Goal: Transaction & Acquisition: Purchase product/service

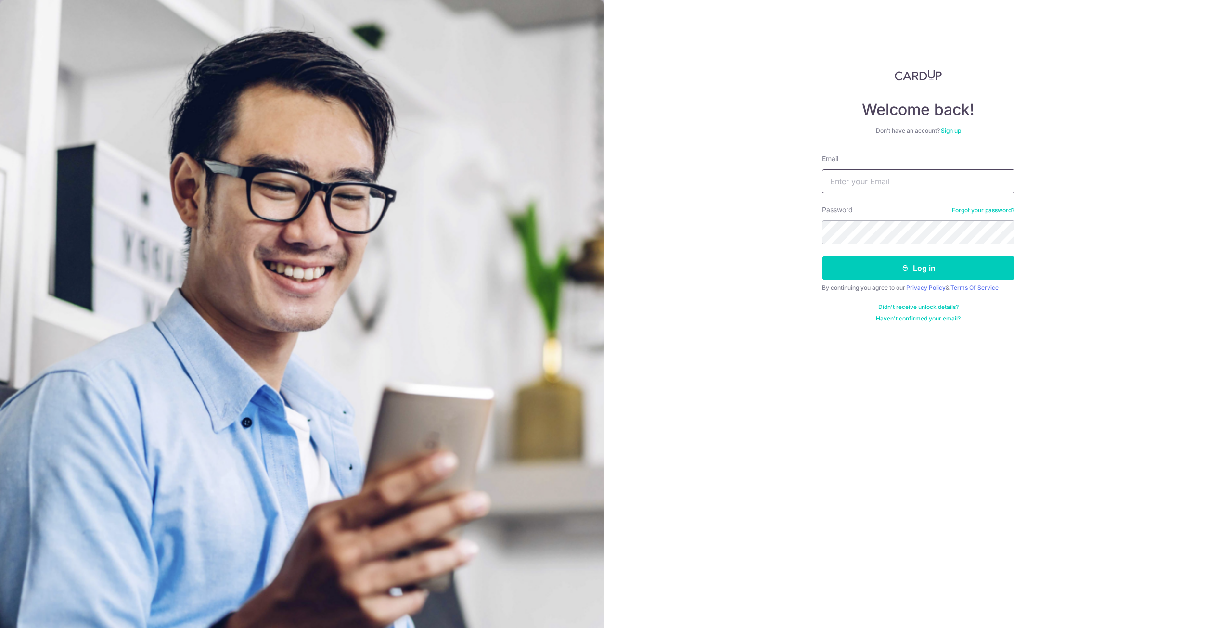
click at [849, 189] on input "Email" at bounding box center [918, 181] width 193 height 24
click at [957, 129] on link "Sign up" at bounding box center [951, 130] width 20 height 7
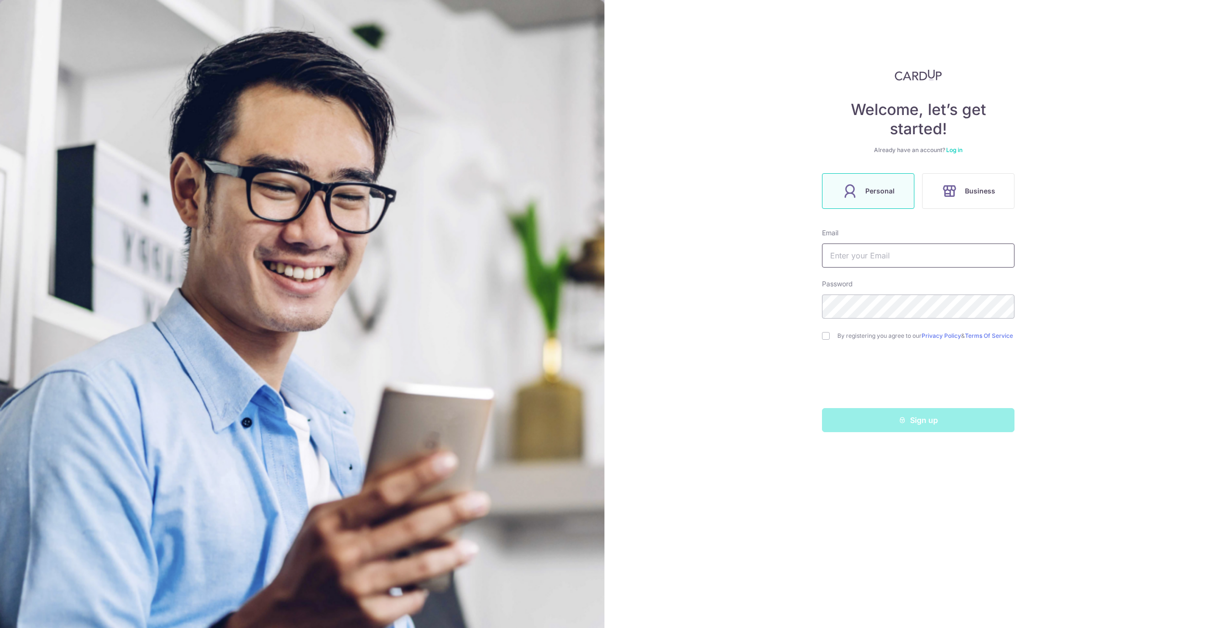
click at [868, 252] on input "text" at bounding box center [918, 256] width 193 height 24
type input "[EMAIL_ADDRESS][DOMAIN_NAME]"
click at [826, 334] on input "checkbox" at bounding box center [826, 336] width 8 height 8
checkbox input "true"
click at [925, 430] on button "Sign up" at bounding box center [918, 420] width 193 height 24
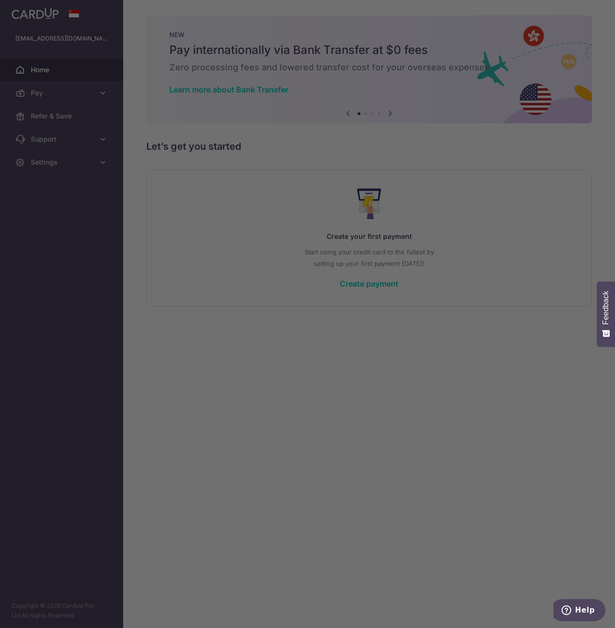
click at [506, 253] on div at bounding box center [310, 317] width 621 height 634
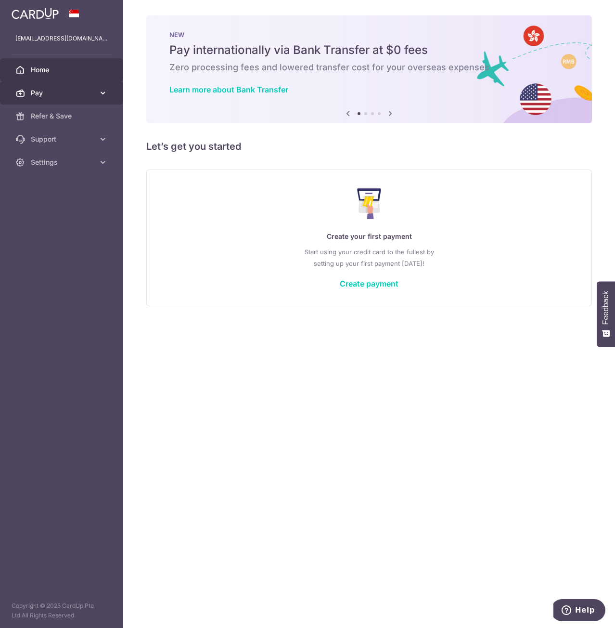
click at [101, 89] on icon at bounding box center [103, 93] width 10 height 10
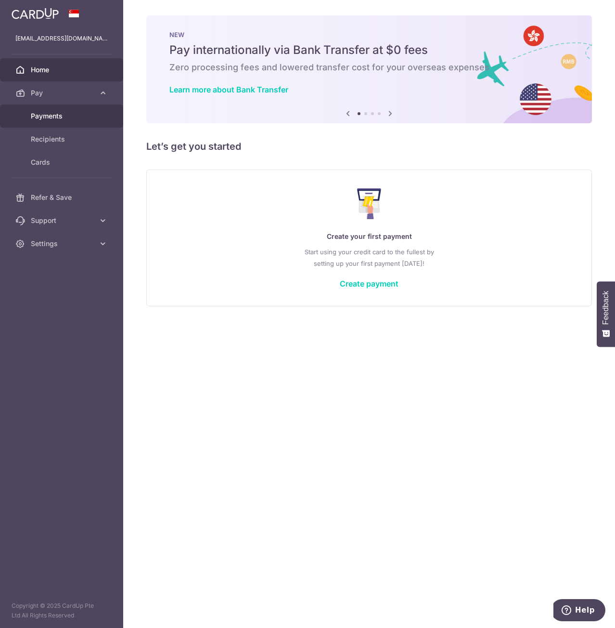
click at [54, 118] on span "Payments" at bounding box center [63, 116] width 64 height 10
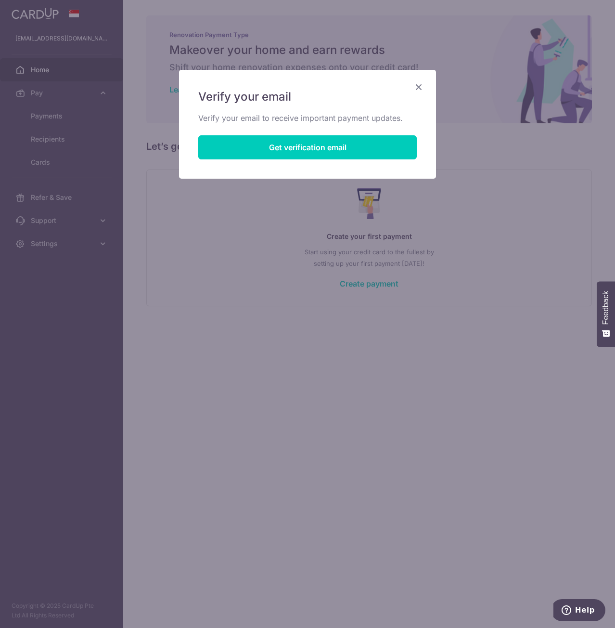
click at [417, 85] on icon "Close" at bounding box center [419, 87] width 12 height 12
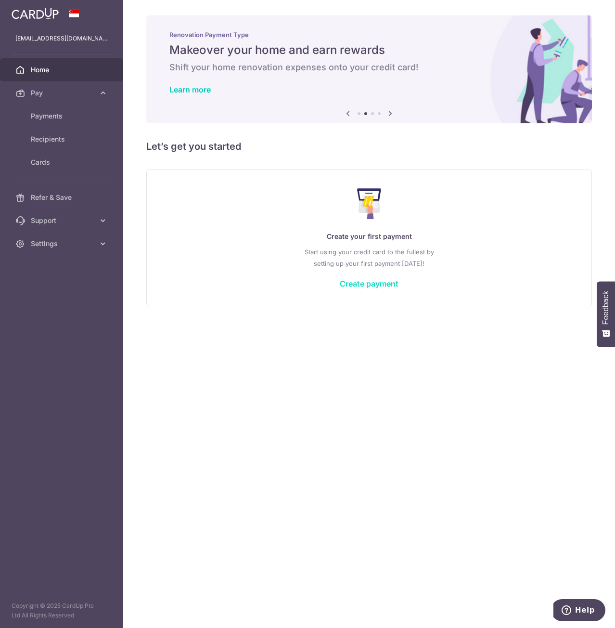
click at [384, 284] on link "Create payment" at bounding box center [369, 284] width 59 height 10
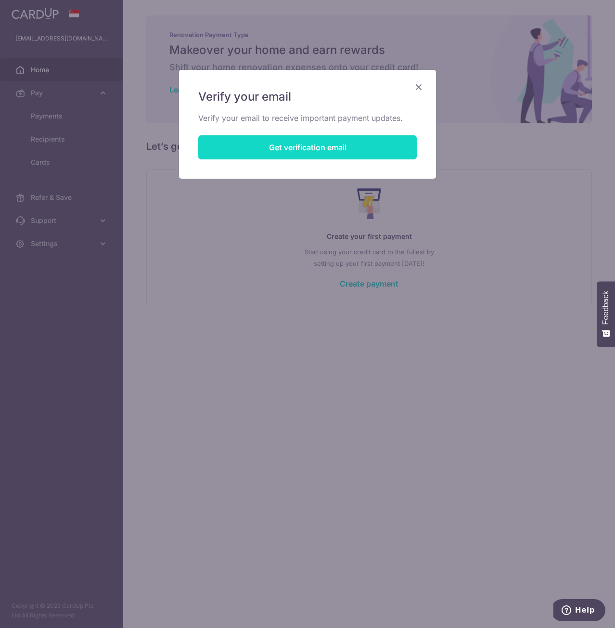
click at [327, 148] on button "Get verification email" at bounding box center [307, 147] width 219 height 24
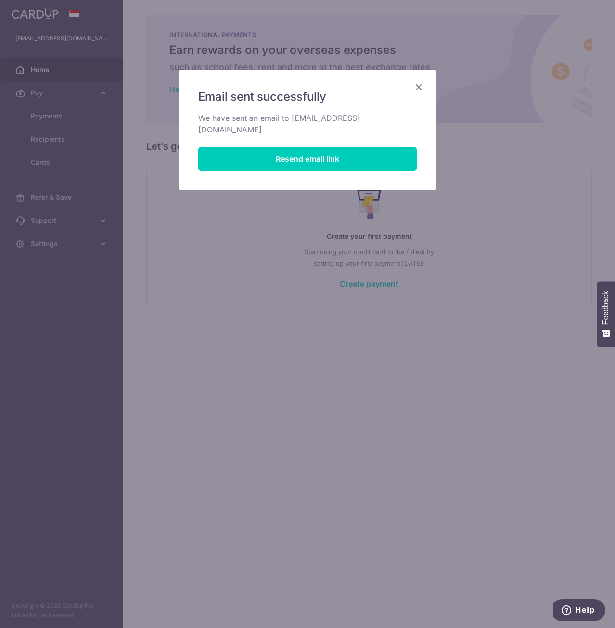
click at [419, 85] on icon "Close" at bounding box center [419, 87] width 12 height 12
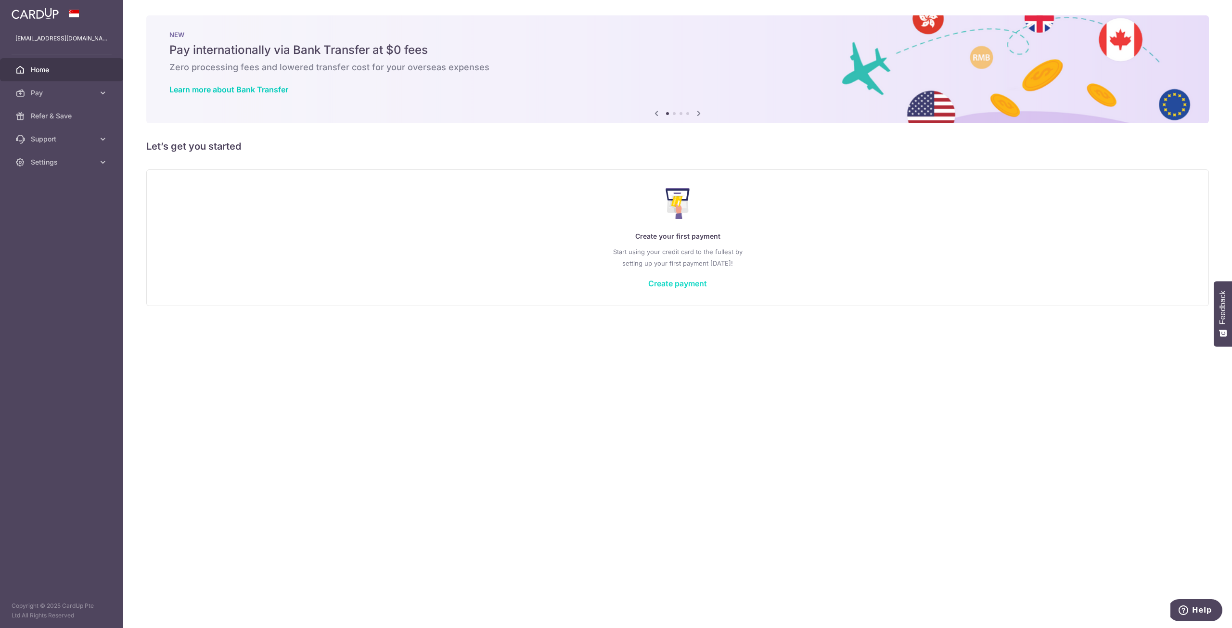
click at [615, 283] on link "Create payment" at bounding box center [677, 284] width 59 height 10
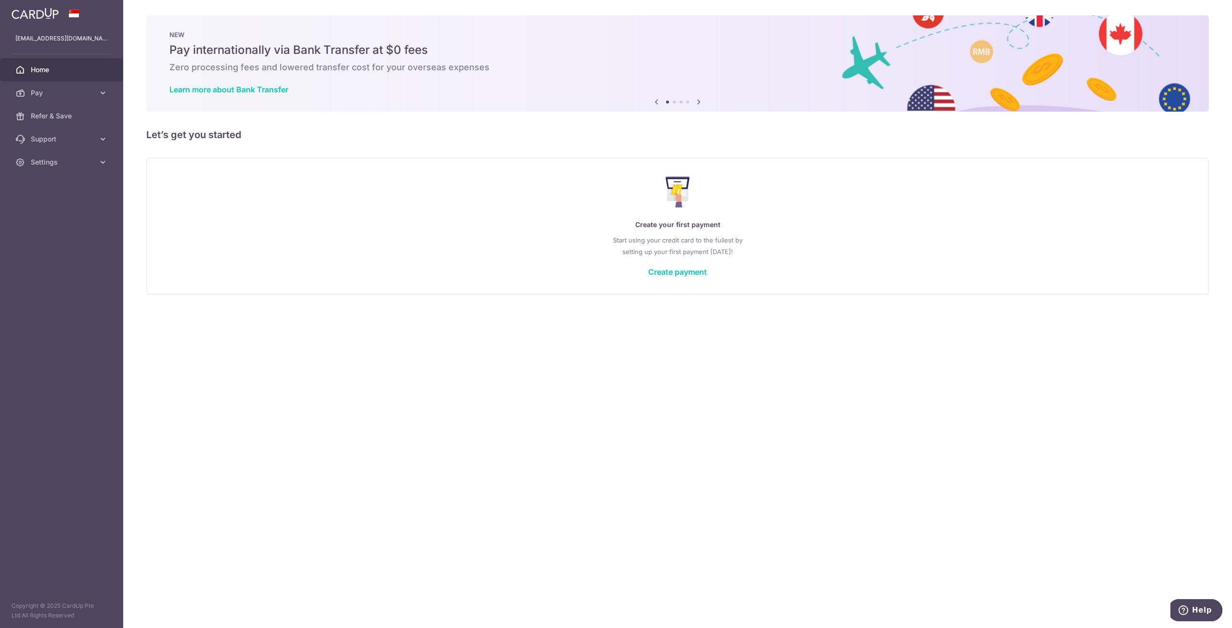
click at [615, 102] on icon at bounding box center [699, 102] width 12 height 12
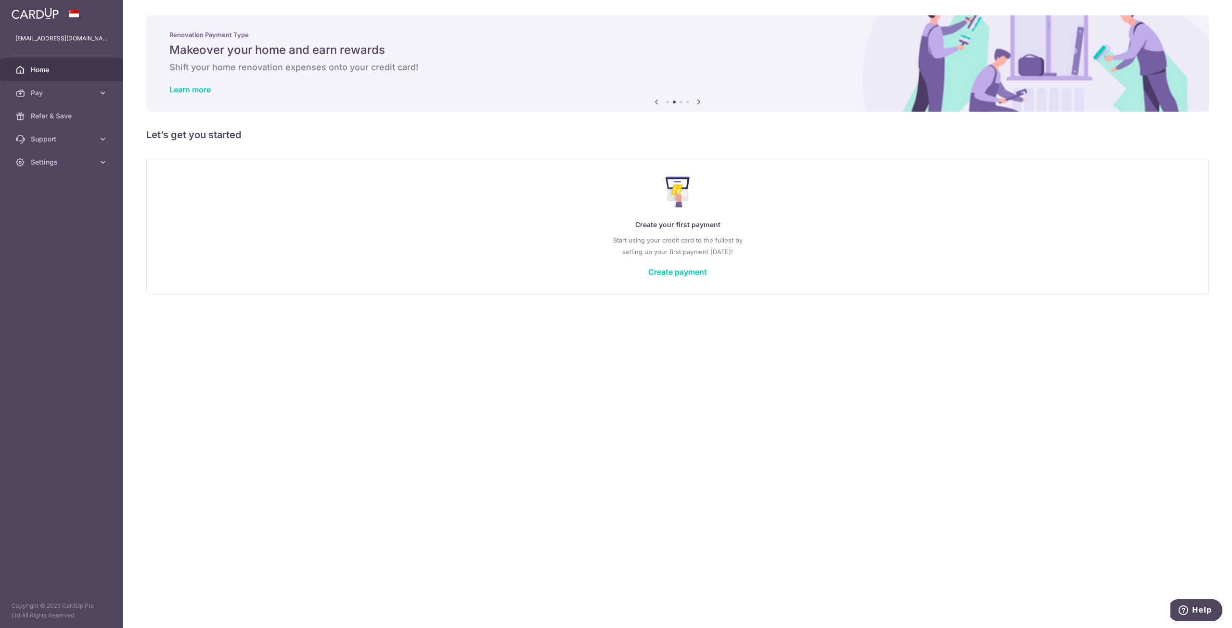
click at [615, 102] on icon at bounding box center [699, 102] width 12 height 12
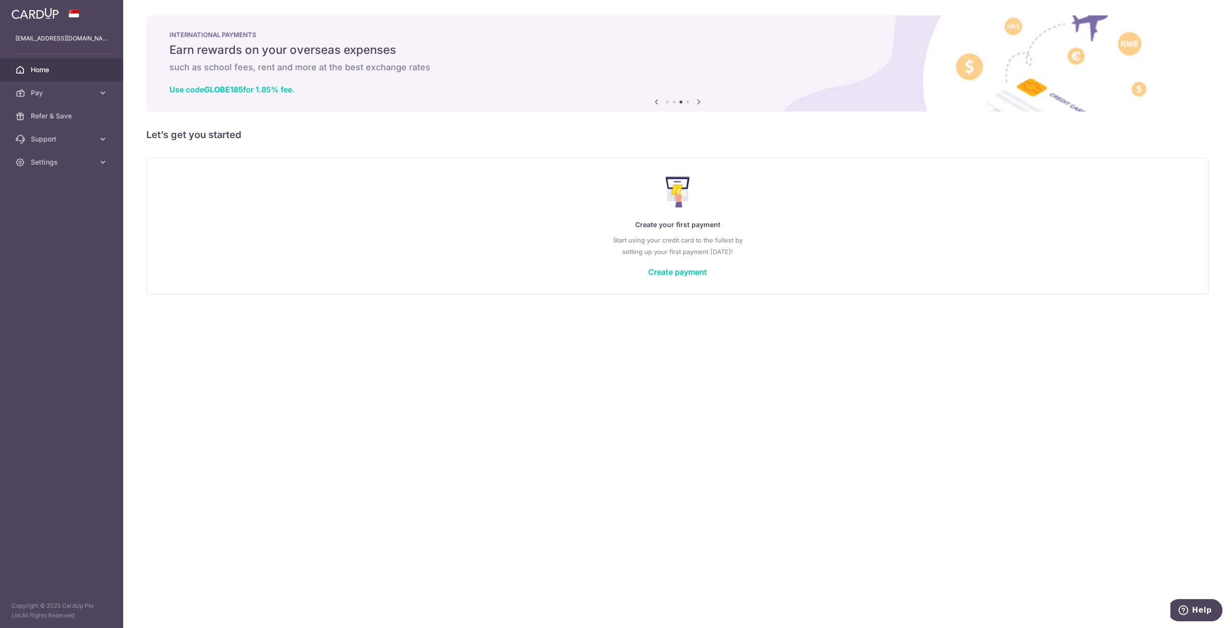
click at [615, 102] on icon at bounding box center [699, 102] width 12 height 12
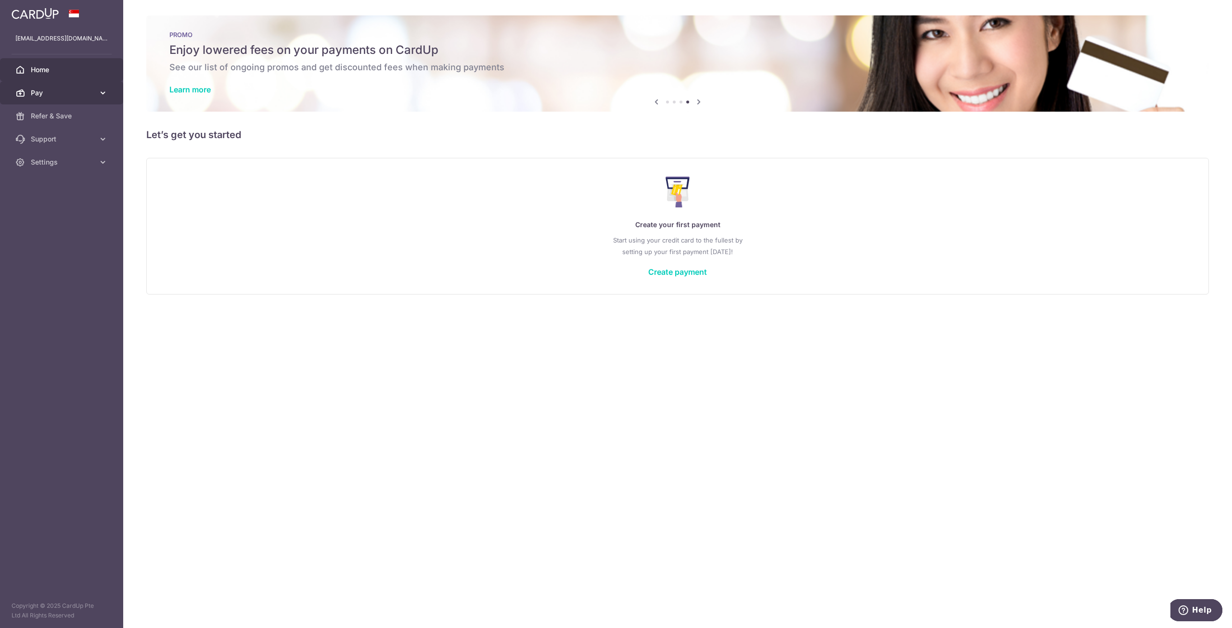
click at [100, 91] on icon at bounding box center [103, 93] width 10 height 10
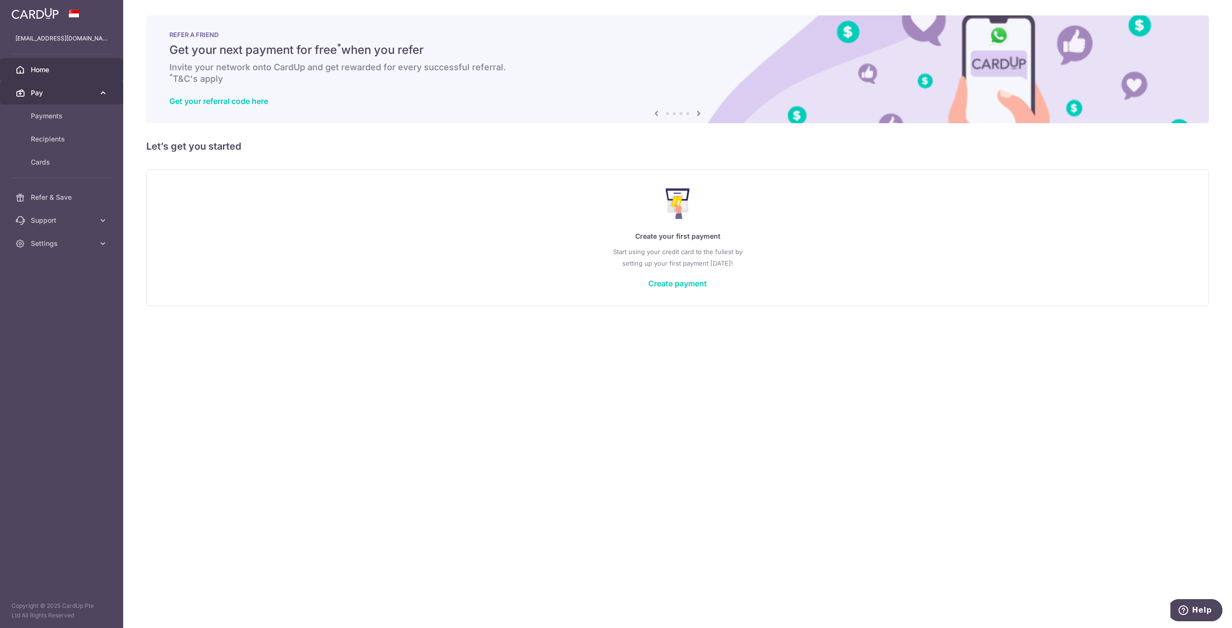
click at [103, 97] on icon at bounding box center [103, 93] width 10 height 10
drag, startPoint x: 64, startPoint y: 135, endPoint x: 83, endPoint y: 138, distance: 19.4
click at [64, 135] on span "Recipients" at bounding box center [63, 139] width 64 height 10
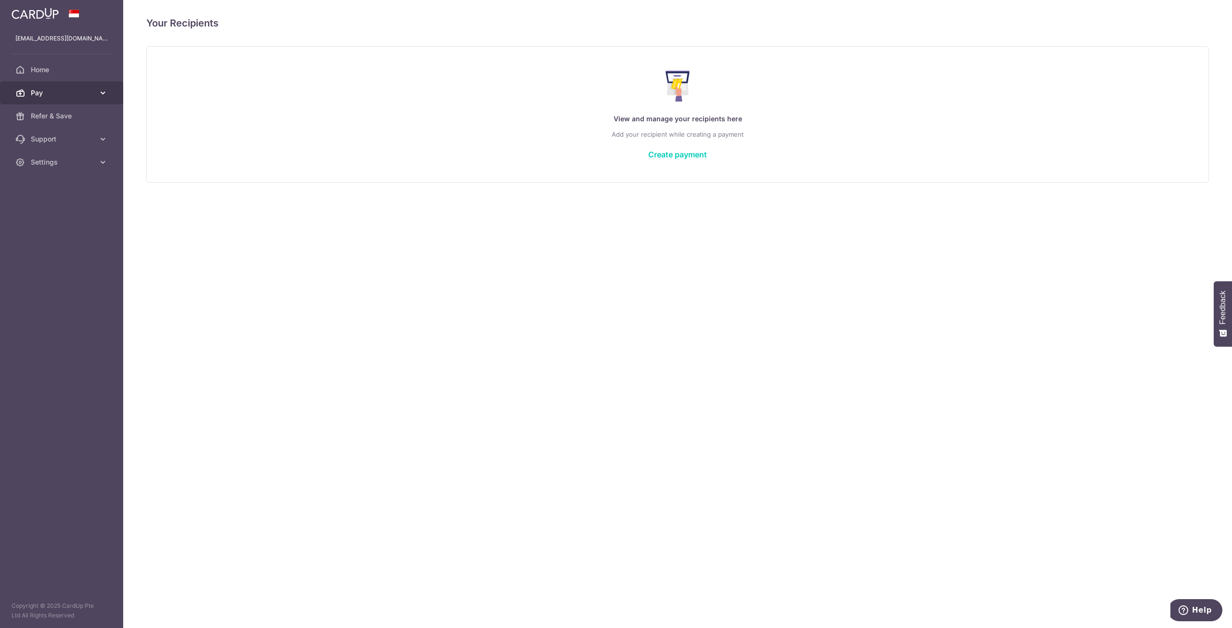
click at [98, 93] on link "Pay" at bounding box center [61, 92] width 123 height 23
click at [71, 113] on span "Payments" at bounding box center [63, 116] width 64 height 10
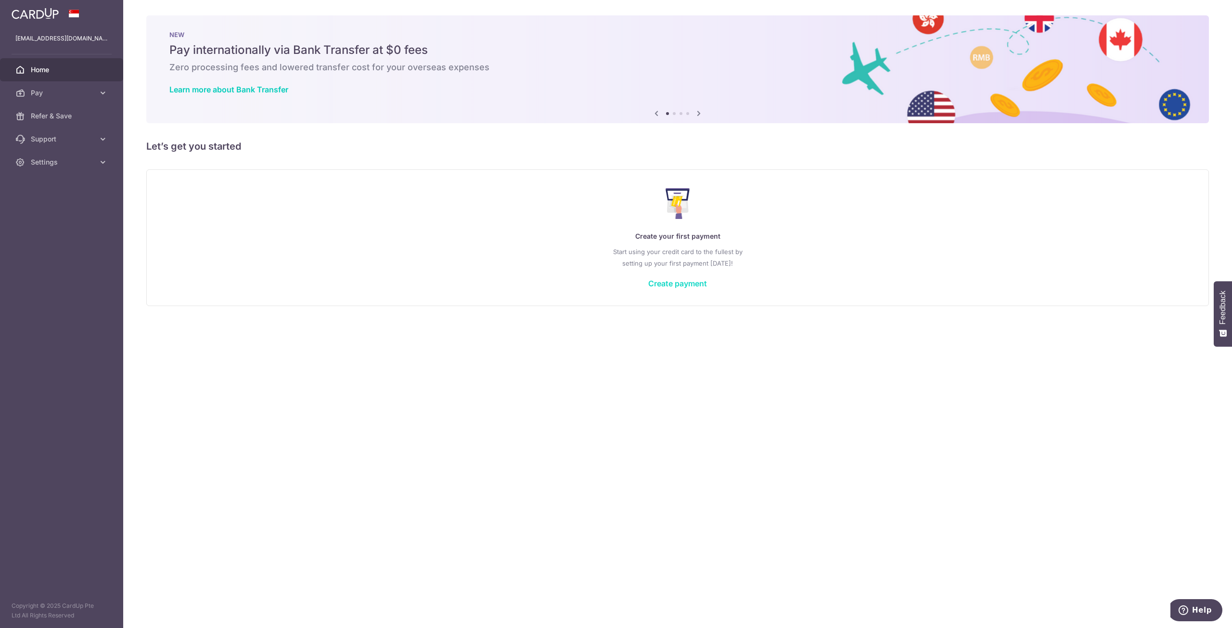
click at [666, 282] on link "Create payment" at bounding box center [677, 284] width 59 height 10
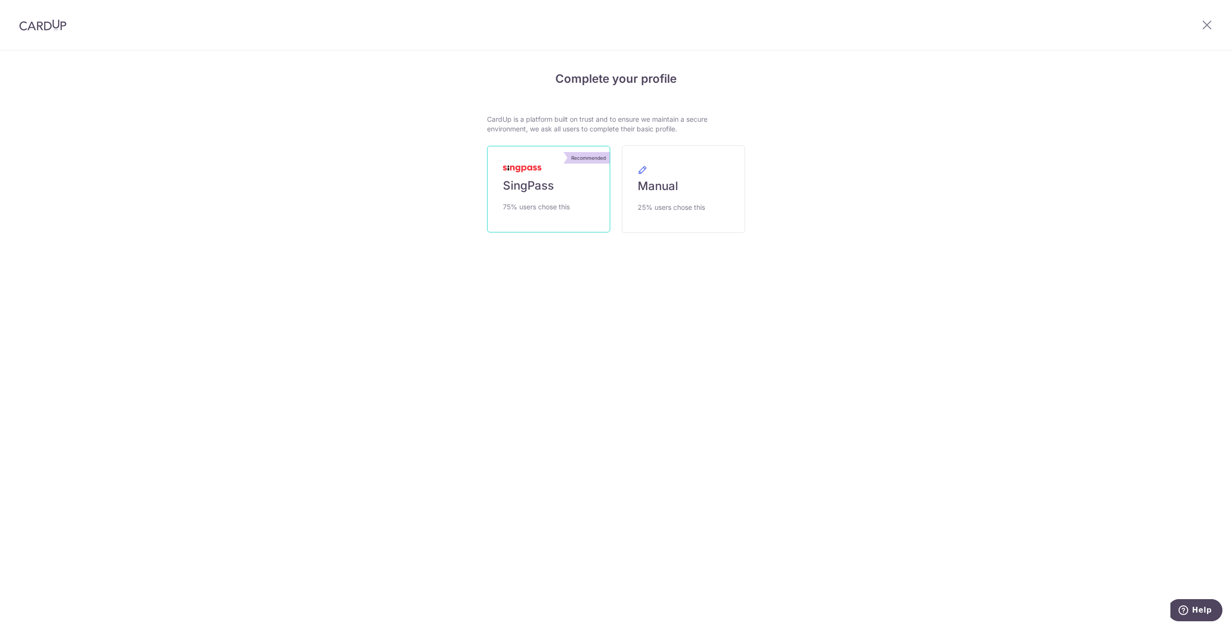
click at [564, 200] on link "Recommended SingPass 75% users chose this" at bounding box center [548, 189] width 123 height 87
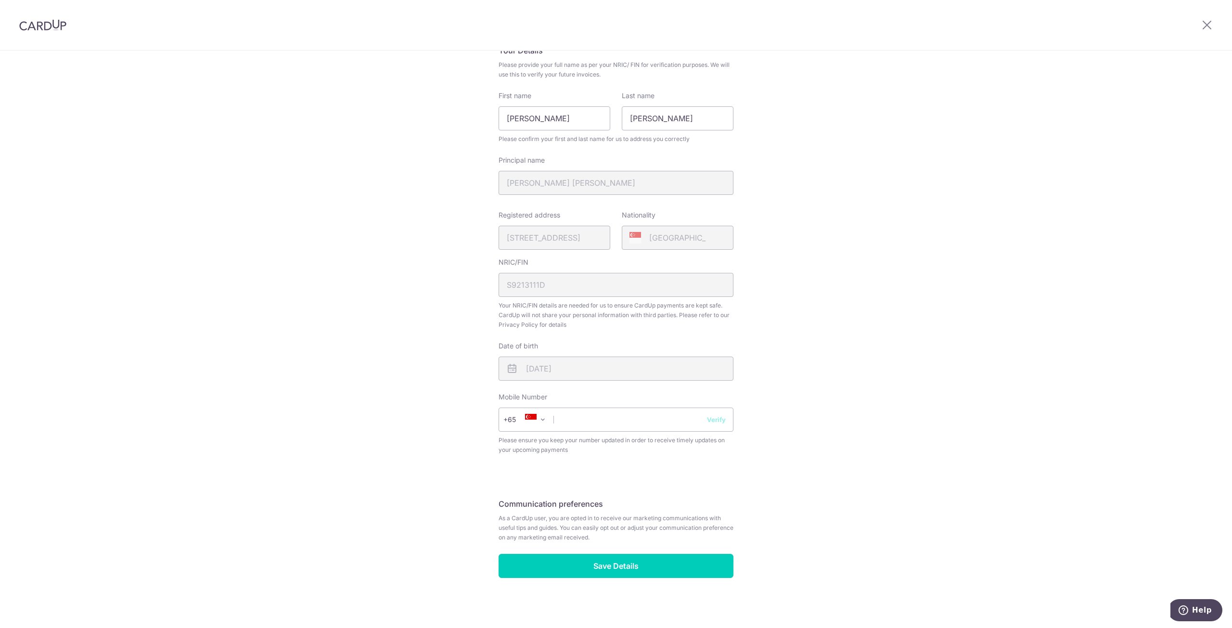
scroll to position [84, 0]
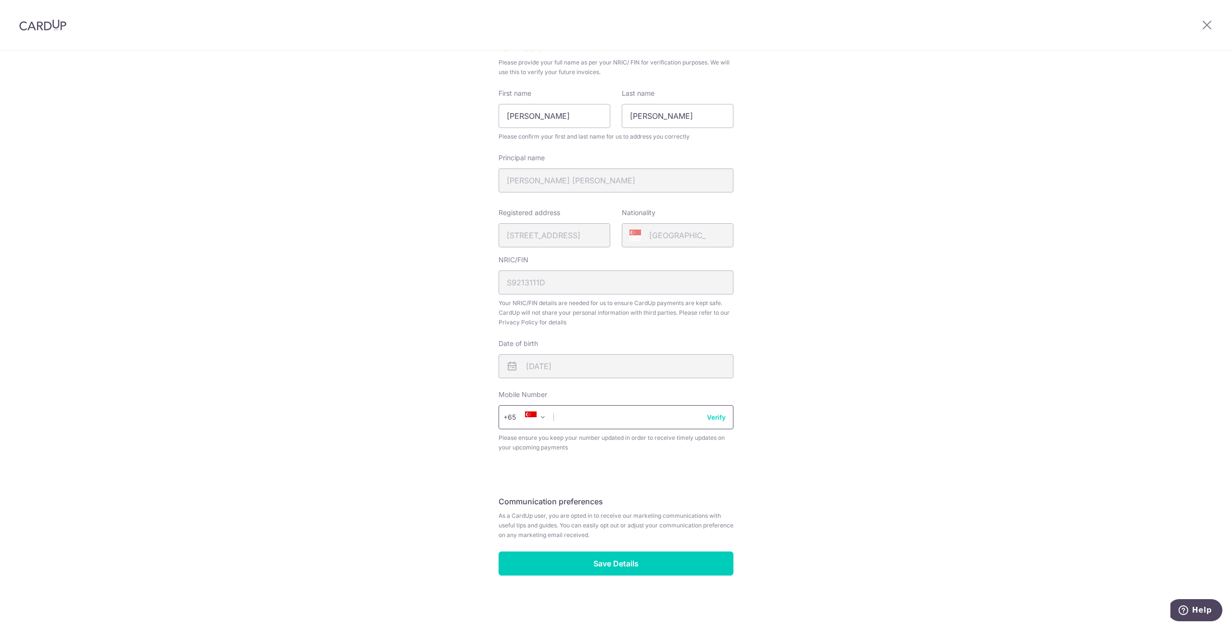
click at [641, 418] on input "text" at bounding box center [616, 417] width 235 height 24
type input "97922930"
click at [713, 419] on button "Verify" at bounding box center [716, 417] width 19 height 10
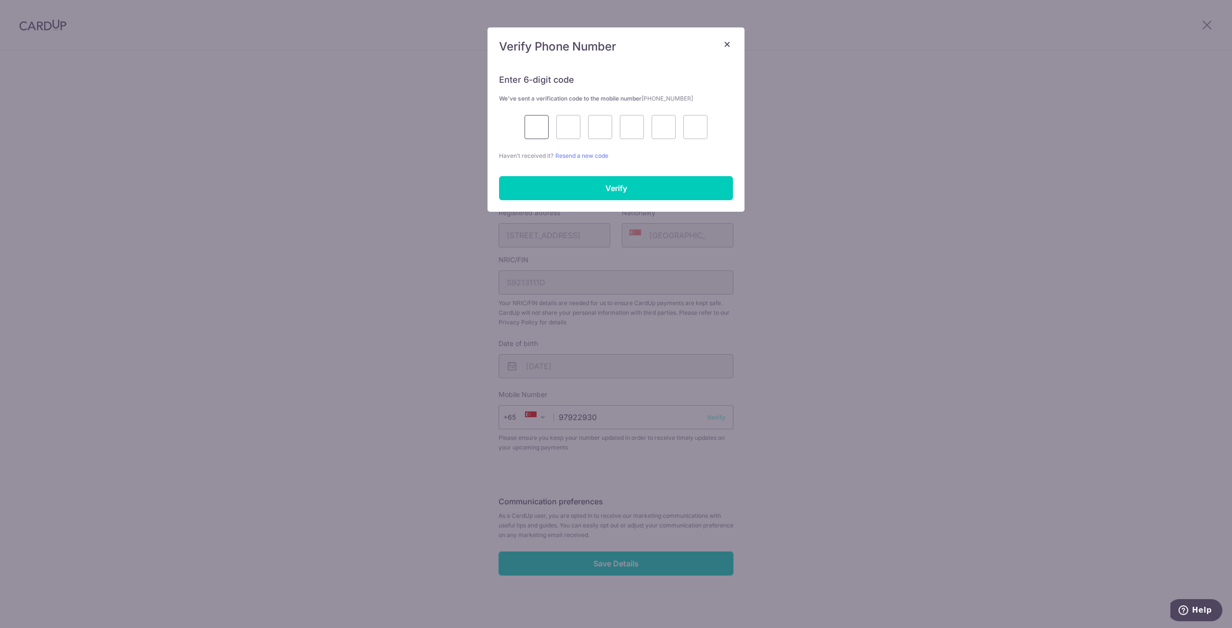
click at [535, 129] on input "text" at bounding box center [537, 127] width 24 height 24
type input "8"
type input "2"
type input "3"
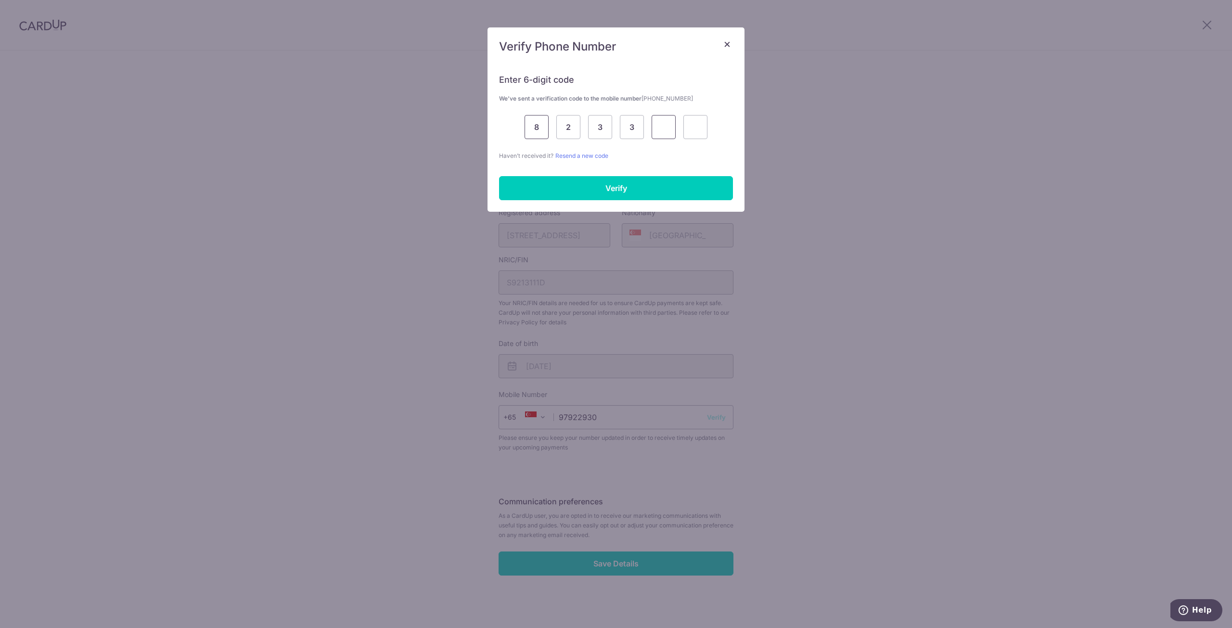
type input "0"
type input "5"
click at [605, 193] on input "Verify" at bounding box center [616, 188] width 234 height 24
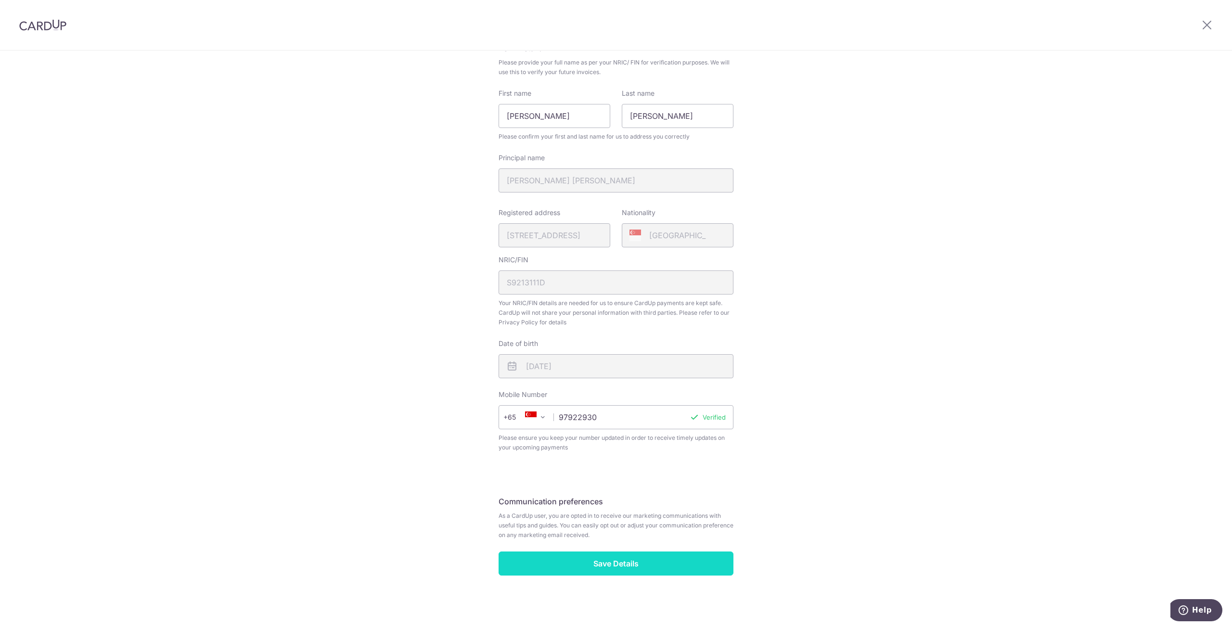
click at [634, 564] on input "Save Details" at bounding box center [616, 564] width 235 height 24
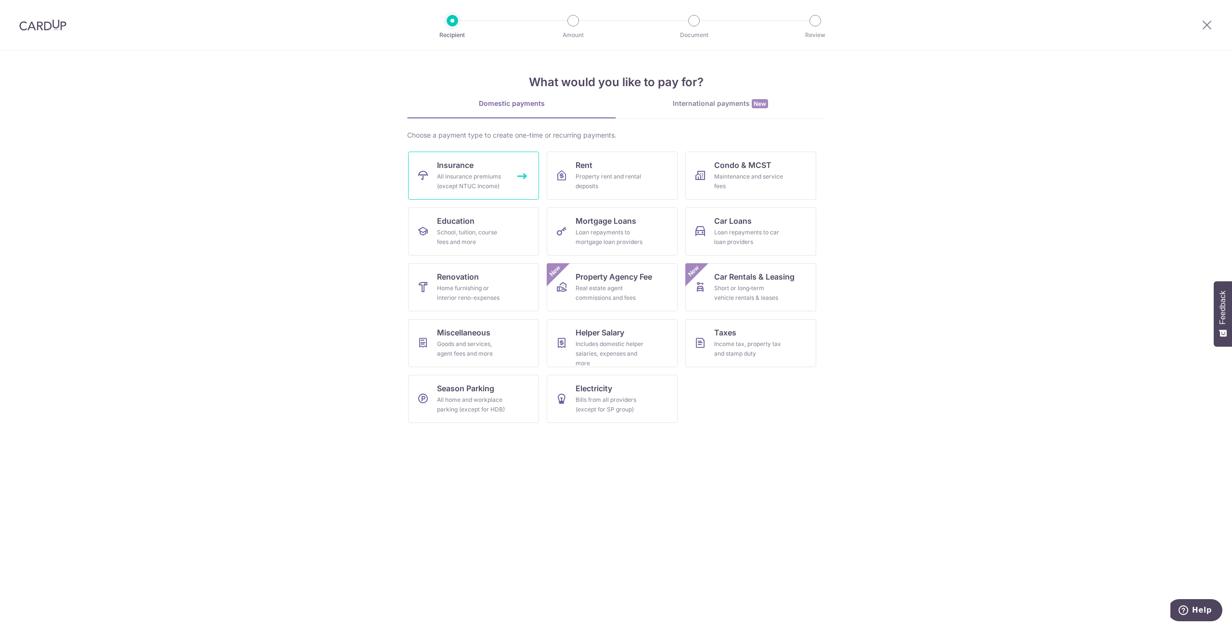
click at [470, 176] on div "All insurance premiums (except NTUC Income)" at bounding box center [471, 181] width 69 height 19
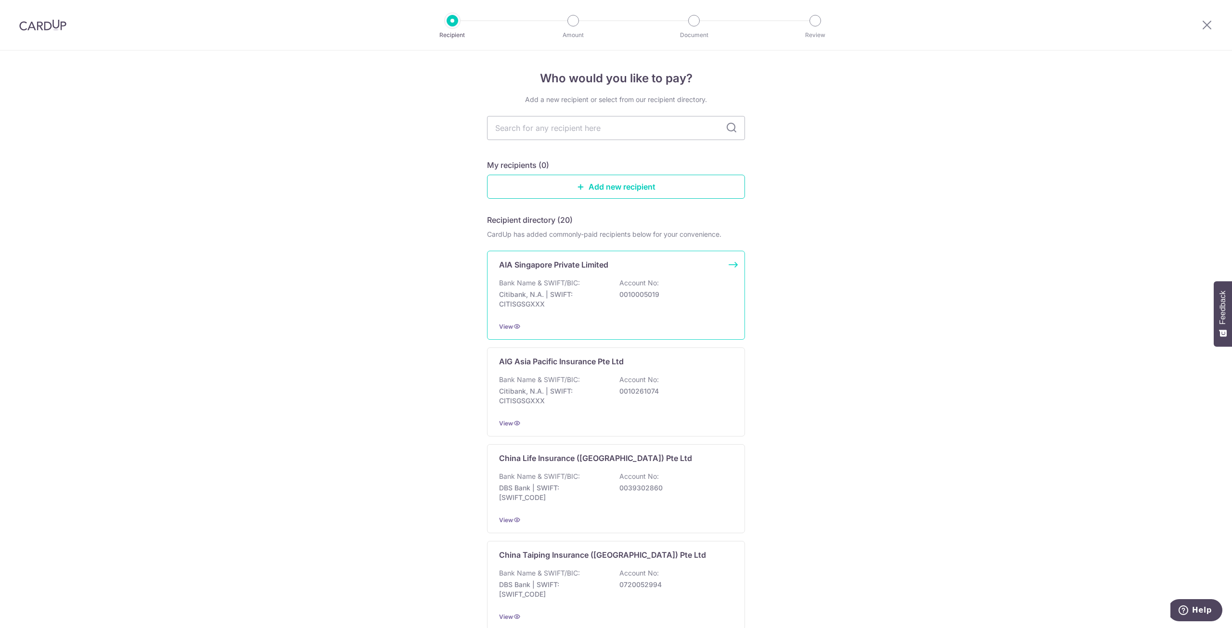
click at [525, 297] on p "Citibank, N.A. | SWIFT: CITISGSGXXX" at bounding box center [553, 299] width 108 height 19
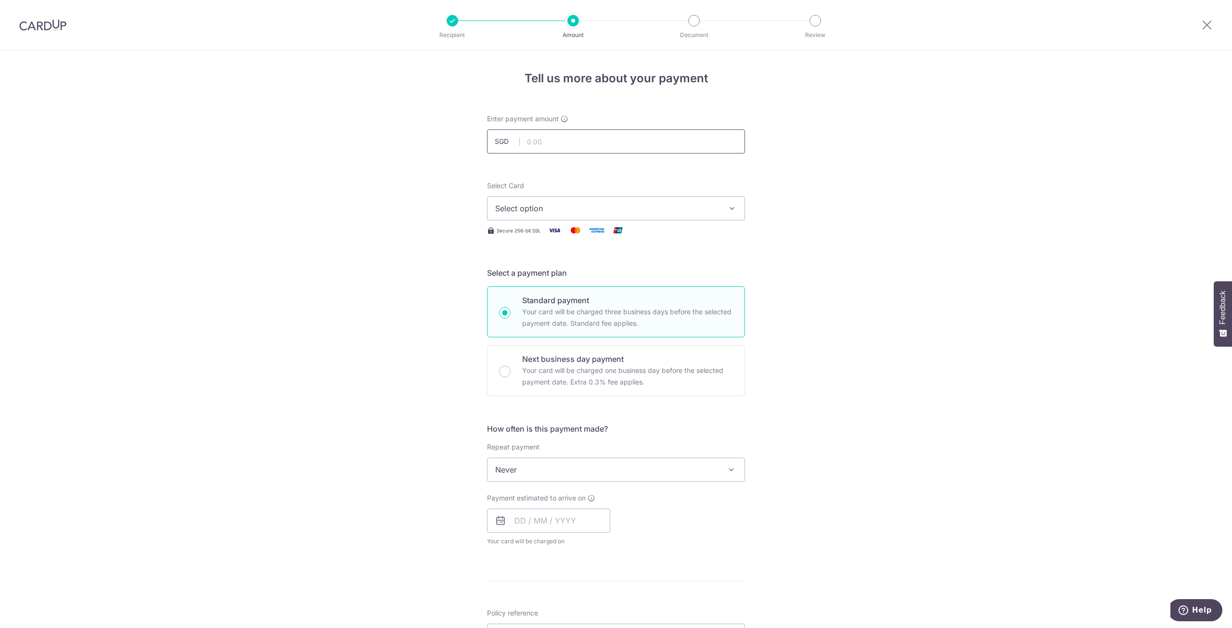
click at [576, 140] on input "text" at bounding box center [616, 141] width 258 height 24
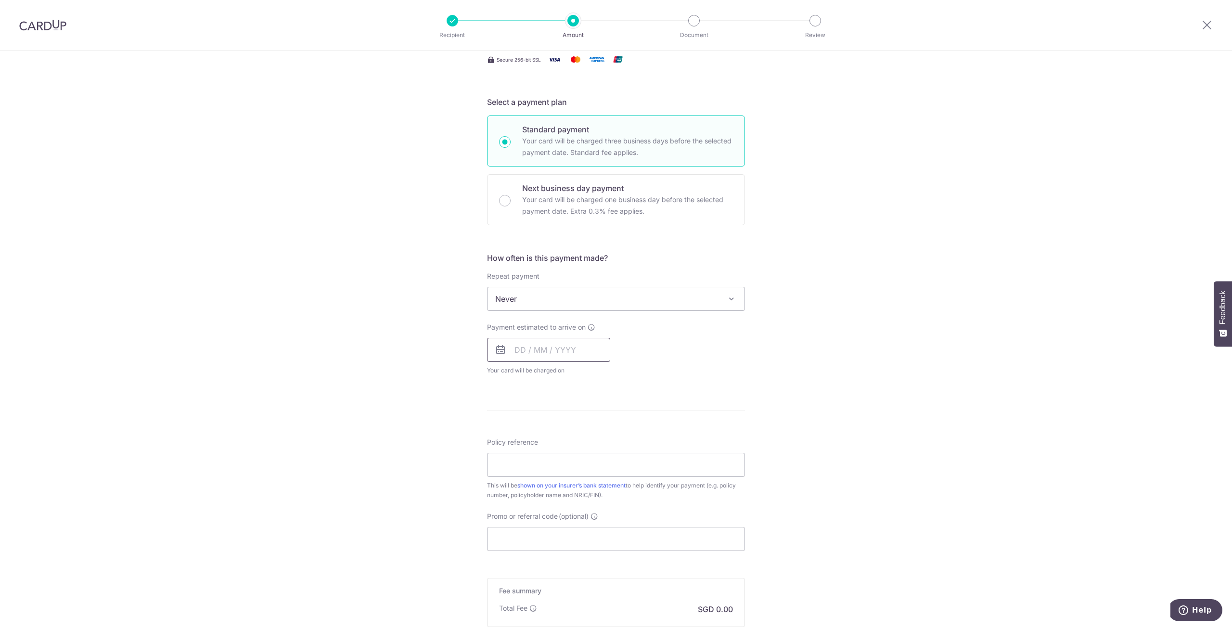
scroll to position [291, 0]
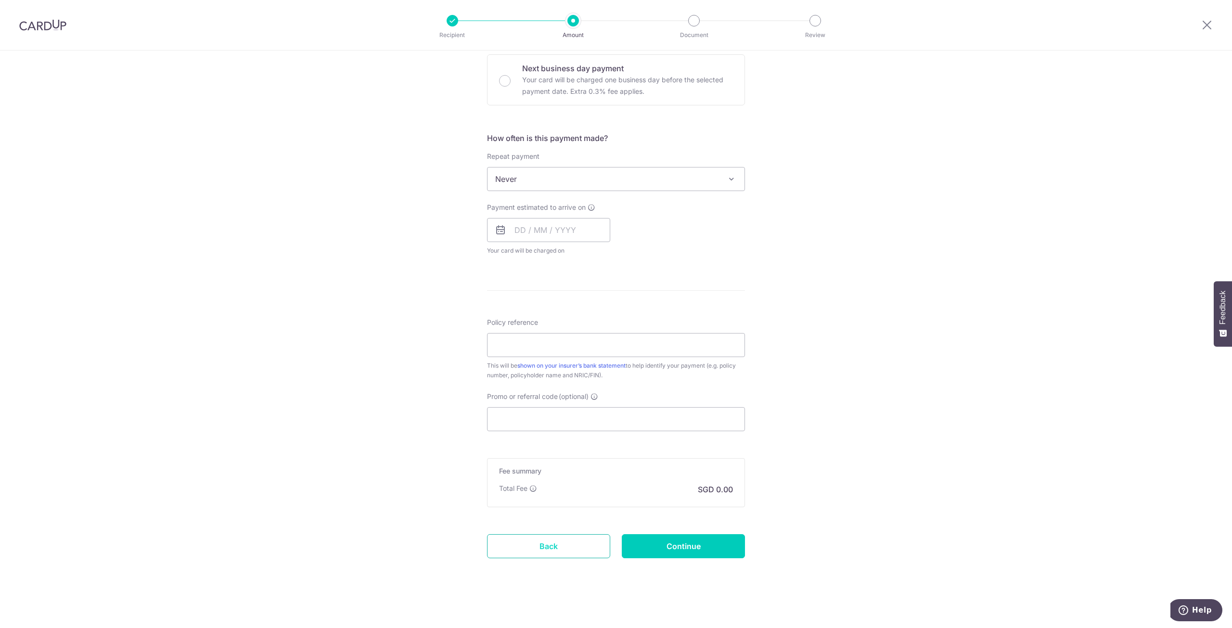
click at [555, 539] on link "Back" at bounding box center [548, 546] width 123 height 24
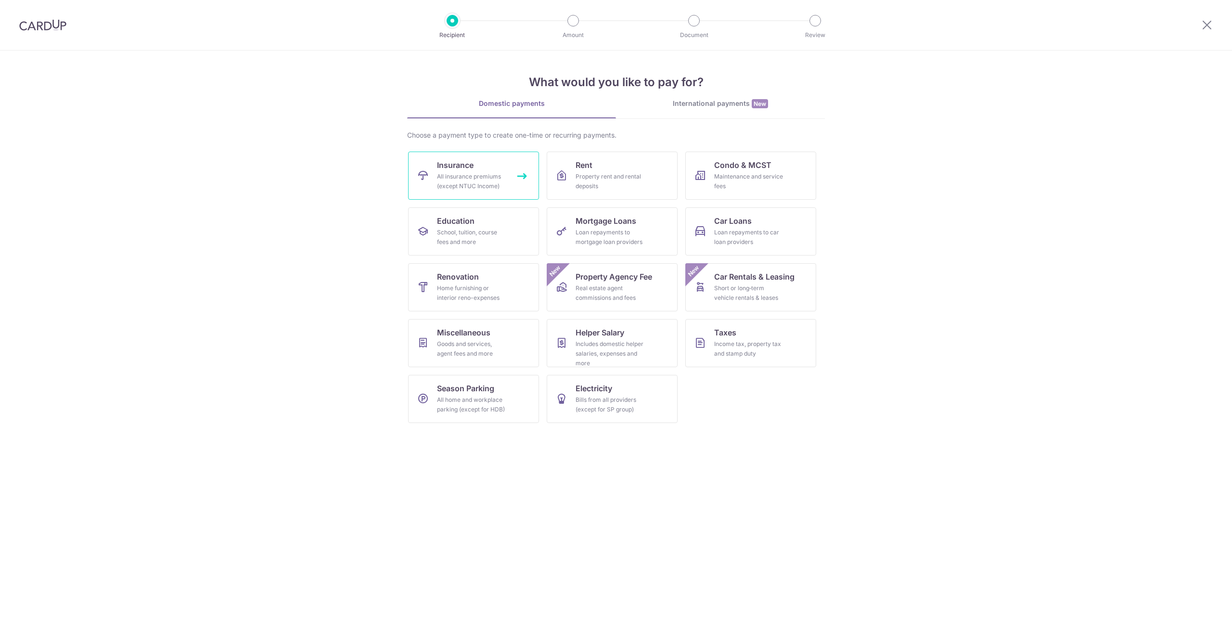
click at [520, 178] on link "Insurance All insurance premiums (except NTUC Income)" at bounding box center [473, 176] width 131 height 48
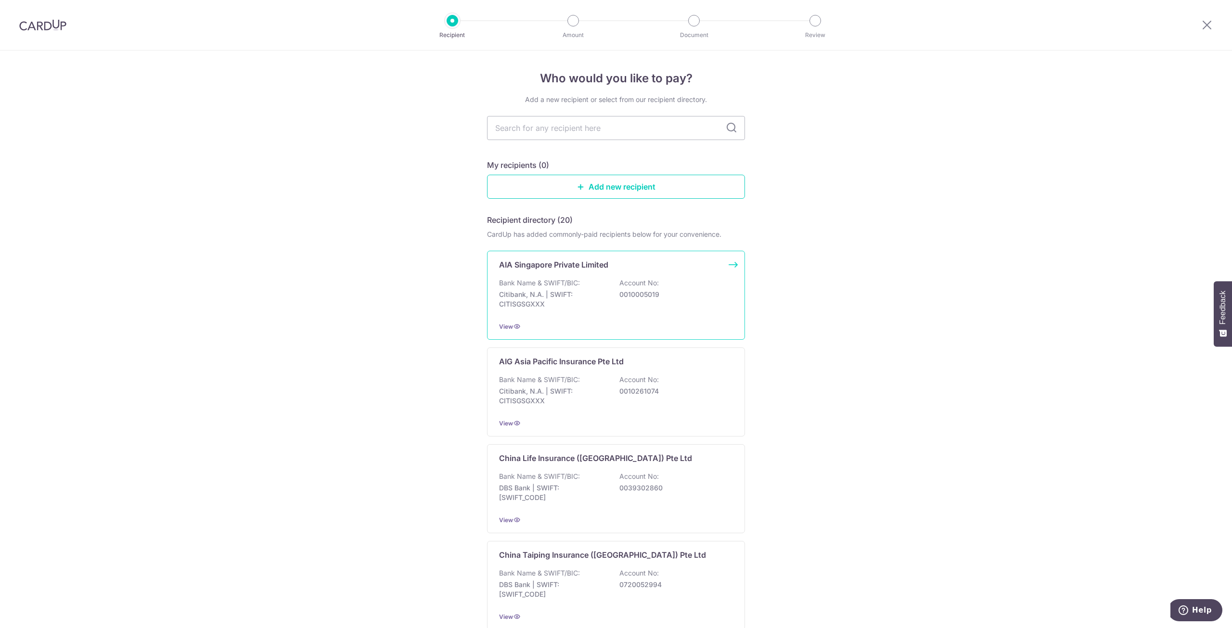
click at [595, 290] on p "Citibank, N.A. | SWIFT: CITISGSGXXX" at bounding box center [553, 299] width 108 height 19
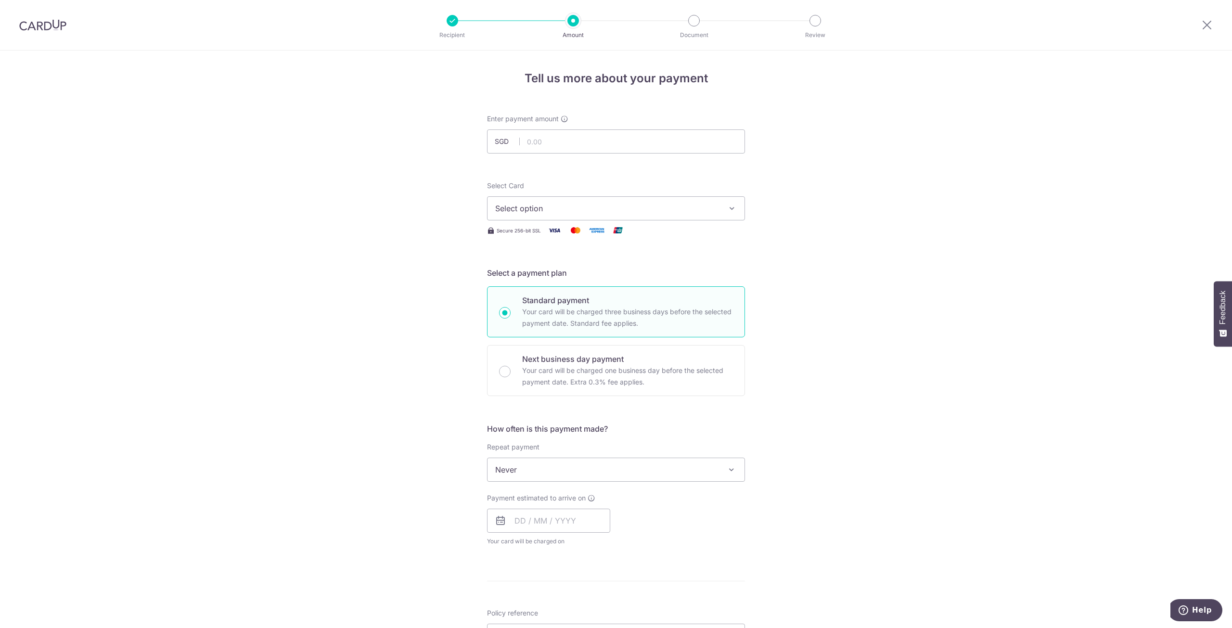
drag, startPoint x: 413, startPoint y: 341, endPoint x: 490, endPoint y: 245, distance: 122.9
click at [413, 341] on div "Tell us more about your payment Enter payment amount SGD Select Card Select opt…" at bounding box center [616, 486] width 1232 height 871
click at [550, 137] on input "text" at bounding box center [616, 141] width 258 height 24
paste input "1,530.90"
click at [702, 210] on span "Select option" at bounding box center [607, 209] width 224 height 12
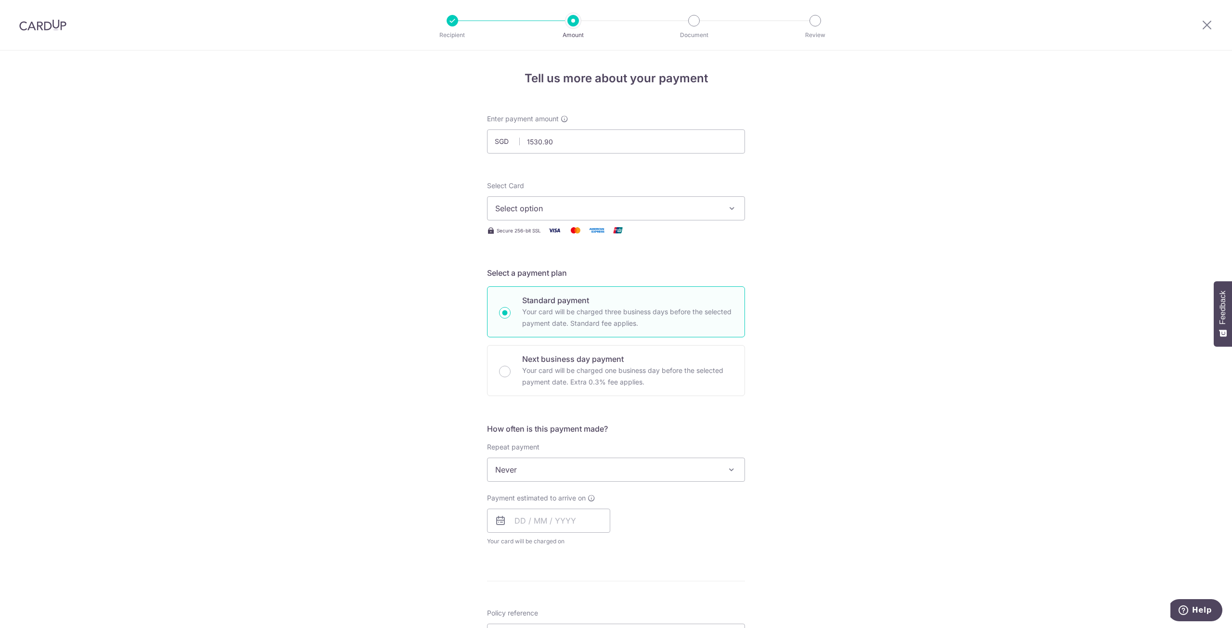
type input "1,530.90"
click at [499, 234] on icon at bounding box center [500, 236] width 10 height 10
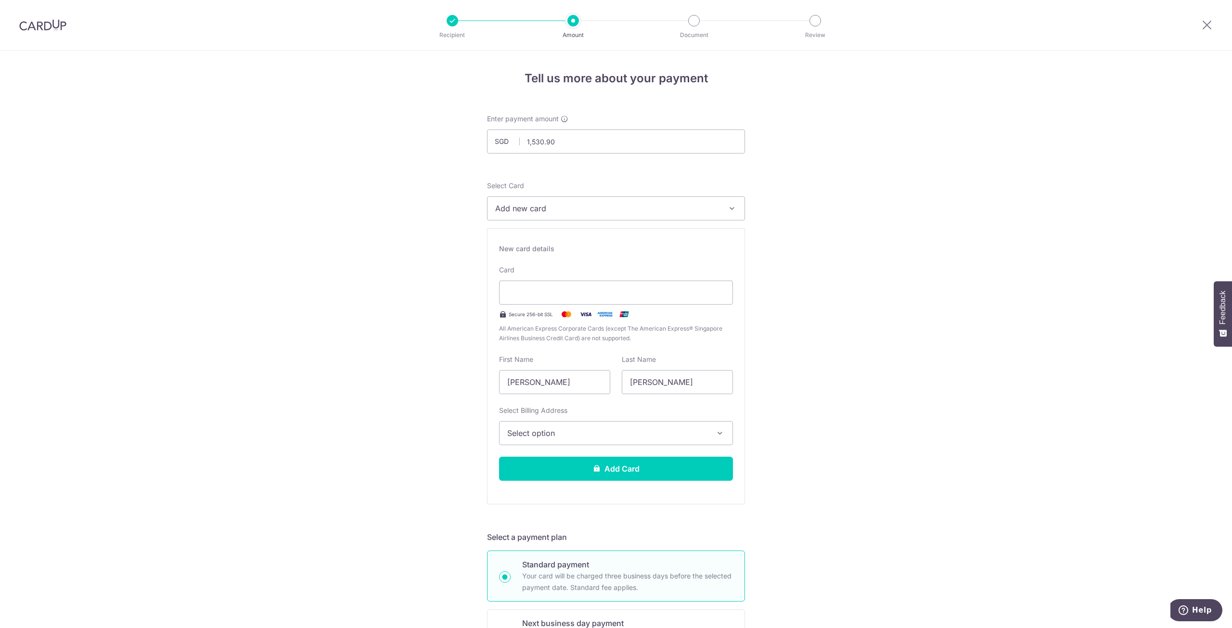
click at [615, 213] on span "Add new card" at bounding box center [607, 209] width 224 height 12
click at [580, 386] on input "Lim Hsiu Shuen" at bounding box center [554, 382] width 111 height 24
type input "L"
type input "[PERSON_NAME]"
type input "Lim"
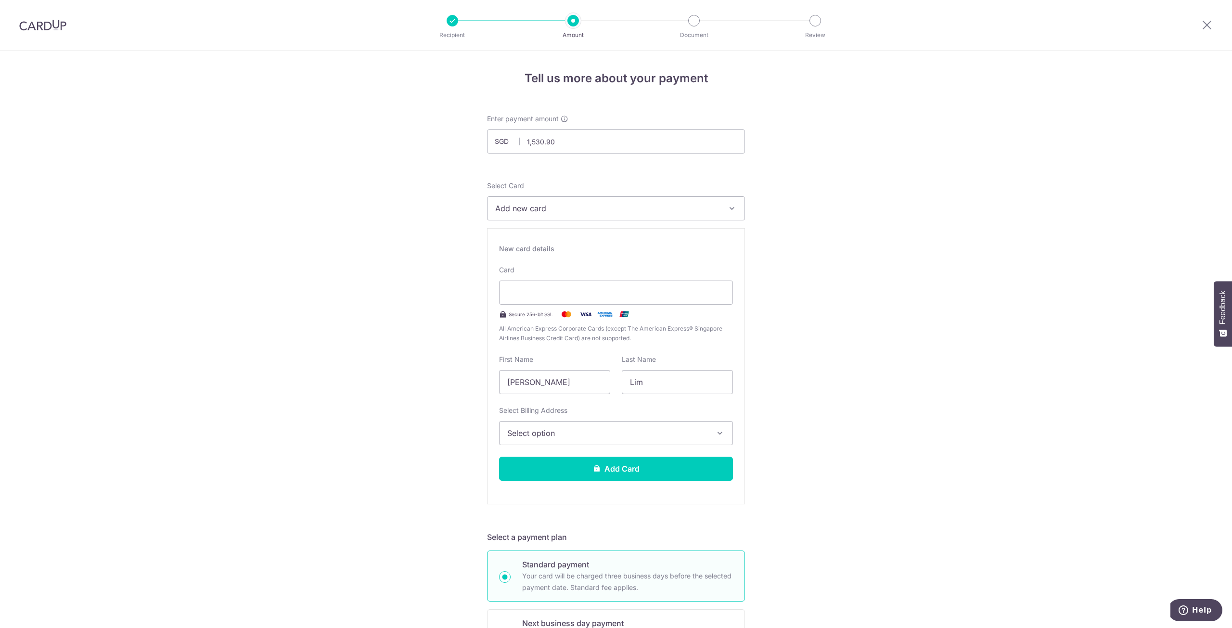
click at [558, 427] on span "Select option" at bounding box center [607, 433] width 200 height 12
click at [541, 457] on span "Add Billing Address" at bounding box center [625, 460] width 200 height 10
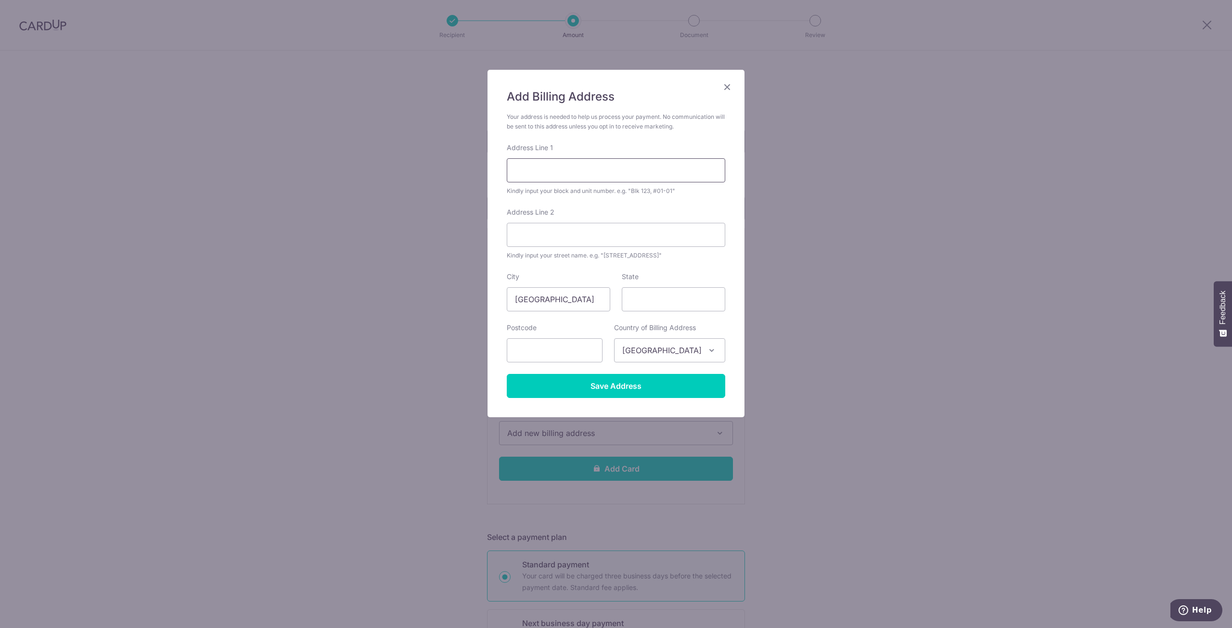
click at [667, 165] on input "Address Line 1" at bounding box center [616, 170] width 219 height 24
type input "8B Boon Tiong Road"
click at [656, 225] on input "Address Line 2" at bounding box center [616, 235] width 219 height 24
type input "04-65"
click at [582, 353] on input "text" at bounding box center [555, 350] width 96 height 24
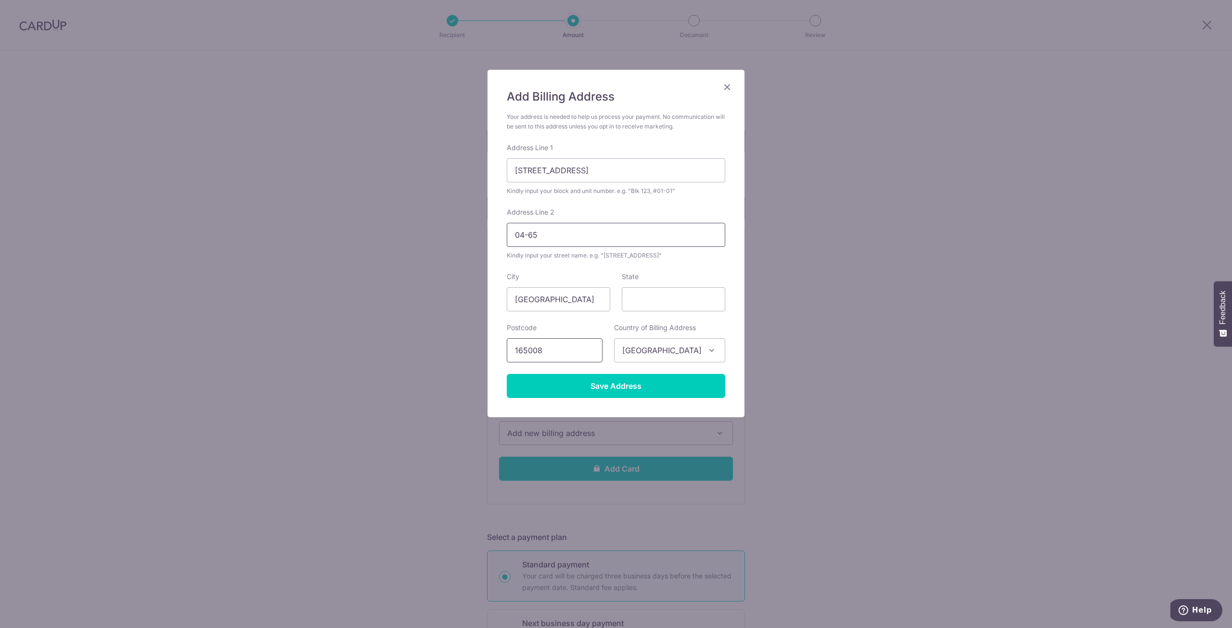
type input "165008"
click at [578, 237] on input "04-65" at bounding box center [616, 235] width 219 height 24
drag, startPoint x: 578, startPoint y: 237, endPoint x: 505, endPoint y: 236, distance: 72.2
click at [505, 236] on div "Add Billing Address Your address is needed to help us process your payment. No …" at bounding box center [616, 243] width 257 height 347
click at [644, 240] on input "Address Line 2" at bounding box center [616, 235] width 219 height 24
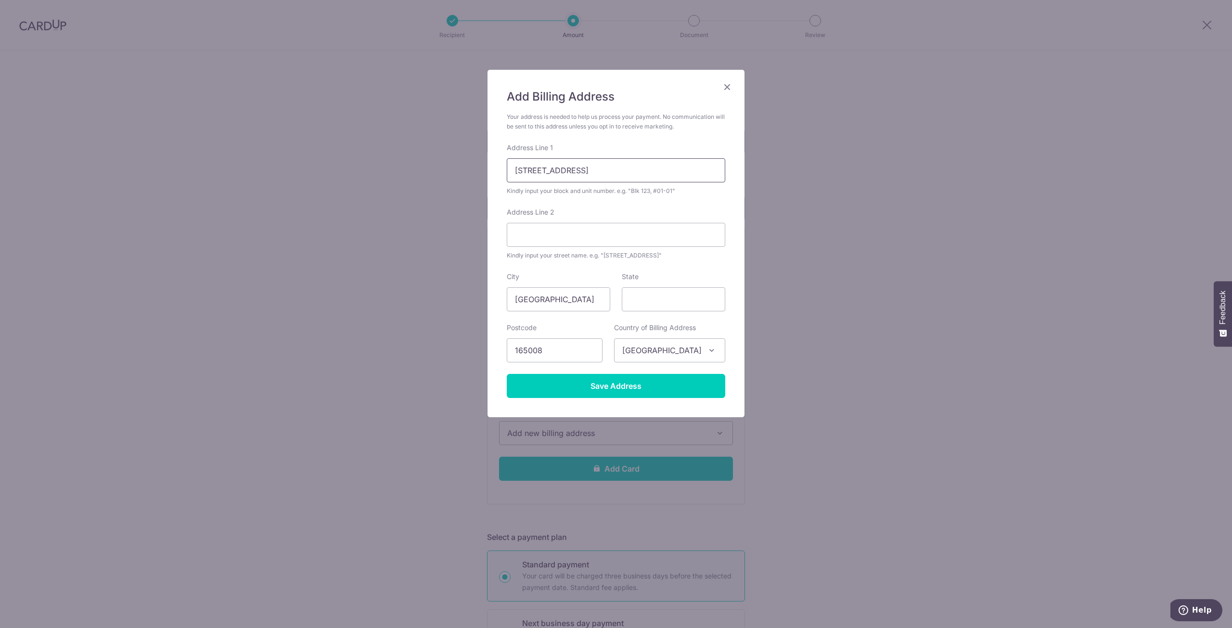
click at [592, 168] on input "8B Boon Tiong Road" at bounding box center [616, 170] width 219 height 24
paste input "04-65"
click at [516, 175] on input "8B Boon Tiong Road, Unit 04-65" at bounding box center [616, 170] width 219 height 24
drag, startPoint x: 550, startPoint y: 167, endPoint x: 557, endPoint y: 163, distance: 8.4
click at [550, 167] on input "Block 8B Boon Tiong Road, Unit 04-65" at bounding box center [616, 170] width 219 height 24
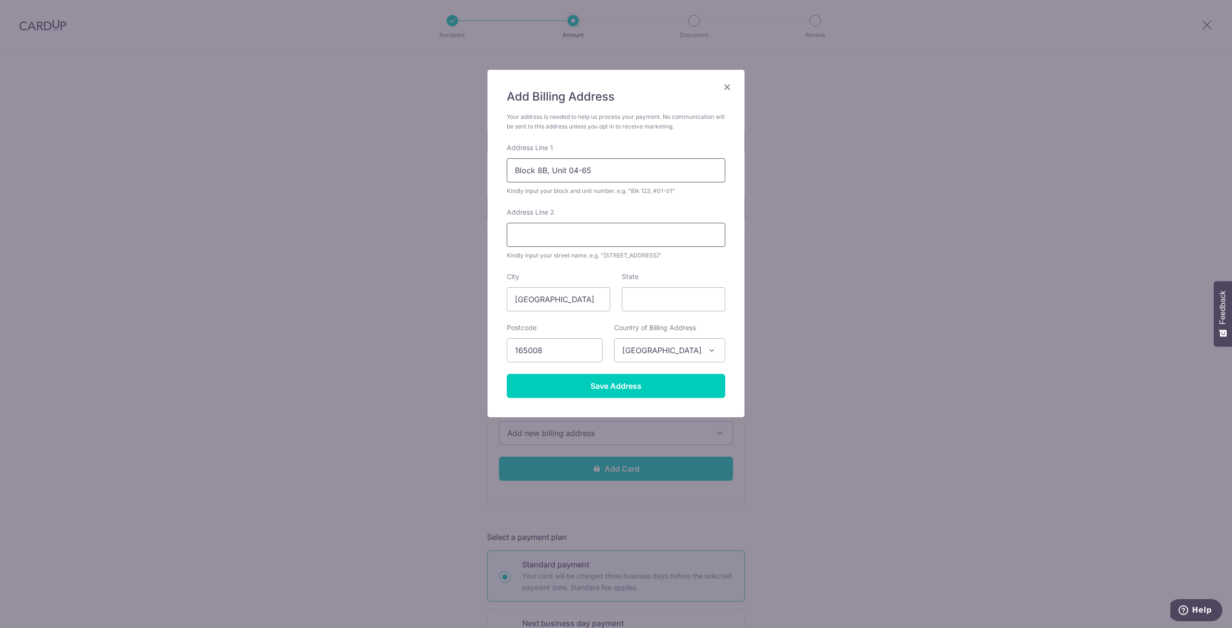
type input "Block 8B, Unit 04-65"
paste input "Boon Tiong Road"
click at [601, 231] on input "Boon Tiong Road" at bounding box center [616, 235] width 219 height 24
type input "Boon Tiong Road"
click at [639, 393] on input "Save Address" at bounding box center [616, 386] width 219 height 24
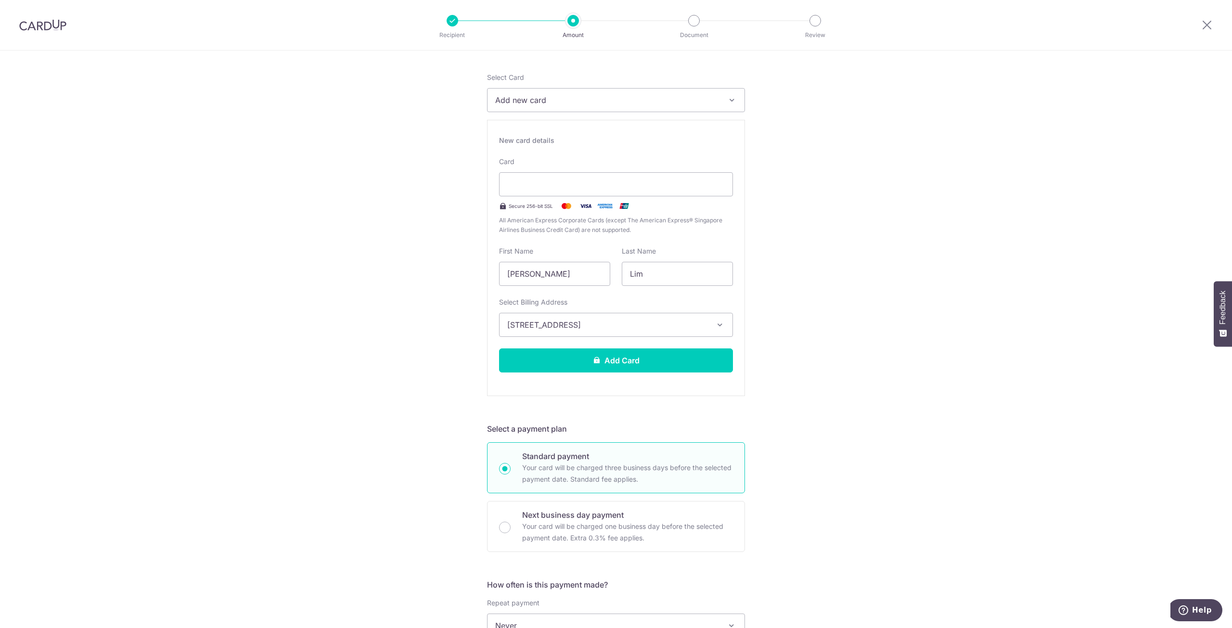
scroll to position [115, 0]
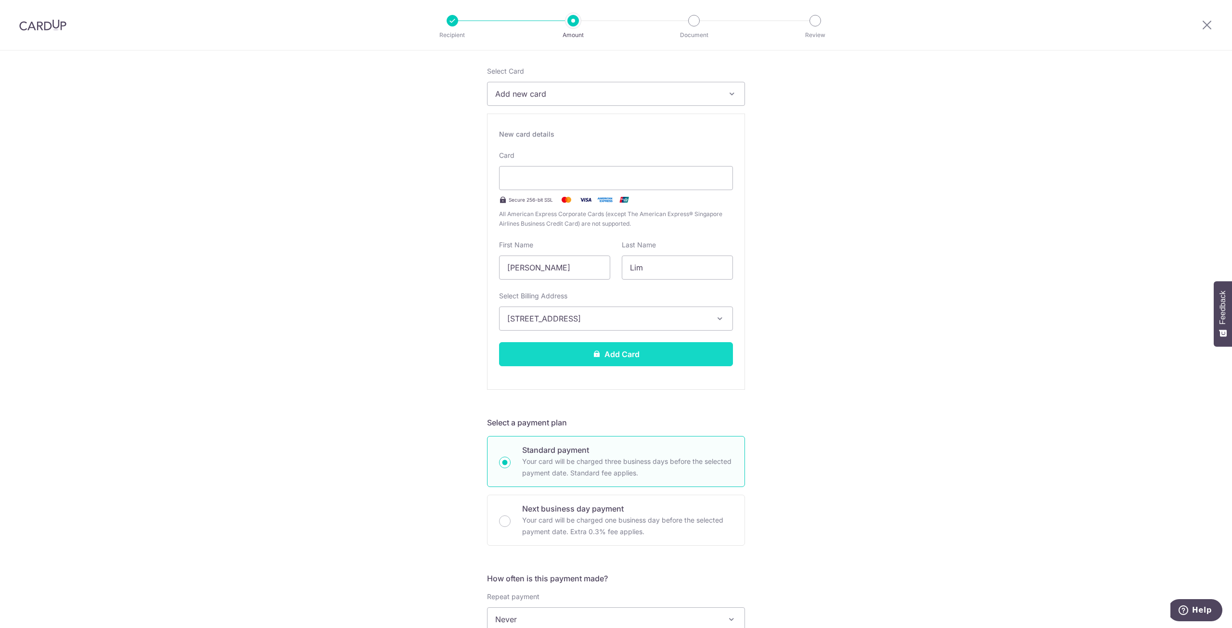
click at [613, 363] on button "Add Card" at bounding box center [616, 354] width 234 height 24
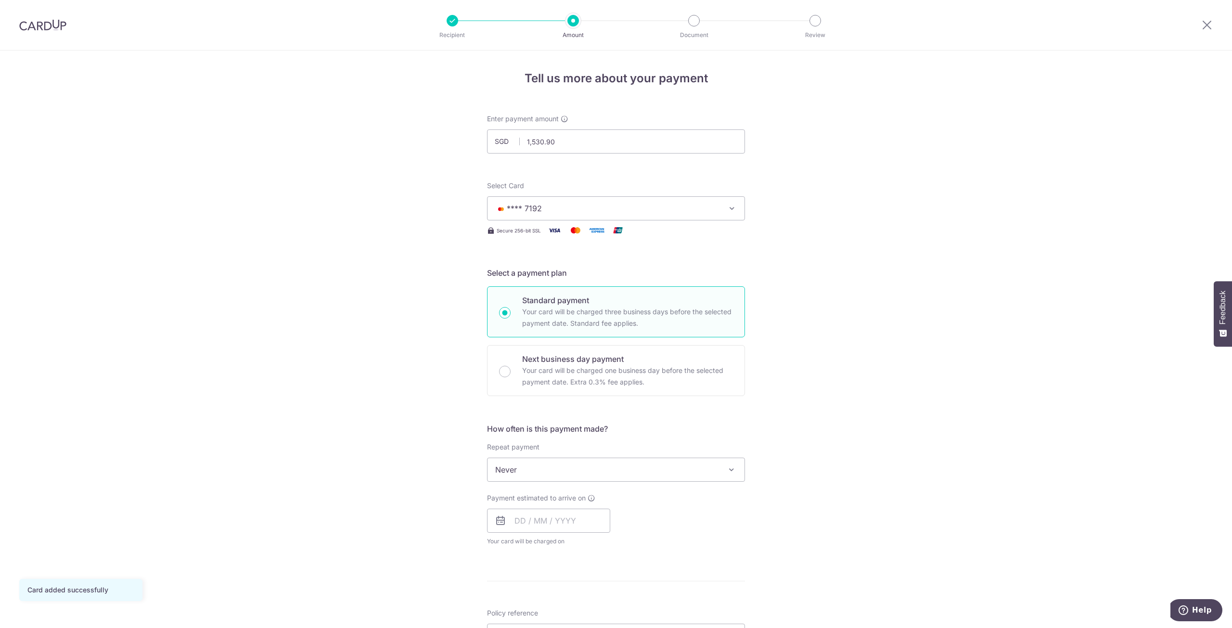
click at [773, 362] on div "Tell us more about your payment Enter payment amount SGD 1,530.90 1530.90 Card …" at bounding box center [616, 486] width 1232 height 871
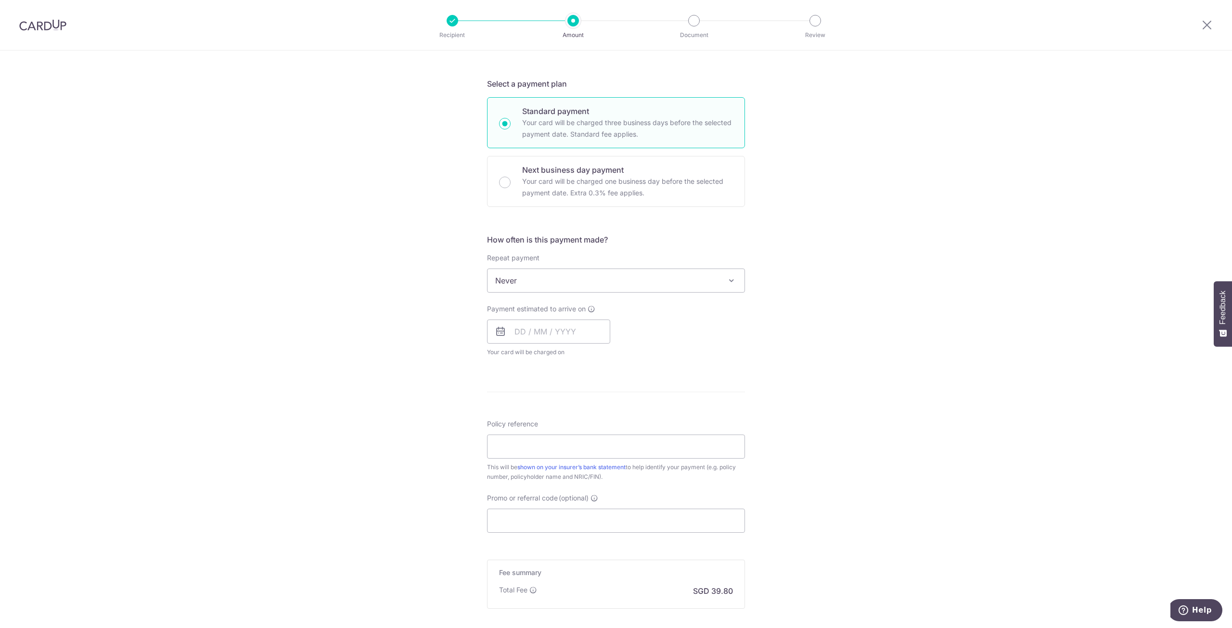
scroll to position [190, 0]
click at [514, 332] on input "text" at bounding box center [548, 331] width 123 height 24
click at [720, 346] on div "Payment estimated to arrive on Prev Next Sep Oct Nov Dec 2025 2026 2027 2028 20…" at bounding box center [616, 330] width 270 height 53
click at [512, 335] on input "text" at bounding box center [548, 331] width 123 height 24
click at [578, 394] on link "4" at bounding box center [583, 399] width 15 height 15
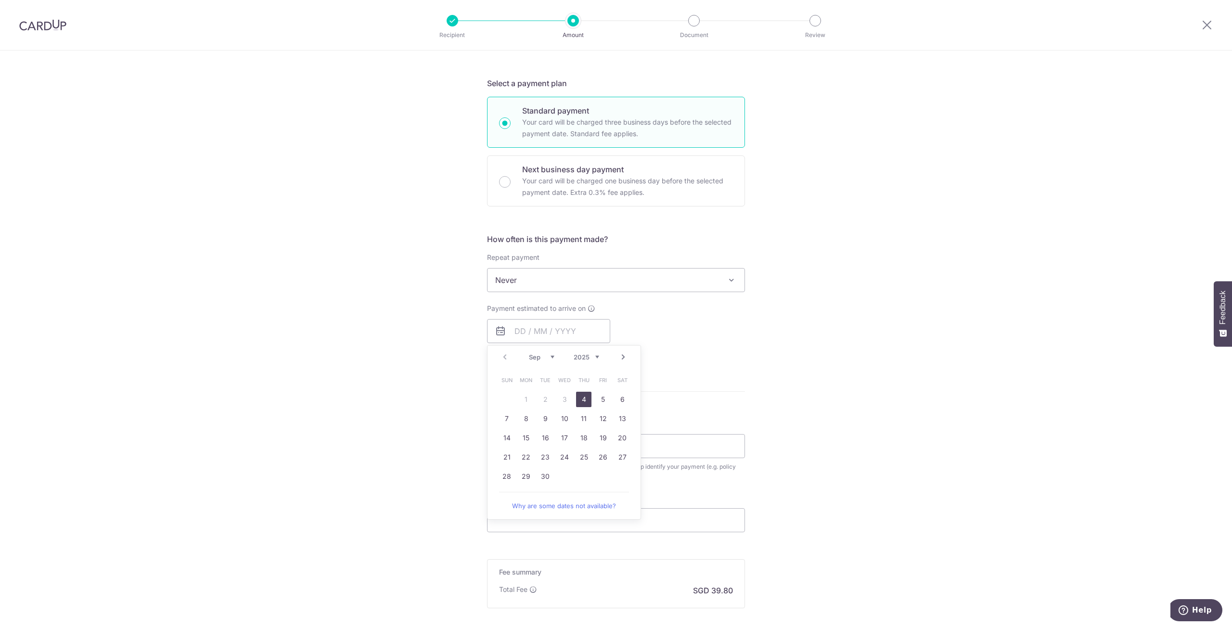
type input "04/09/2025"
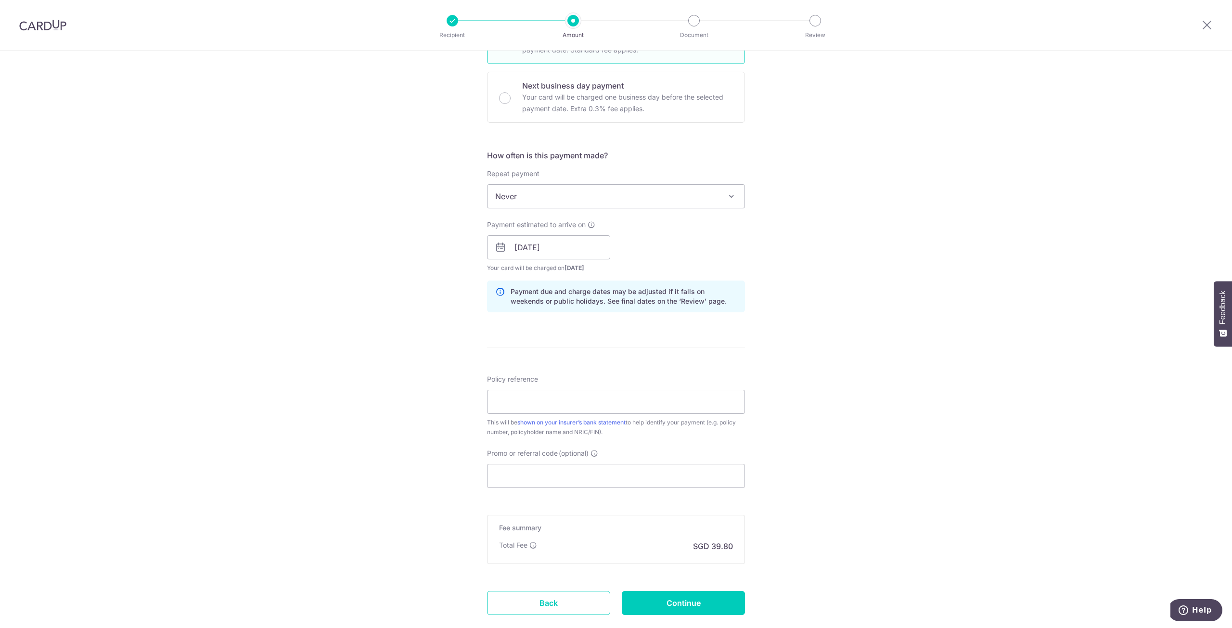
scroll to position [274, 0]
click at [532, 397] on input "Policy reference" at bounding box center [616, 401] width 258 height 24
paste input "L550516196"
type input "L550516196"
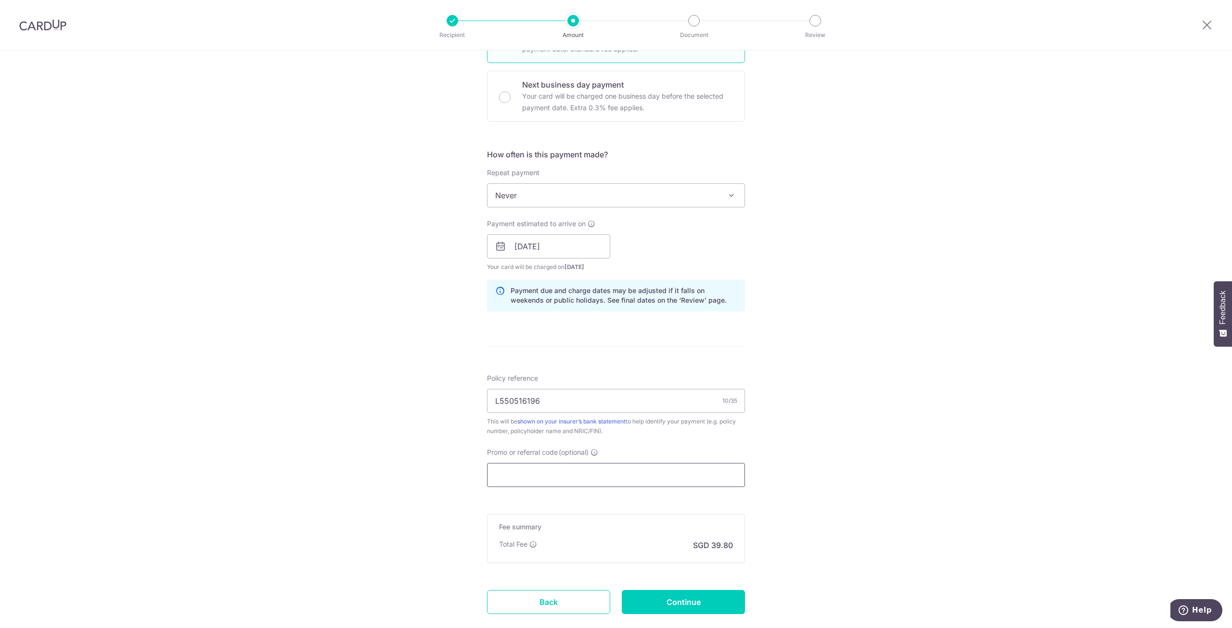
click at [575, 481] on input "Promo or referral code (optional)" at bounding box center [616, 475] width 258 height 24
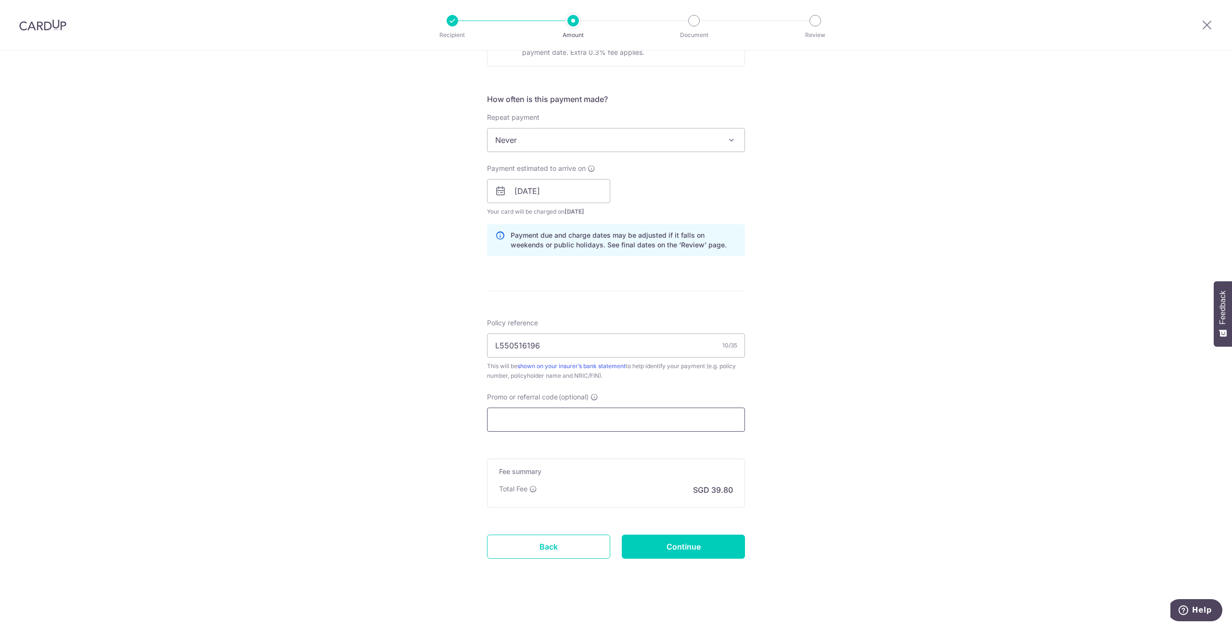
scroll to position [330, 0]
click at [715, 487] on p "SGD 39.80" at bounding box center [713, 490] width 40 height 12
click at [710, 487] on p "SGD 39.80" at bounding box center [713, 490] width 40 height 12
drag, startPoint x: 710, startPoint y: 487, endPoint x: 727, endPoint y: 488, distance: 16.4
click at [727, 488] on p "SGD 39.80" at bounding box center [713, 490] width 40 height 12
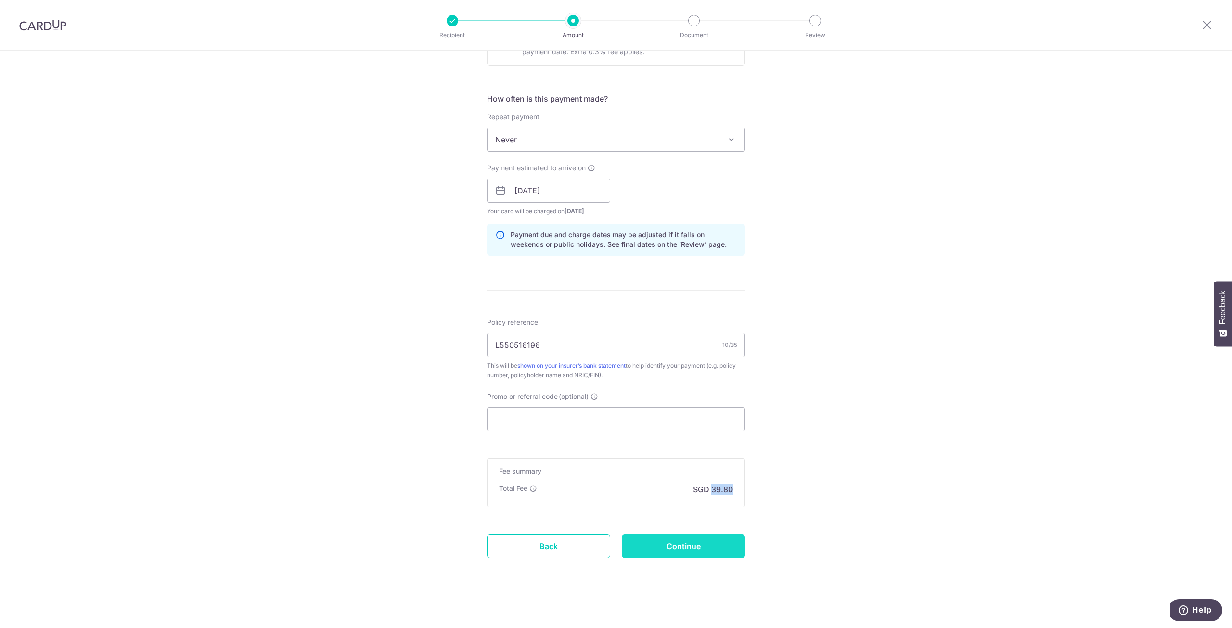
click at [680, 542] on input "Continue" at bounding box center [683, 546] width 123 height 24
type input "Create Schedule"
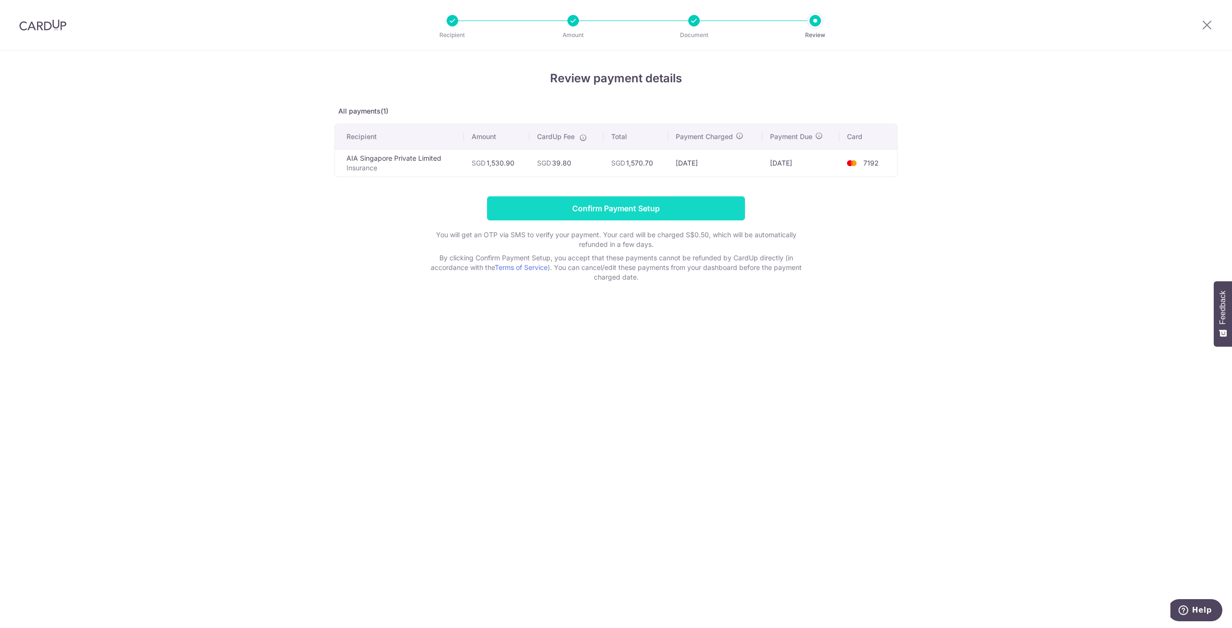
click at [629, 207] on input "Confirm Payment Setup" at bounding box center [616, 208] width 258 height 24
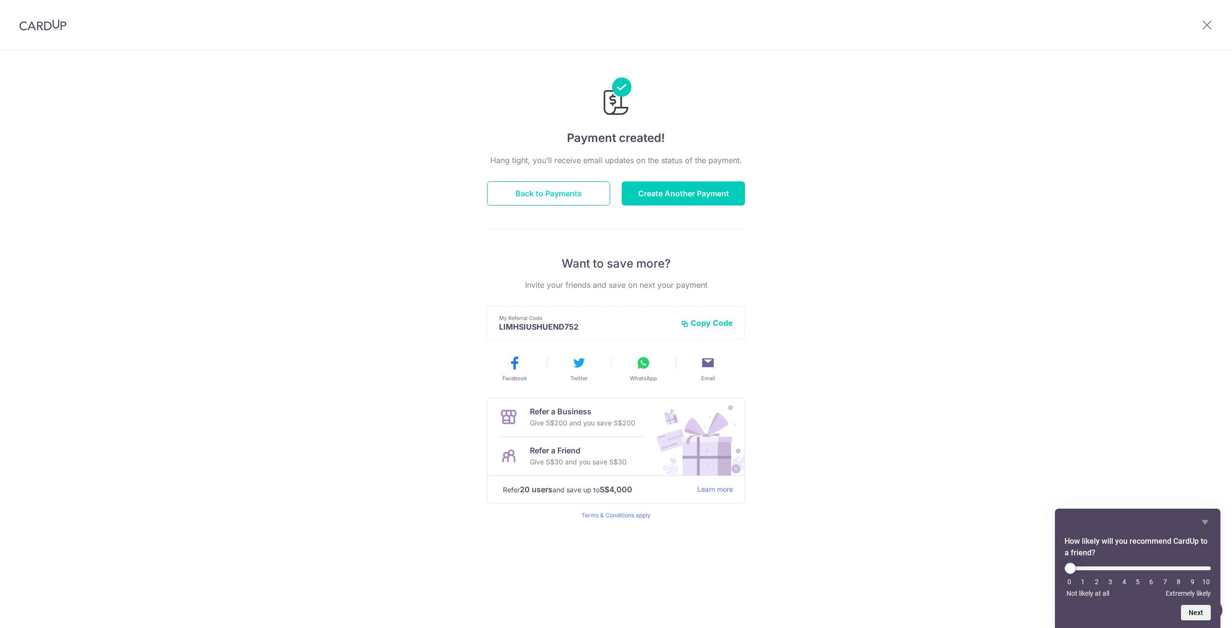
click at [574, 195] on button "Back to Payments" at bounding box center [548, 193] width 123 height 24
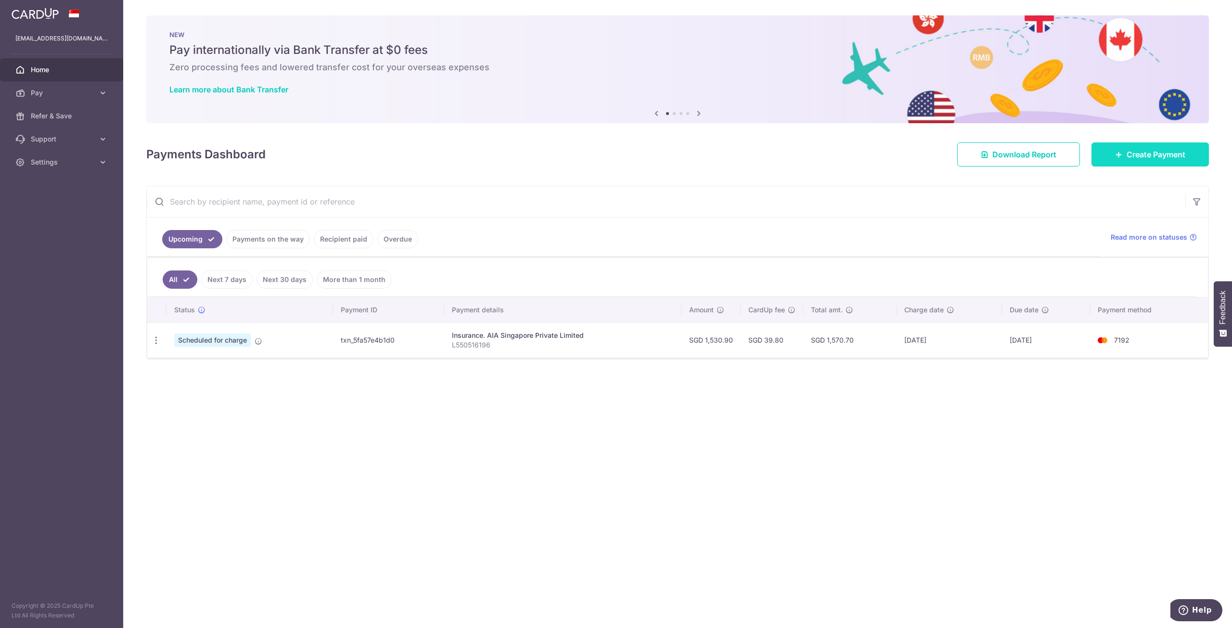
click at [1158, 147] on link "Create Payment" at bounding box center [1150, 154] width 117 height 24
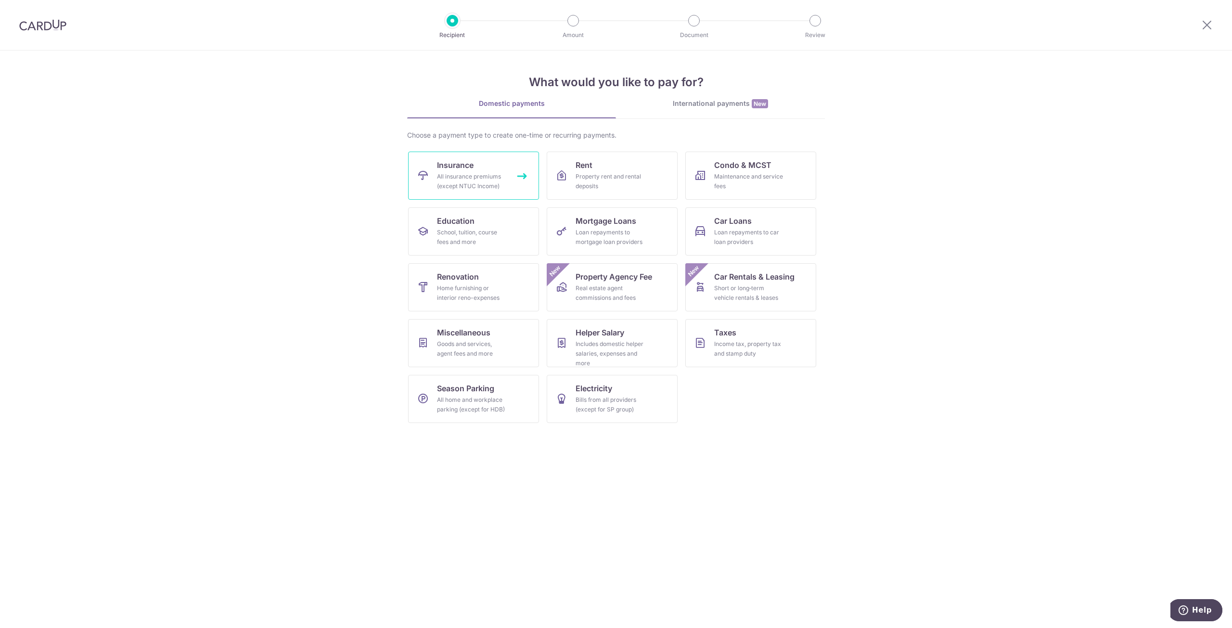
click at [441, 185] on div "All insurance premiums (except NTUC Income)" at bounding box center [471, 181] width 69 height 19
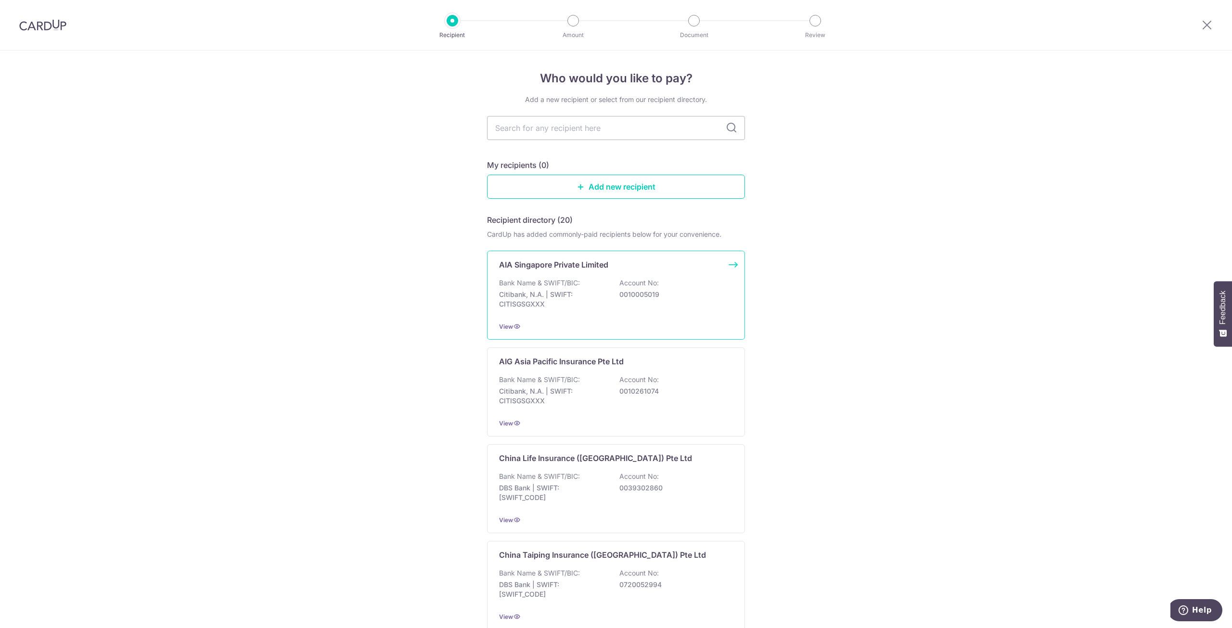
click at [611, 274] on div "AIA Singapore Private Limited Bank Name & SWIFT/BIC: Citibank, N.A. | SWIFT: CI…" at bounding box center [616, 295] width 258 height 89
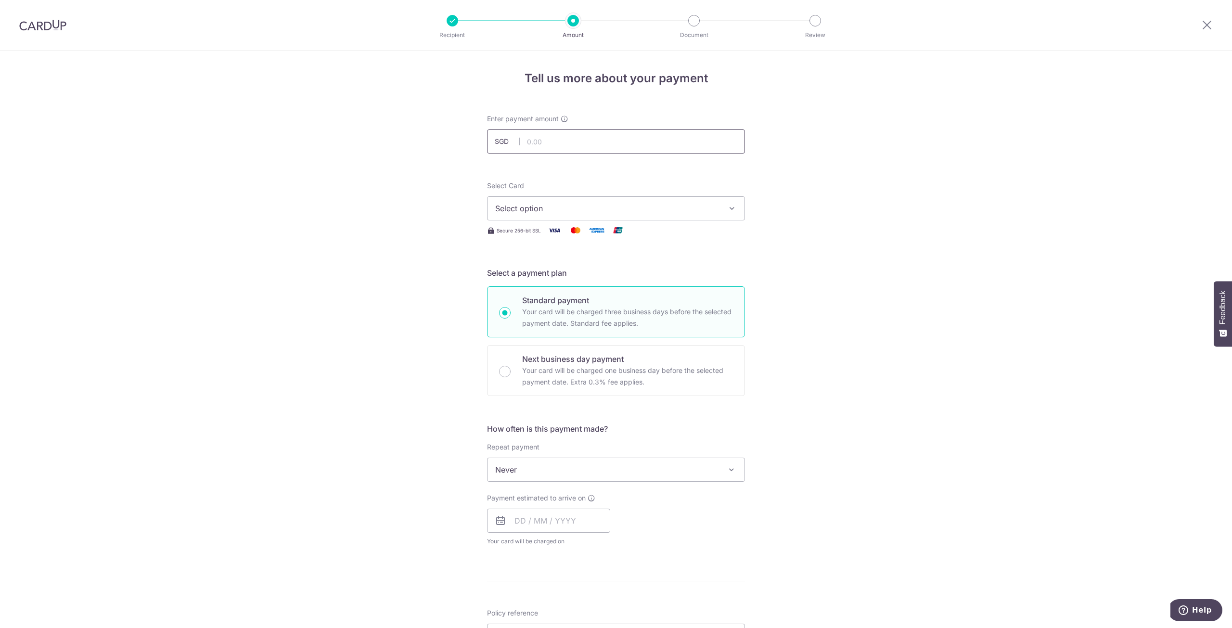
click at [552, 150] on input "text" at bounding box center [616, 141] width 258 height 24
paste input "140"
click at [555, 212] on span "Select option" at bounding box center [607, 209] width 224 height 12
type input "140.00"
drag, startPoint x: 519, startPoint y: 275, endPoint x: 528, endPoint y: 276, distance: 8.7
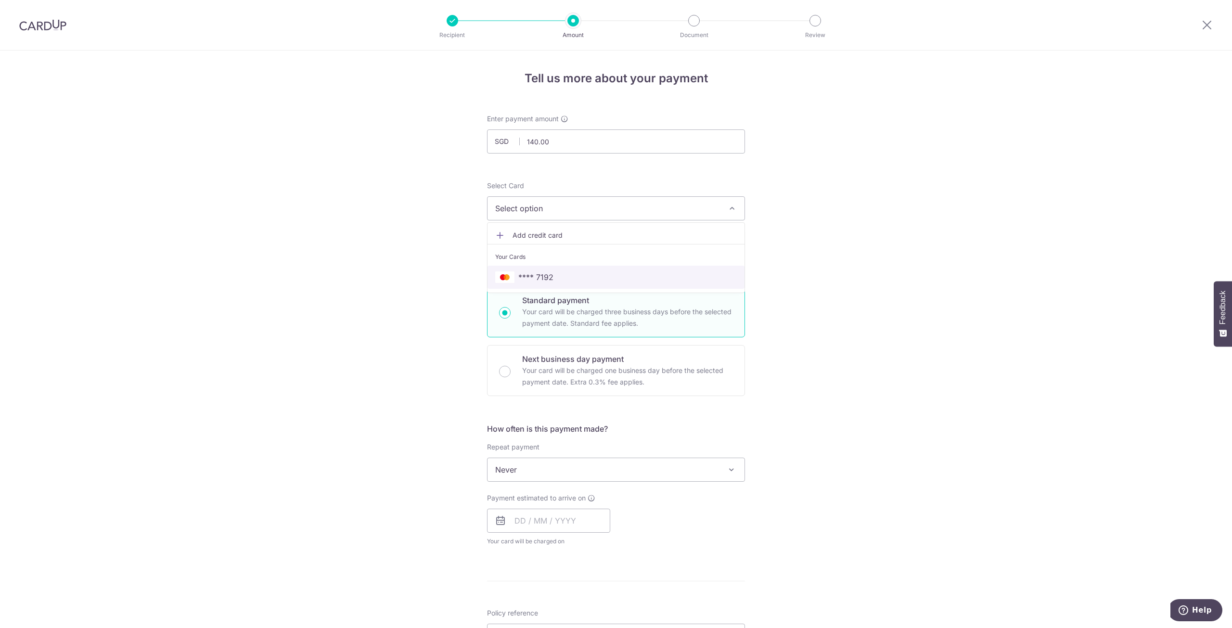
click at [519, 275] on span "**** 7192" at bounding box center [535, 277] width 35 height 12
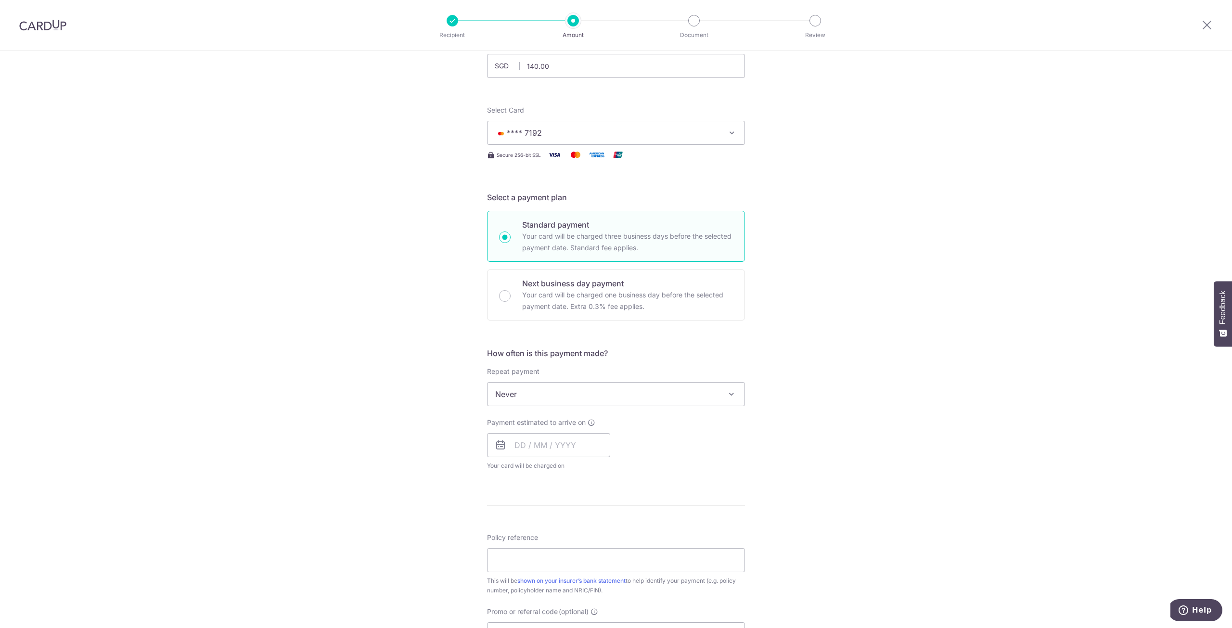
scroll to position [96, 0]
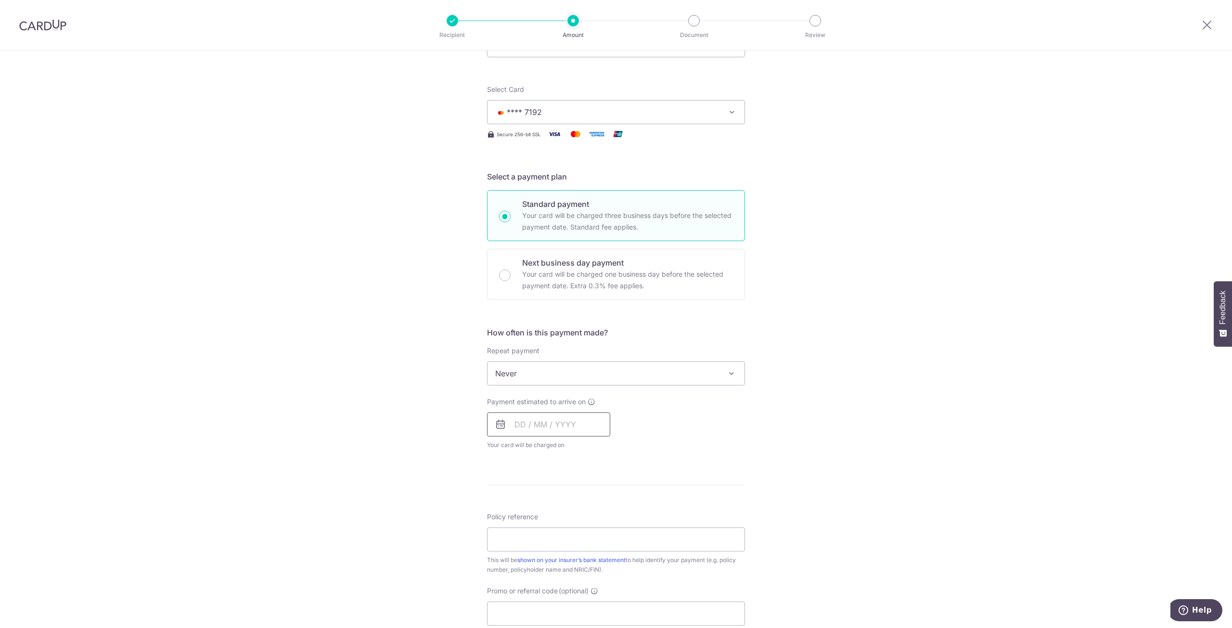
click at [519, 423] on input "text" at bounding box center [548, 424] width 123 height 24
click at [659, 414] on div "Payment estimated to arrive on Prev Next Sep Oct Nov Dec 2025 2026 2027 2028 20…" at bounding box center [616, 423] width 270 height 53
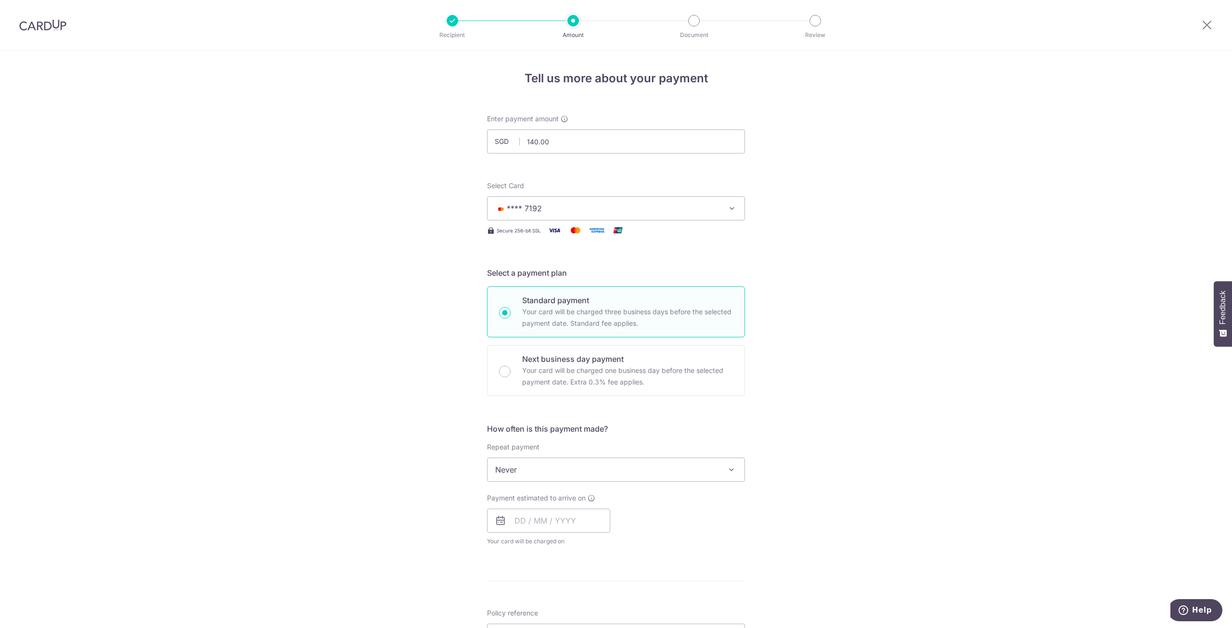
scroll to position [241, 0]
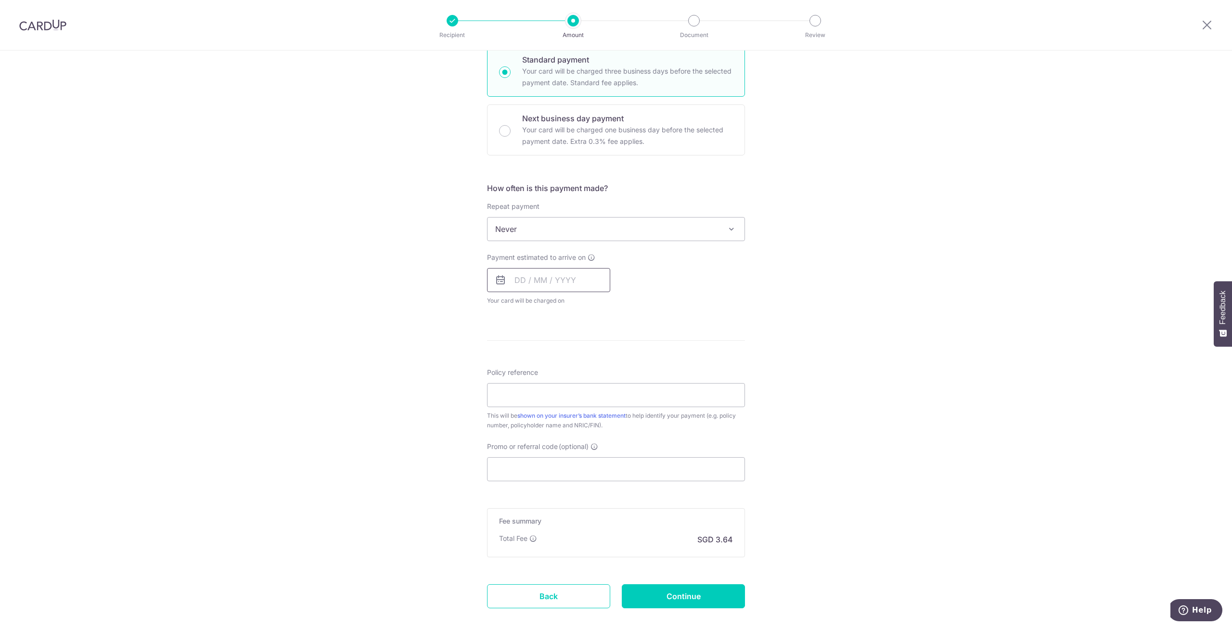
click at [517, 280] on input "text" at bounding box center [548, 280] width 123 height 24
click at [657, 301] on div "Payment estimated to arrive on Prev Next Sep Oct Nov Dec 2025 2026 2027 2028 20…" at bounding box center [616, 279] width 270 height 53
click at [494, 387] on input "Policy reference" at bounding box center [616, 395] width 258 height 24
paste input "H243989496"
type input "H243989496"
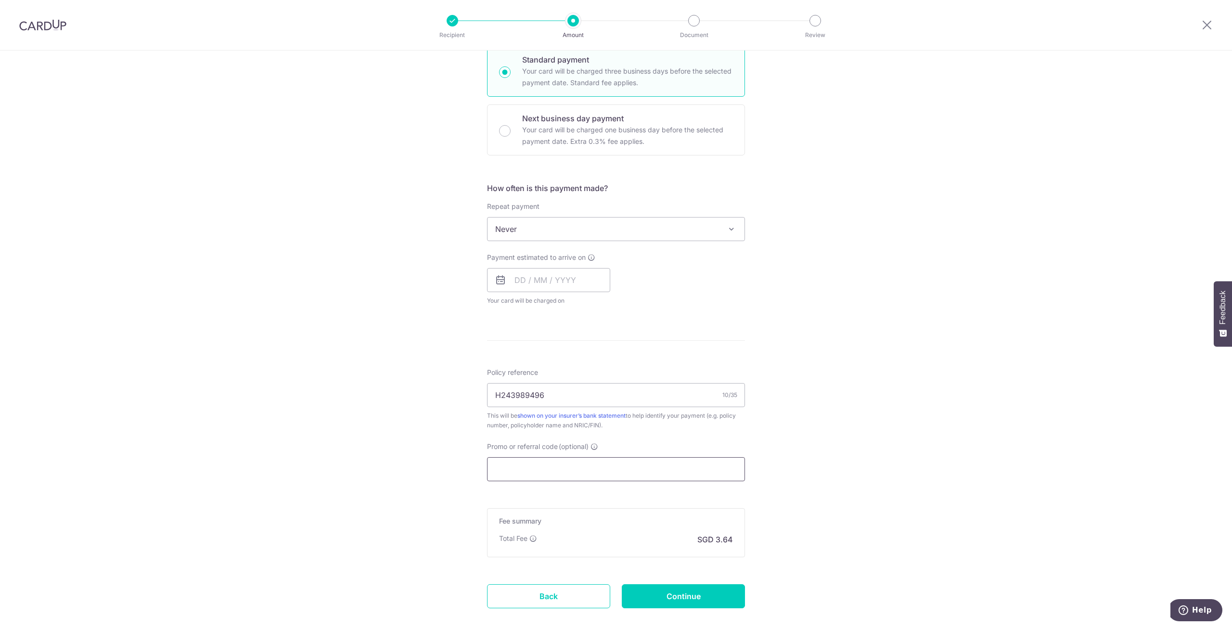
click at [592, 466] on input "Promo or referral code (optional)" at bounding box center [616, 469] width 258 height 24
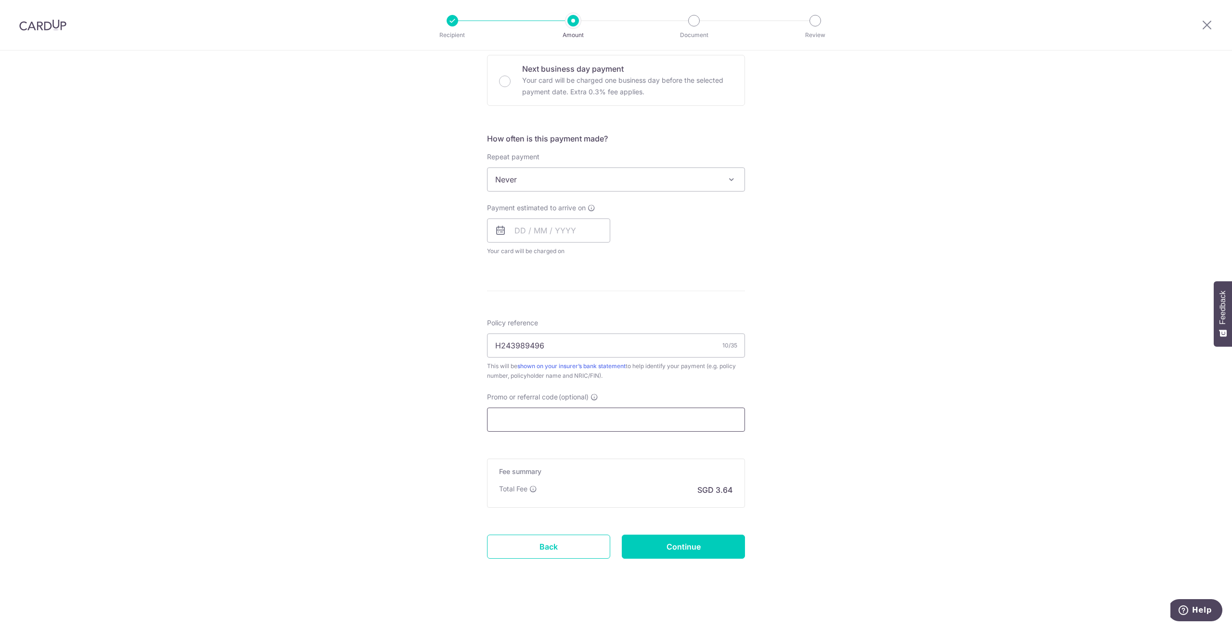
scroll to position [291, 0]
click at [668, 540] on input "Continue" at bounding box center [683, 546] width 123 height 24
type input "Create Schedule"
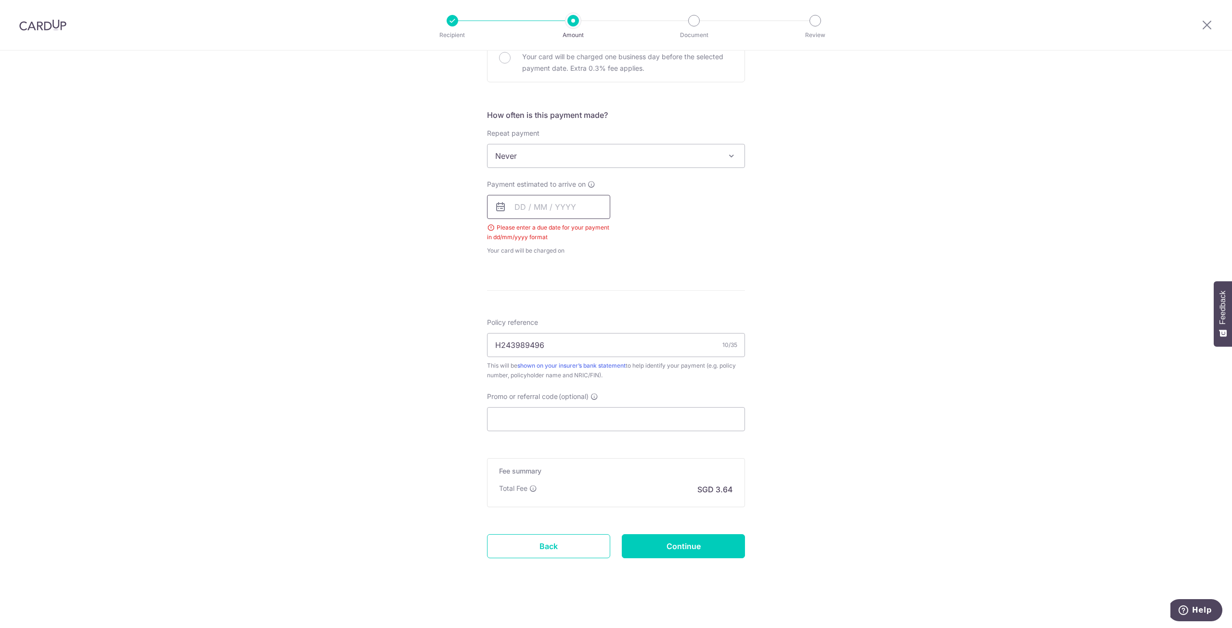
click at [561, 206] on input "text" at bounding box center [548, 207] width 123 height 24
click at [525, 293] on link "8" at bounding box center [525, 294] width 15 height 15
type input "[DATE]"
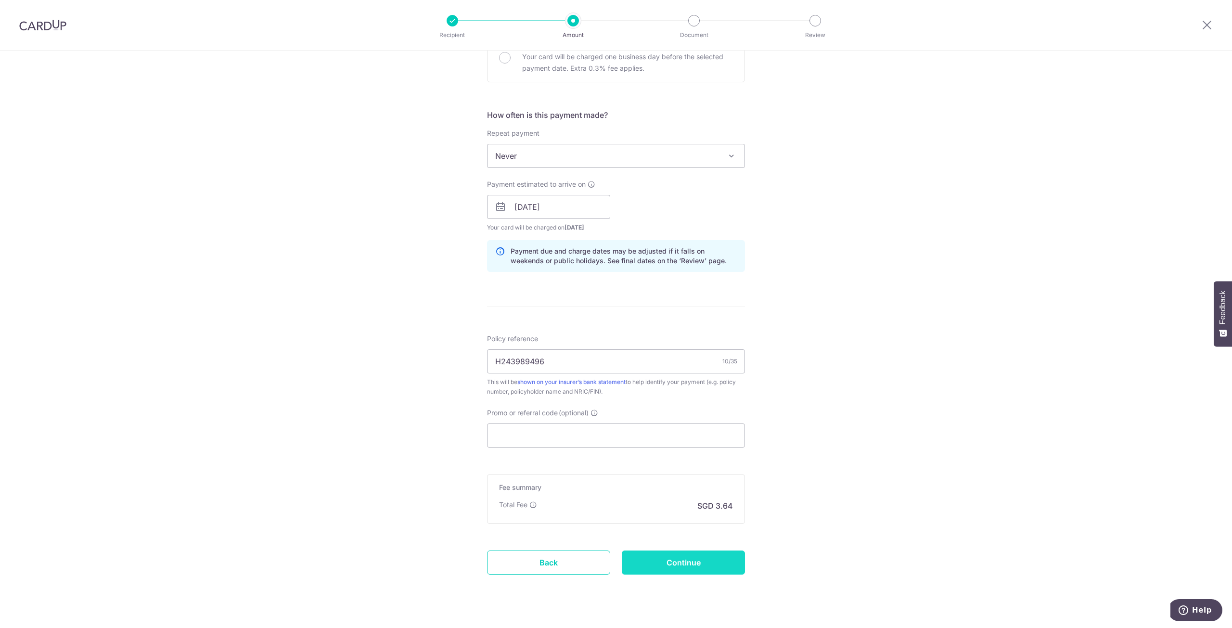
click at [701, 564] on input "Continue" at bounding box center [683, 563] width 123 height 24
type input "Create Schedule"
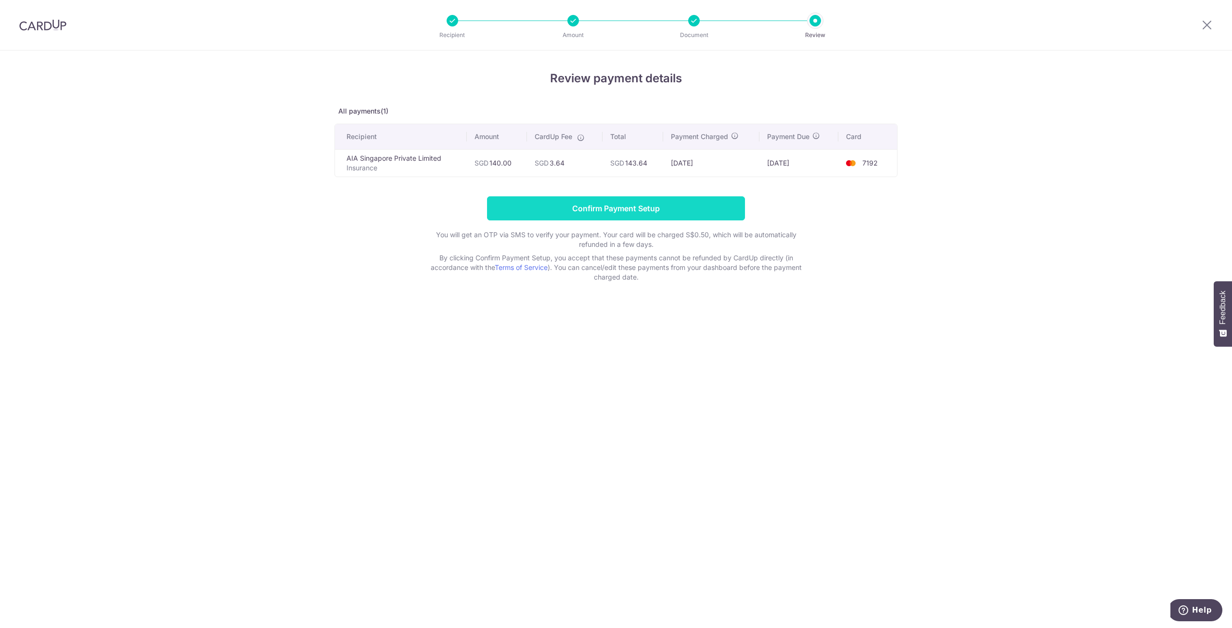
click at [620, 204] on input "Confirm Payment Setup" at bounding box center [616, 208] width 258 height 24
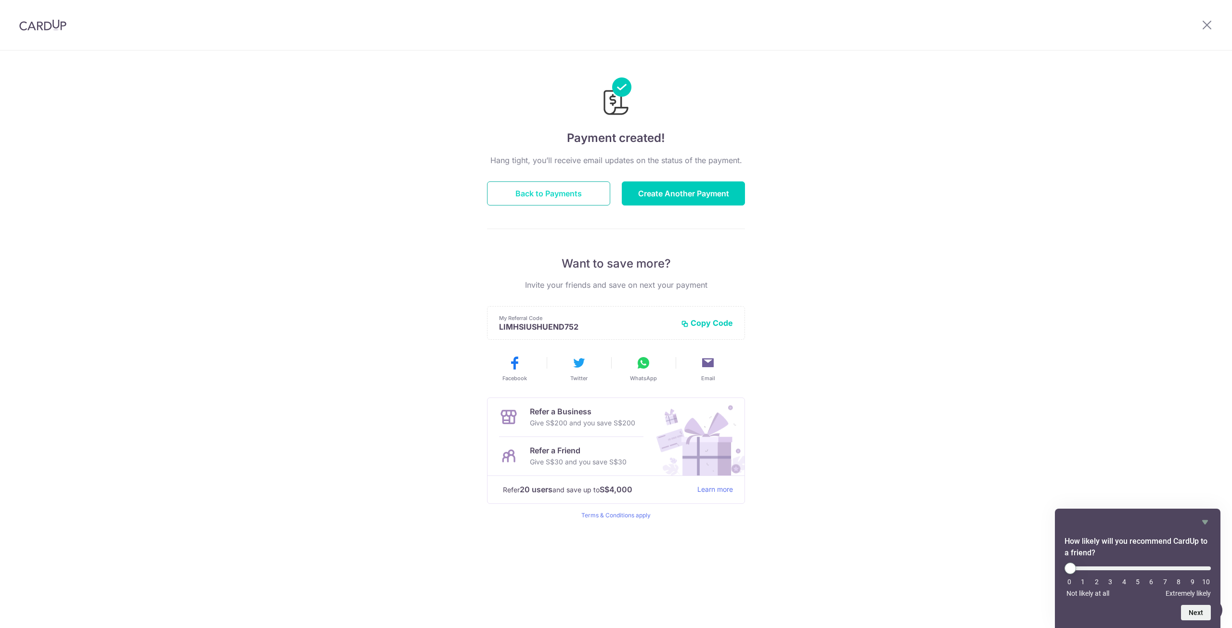
click at [556, 192] on button "Back to Payments" at bounding box center [548, 193] width 123 height 24
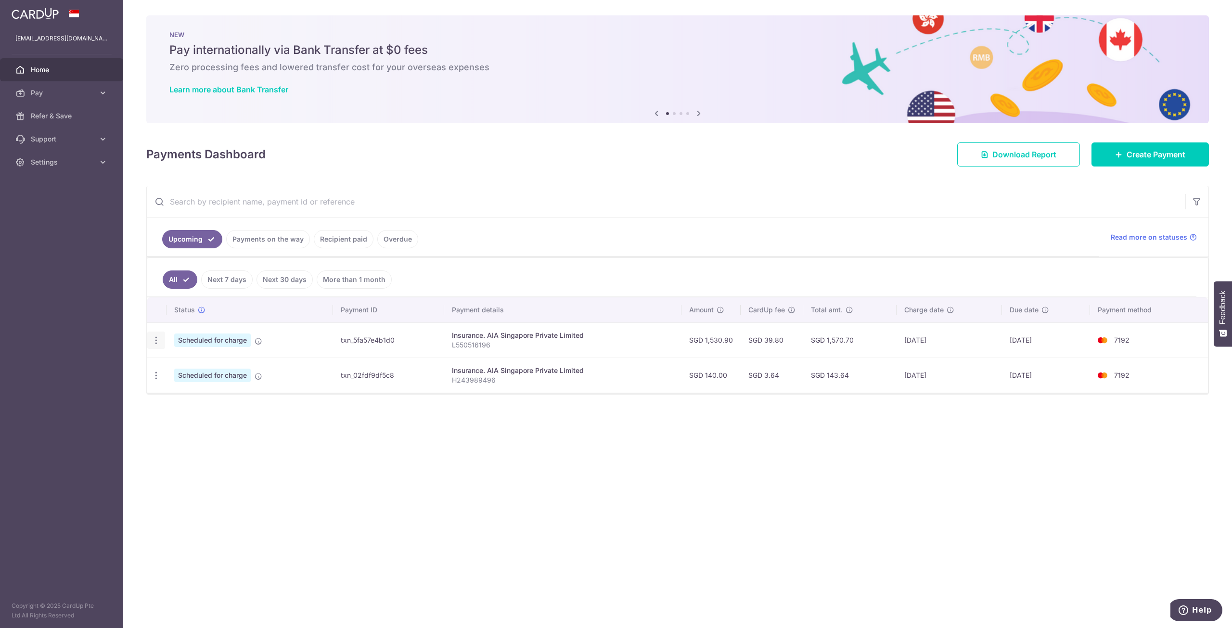
click at [153, 337] on icon "button" at bounding box center [156, 340] width 10 height 10
click at [180, 362] on span "Update payment" at bounding box center [207, 367] width 65 height 12
radio input "true"
type input "1,530.90"
type input "04/09/2025"
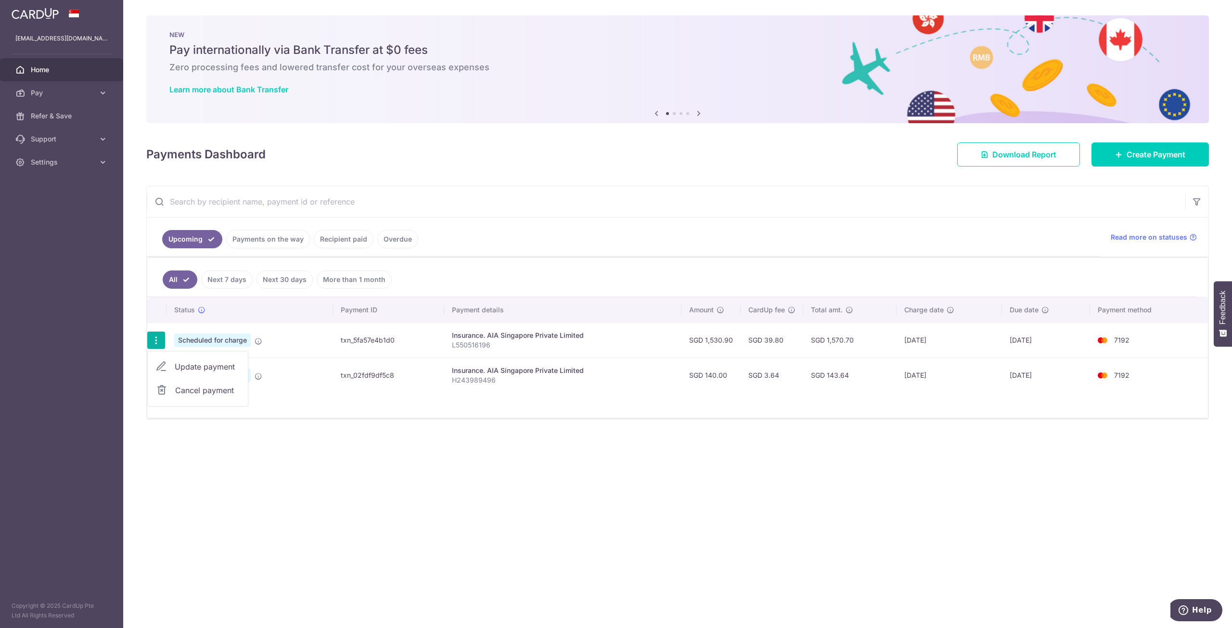
type input "L550516196"
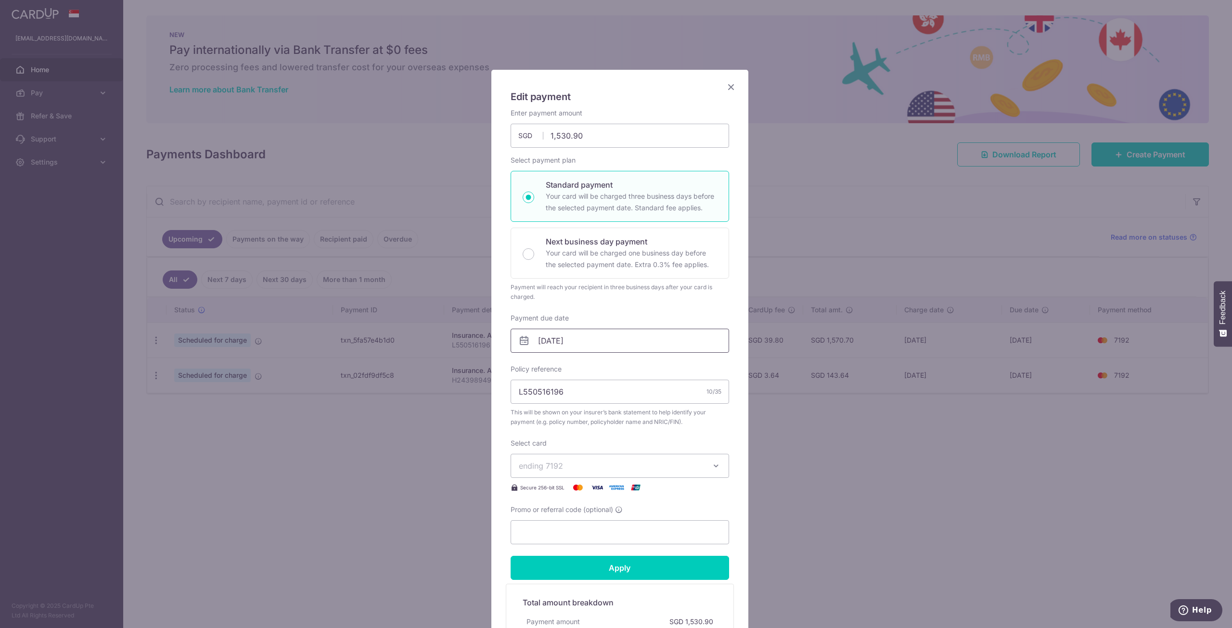
click at [558, 344] on input "04/09/2025" at bounding box center [620, 341] width 219 height 24
click at [540, 427] on link "8" at bounding box center [545, 427] width 15 height 15
type input "08/09/2025"
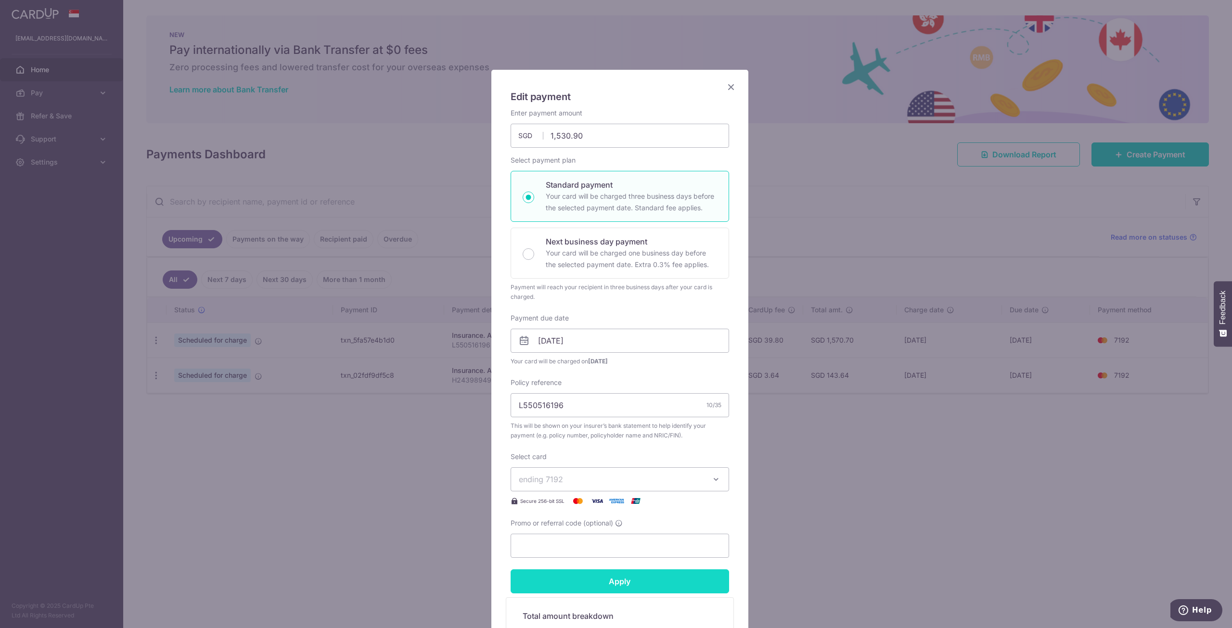
click at [614, 581] on input "Apply" at bounding box center [620, 581] width 219 height 24
type input "Successfully Applied"
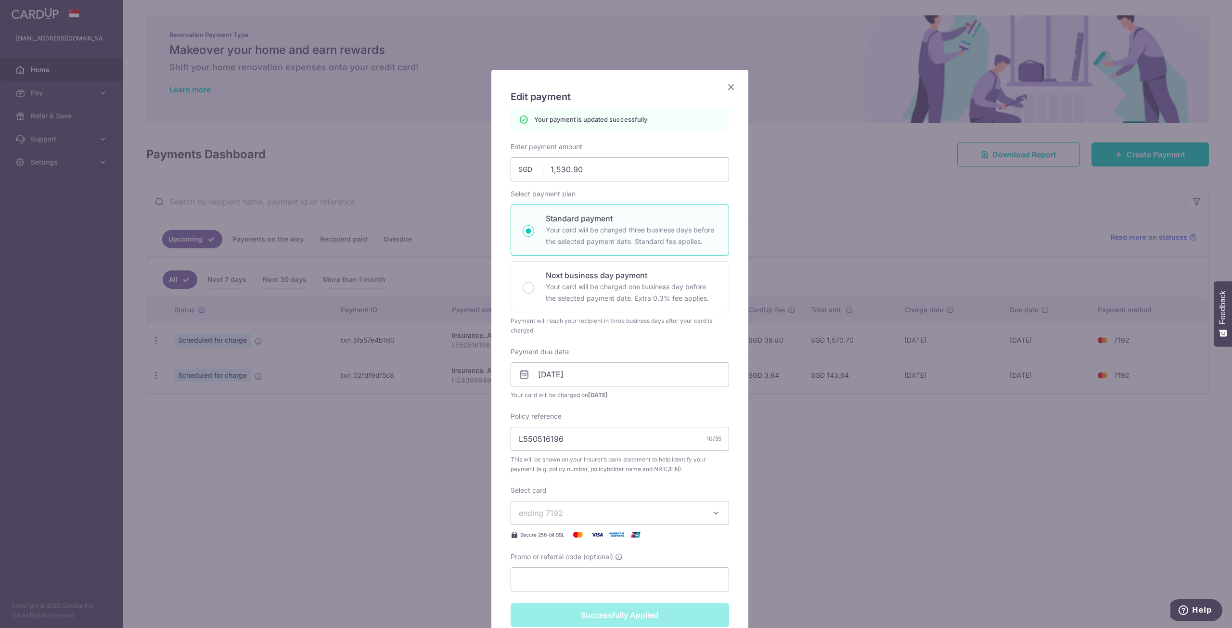
click at [729, 87] on icon "Close" at bounding box center [731, 87] width 12 height 12
click at [729, 87] on div "Edit payment By clicking apply, you will make changes to all payments to AIA Si…" at bounding box center [619, 414] width 257 height 688
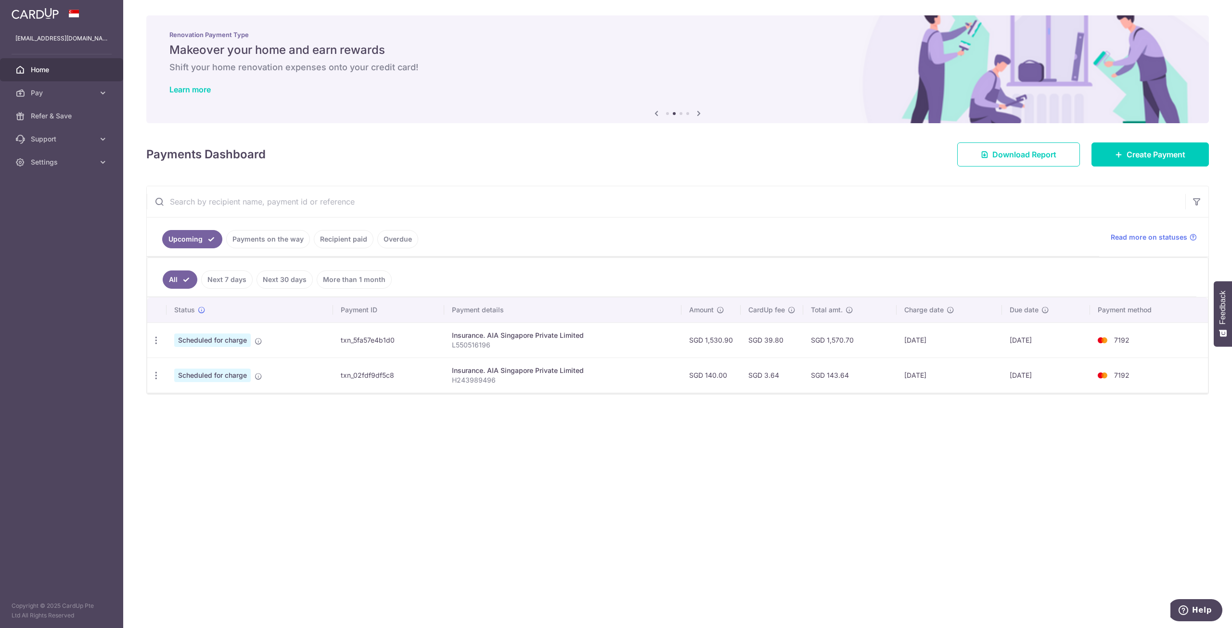
click at [907, 468] on div "× Pause Schedule Pause all future payments in this series Pause just this one p…" at bounding box center [677, 314] width 1109 height 628
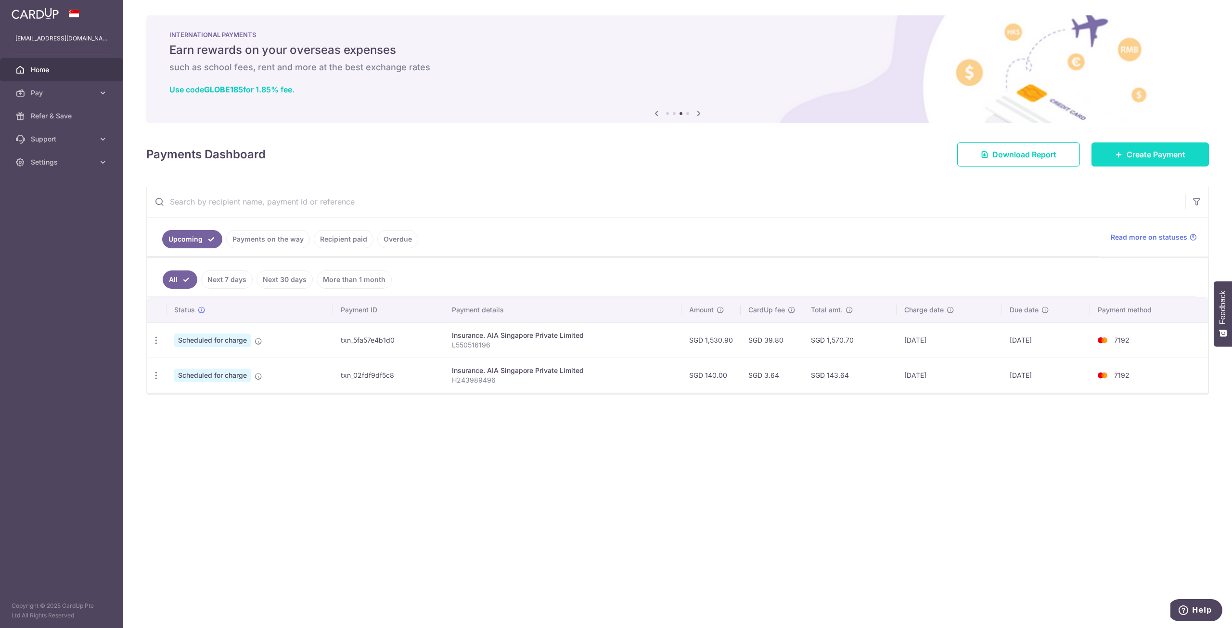
click at [1141, 151] on span "Create Payment" at bounding box center [1156, 155] width 59 height 12
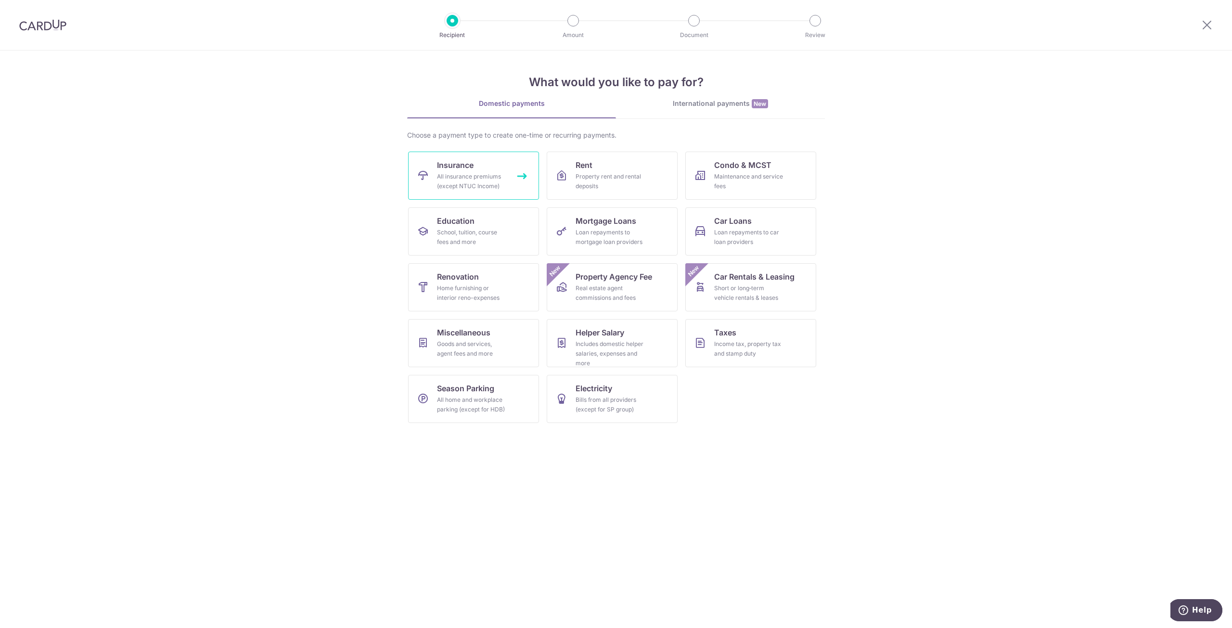
click at [458, 191] on link "Insurance All insurance premiums (except NTUC Income)" at bounding box center [473, 176] width 131 height 48
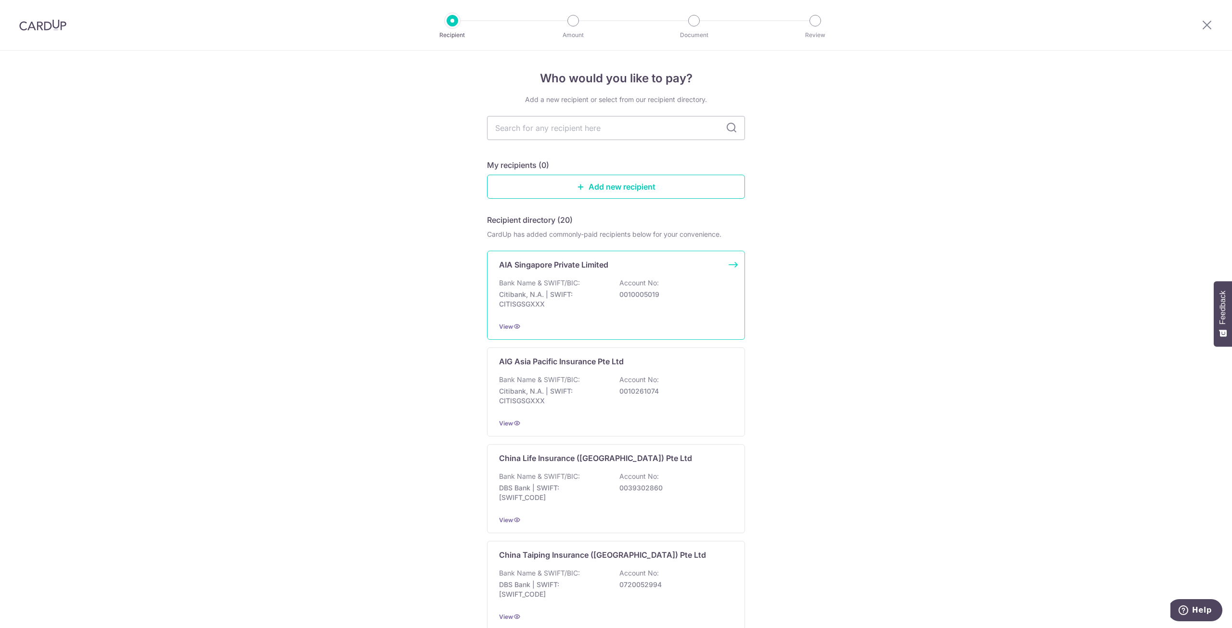
click at [558, 288] on div "Bank Name & SWIFT/BIC: Citibank, N.A. | SWIFT: CITISGSGXXX Account No: 00100050…" at bounding box center [616, 296] width 234 height 36
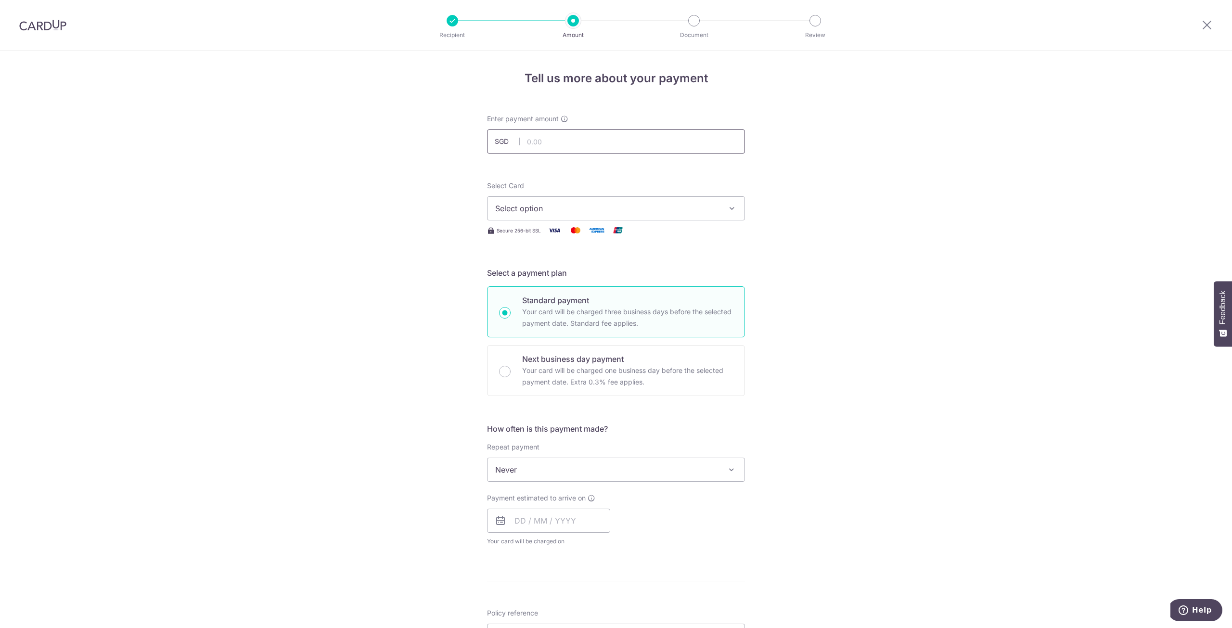
click at [561, 143] on input "text" at bounding box center [616, 141] width 258 height 24
paste input "999.60"
type input "999.60"
click at [544, 208] on span "Select option" at bounding box center [607, 209] width 224 height 12
click at [528, 281] on span "**** 7192" at bounding box center [535, 277] width 35 height 12
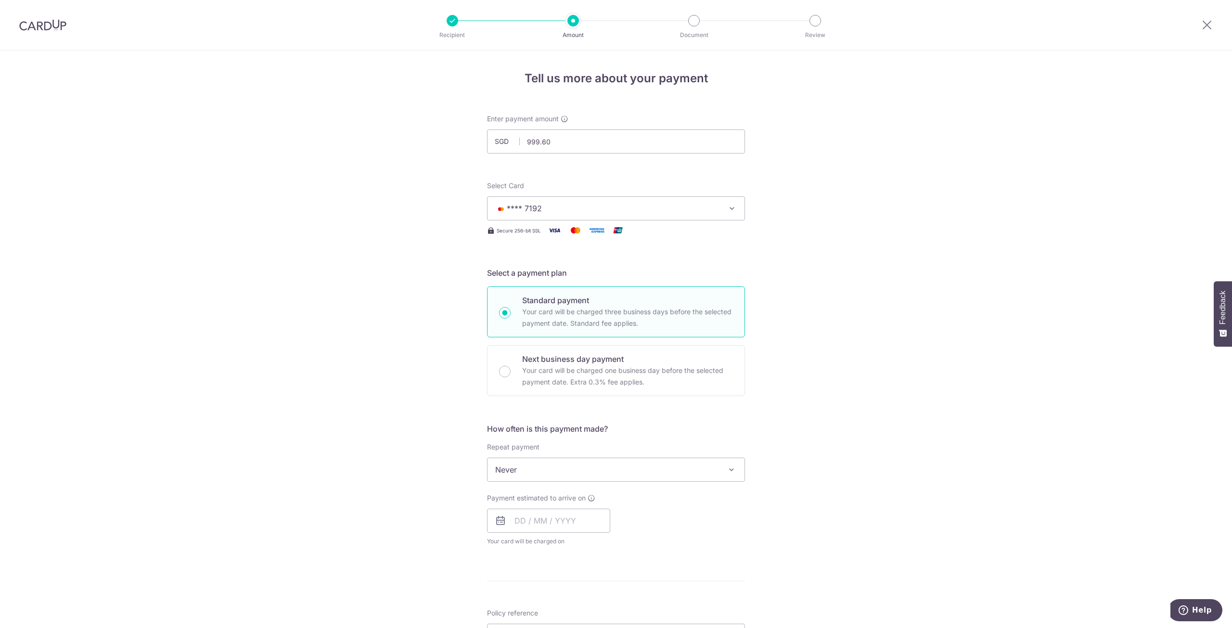
click at [553, 466] on span "Never" at bounding box center [616, 469] width 257 height 23
click at [553, 468] on span "Never" at bounding box center [616, 469] width 257 height 23
click at [507, 518] on input "text" at bounding box center [548, 521] width 123 height 24
drag, startPoint x: 528, startPoint y: 608, endPoint x: 486, endPoint y: 591, distance: 44.9
click at [528, 608] on link "8" at bounding box center [525, 608] width 15 height 15
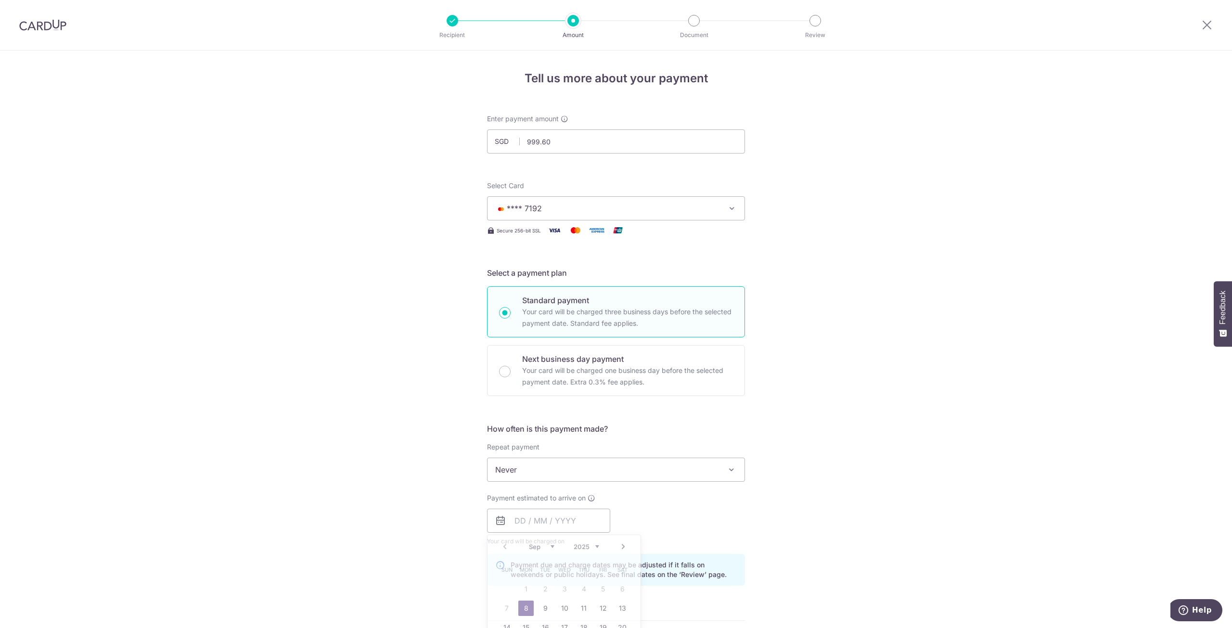
type input "[DATE]"
click at [545, 519] on input "[DATE]" at bounding box center [548, 521] width 123 height 24
click at [419, 506] on div "Tell us more about your payment Enter payment amount SGD 999.60 999.60 Select C…" at bounding box center [616, 506] width 1232 height 910
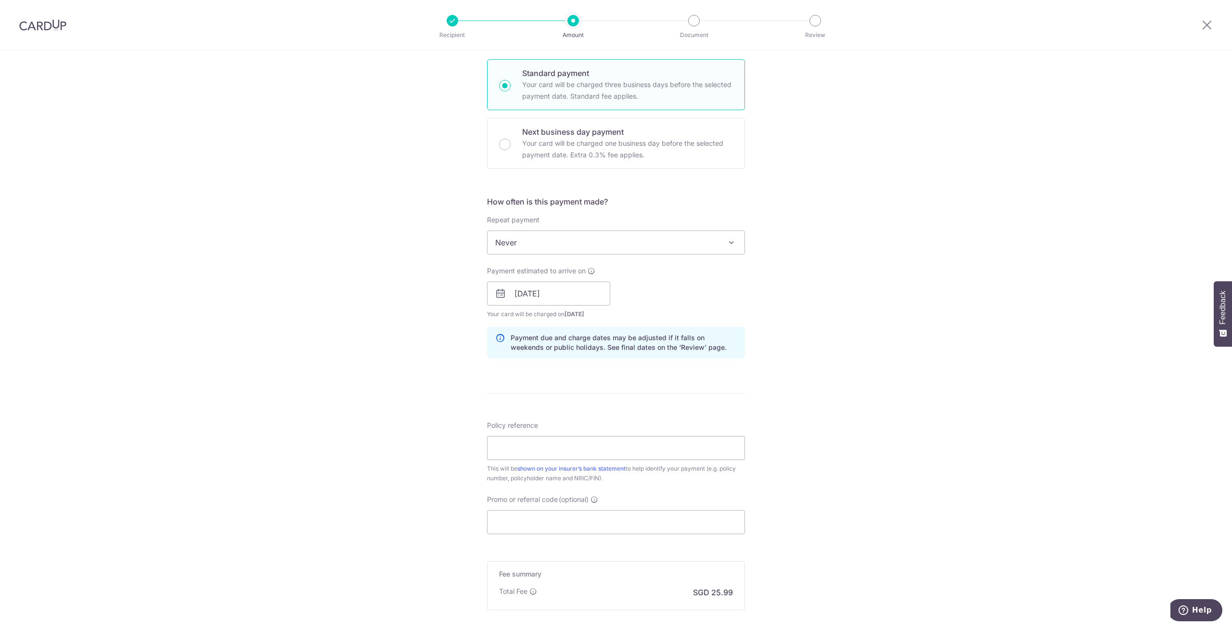
scroll to position [241, 0]
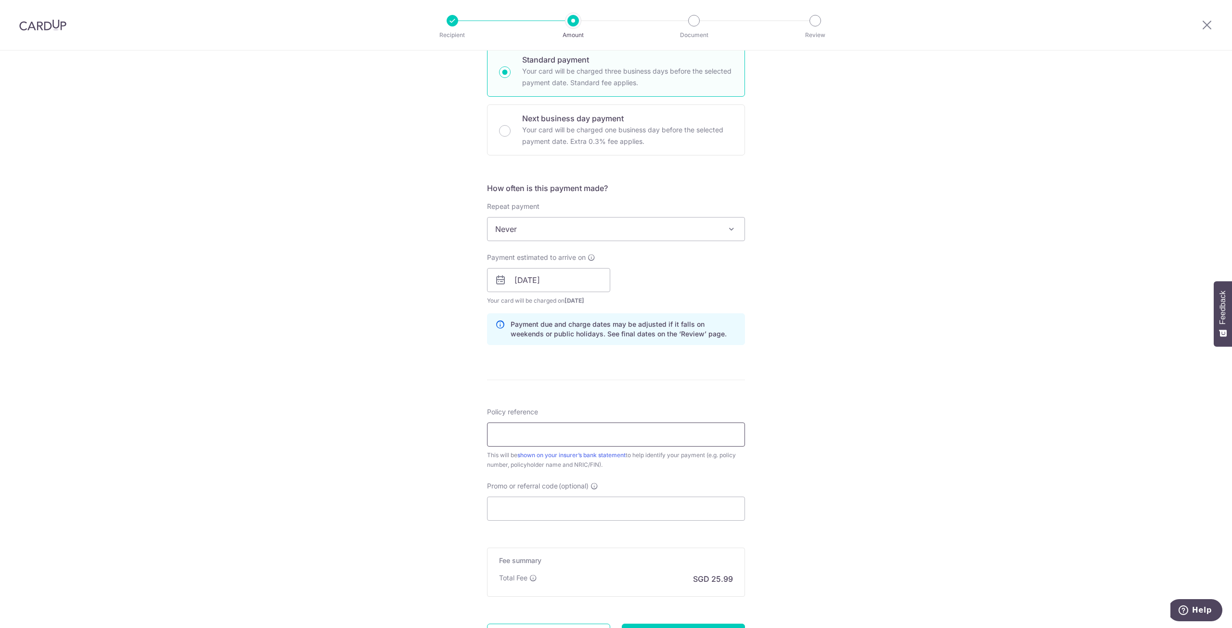
click at [553, 432] on input "Policy reference" at bounding box center [616, 435] width 258 height 24
paste input "E243989496"
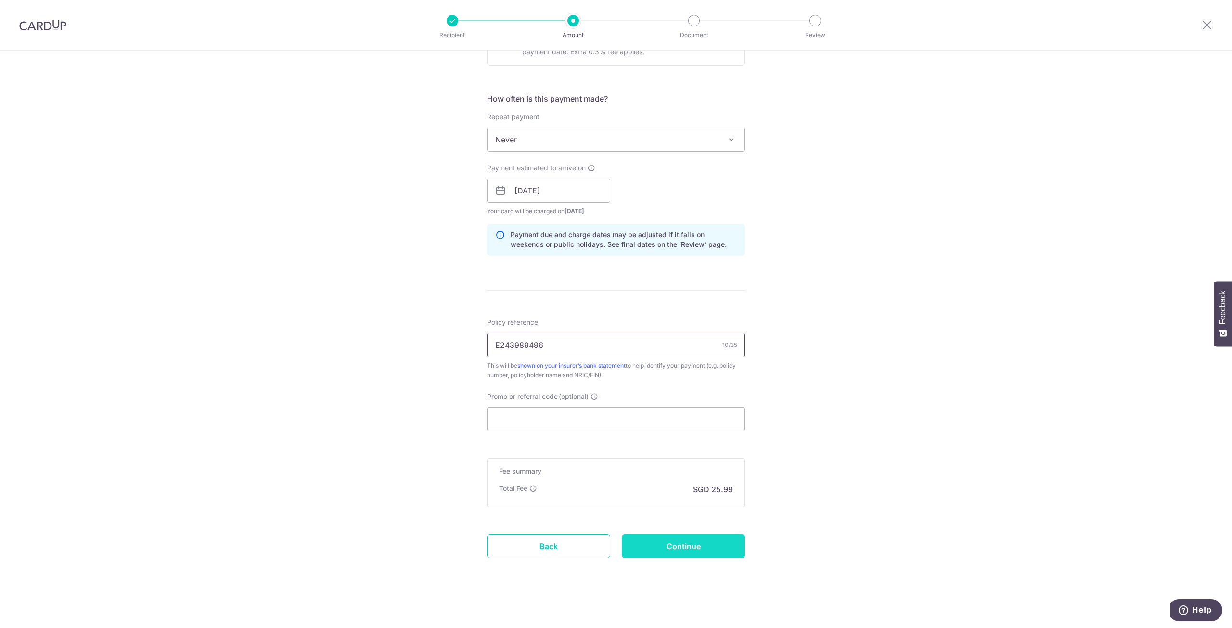
type input "E243989496"
click at [686, 544] on input "Continue" at bounding box center [683, 546] width 123 height 24
type input "Create Schedule"
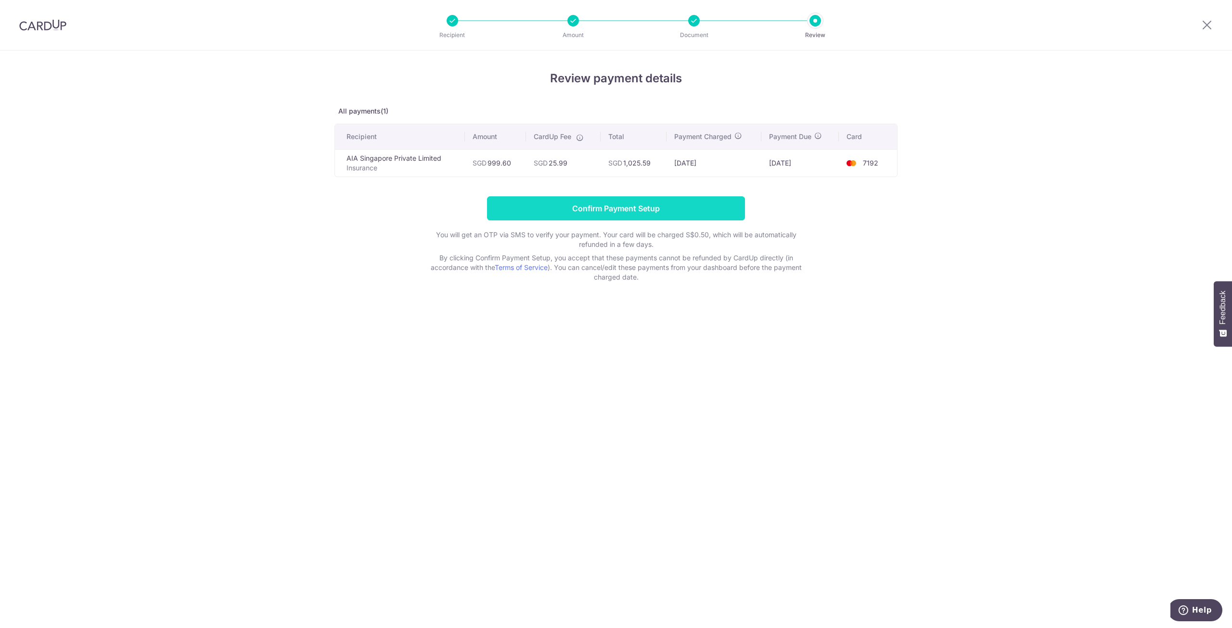
click at [623, 208] on input "Confirm Payment Setup" at bounding box center [616, 208] width 258 height 24
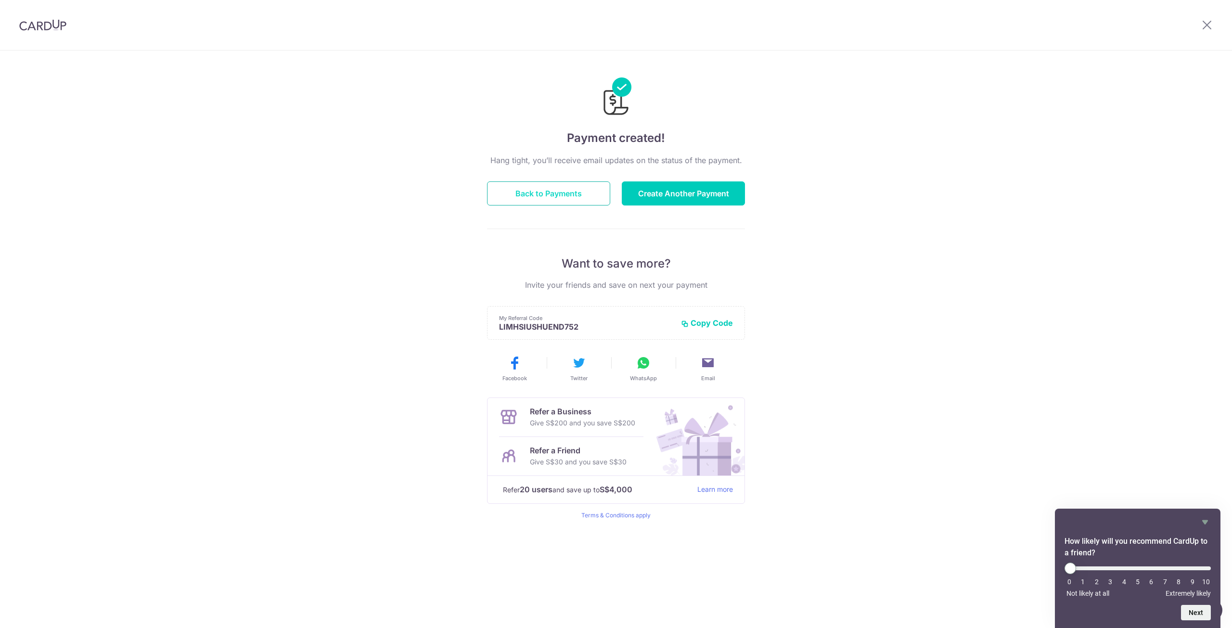
click at [565, 193] on button "Back to Payments" at bounding box center [548, 193] width 123 height 24
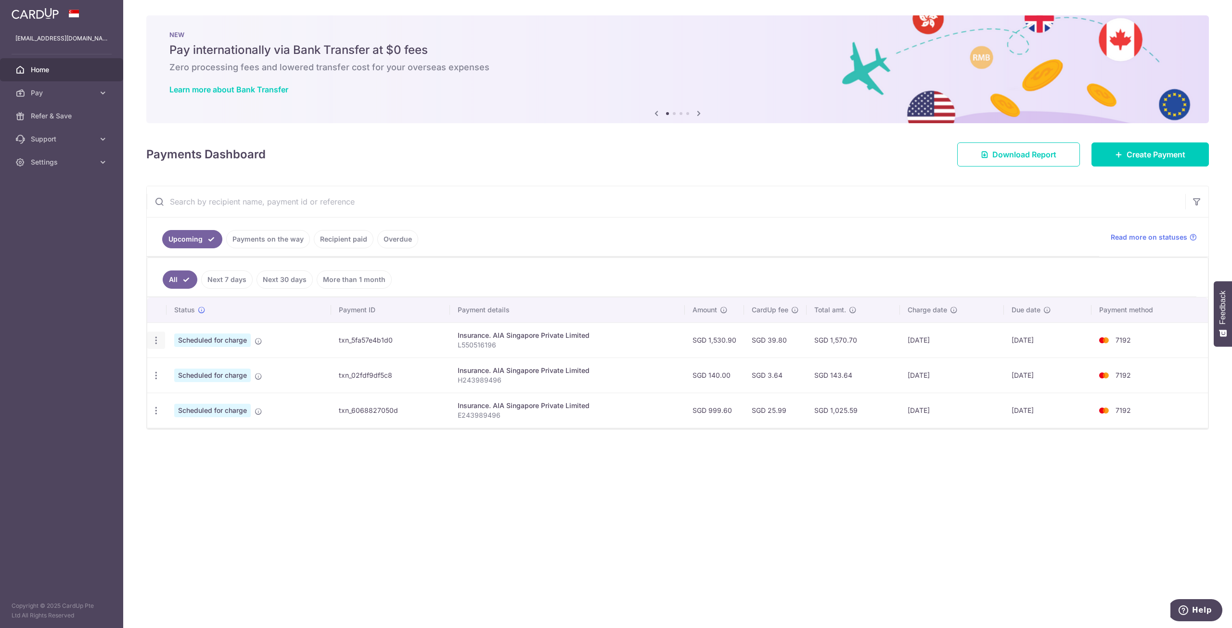
click at [154, 336] on icon "button" at bounding box center [156, 340] width 10 height 10
click at [312, 336] on td "Scheduled for charge" at bounding box center [249, 339] width 165 height 35
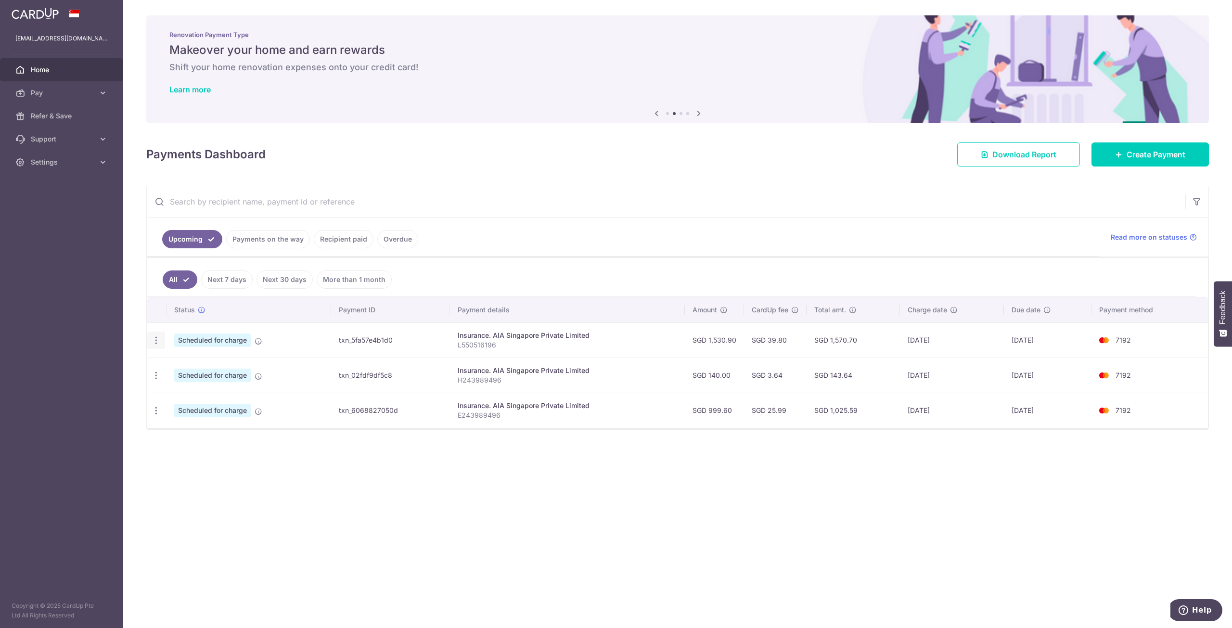
click at [156, 341] on icon "button" at bounding box center [156, 340] width 10 height 10
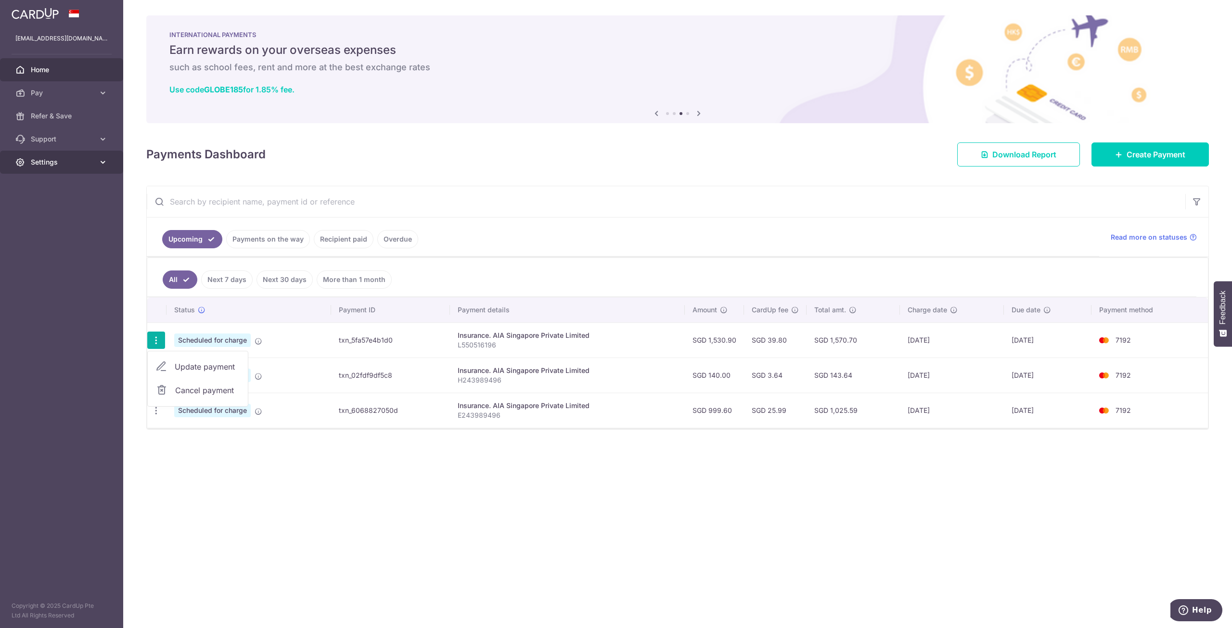
click at [92, 161] on span "Settings" at bounding box center [63, 162] width 64 height 10
click at [49, 183] on span "Account" at bounding box center [63, 185] width 64 height 10
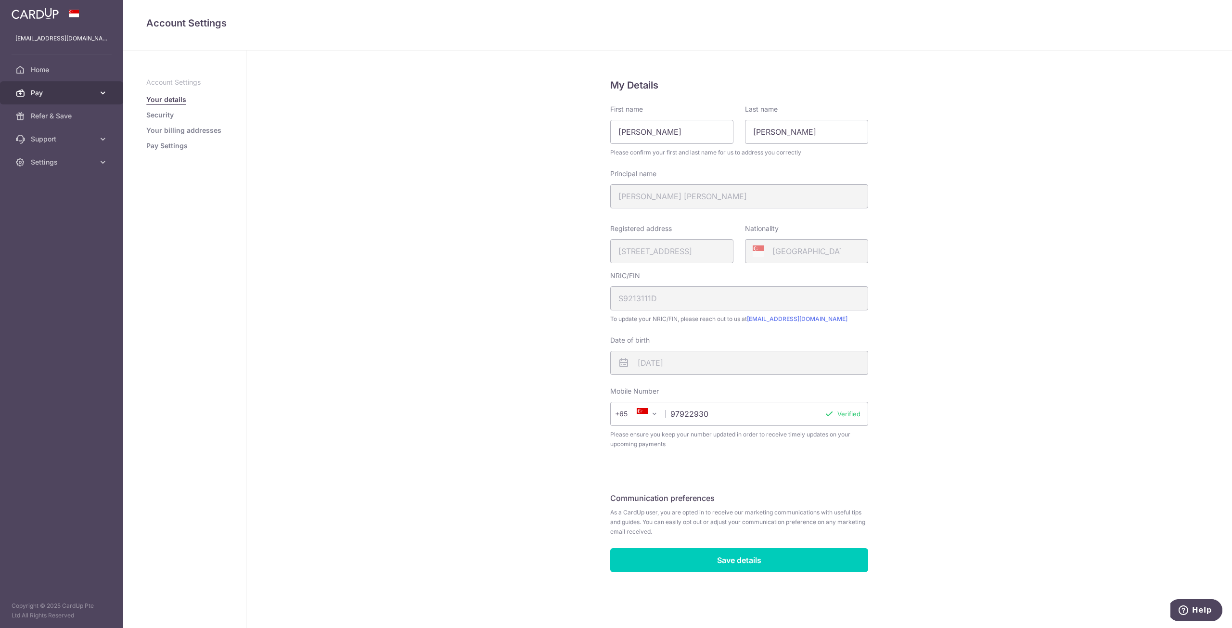
click at [104, 93] on icon at bounding box center [103, 93] width 10 height 10
click at [43, 116] on span "Refer & Save" at bounding box center [63, 116] width 64 height 10
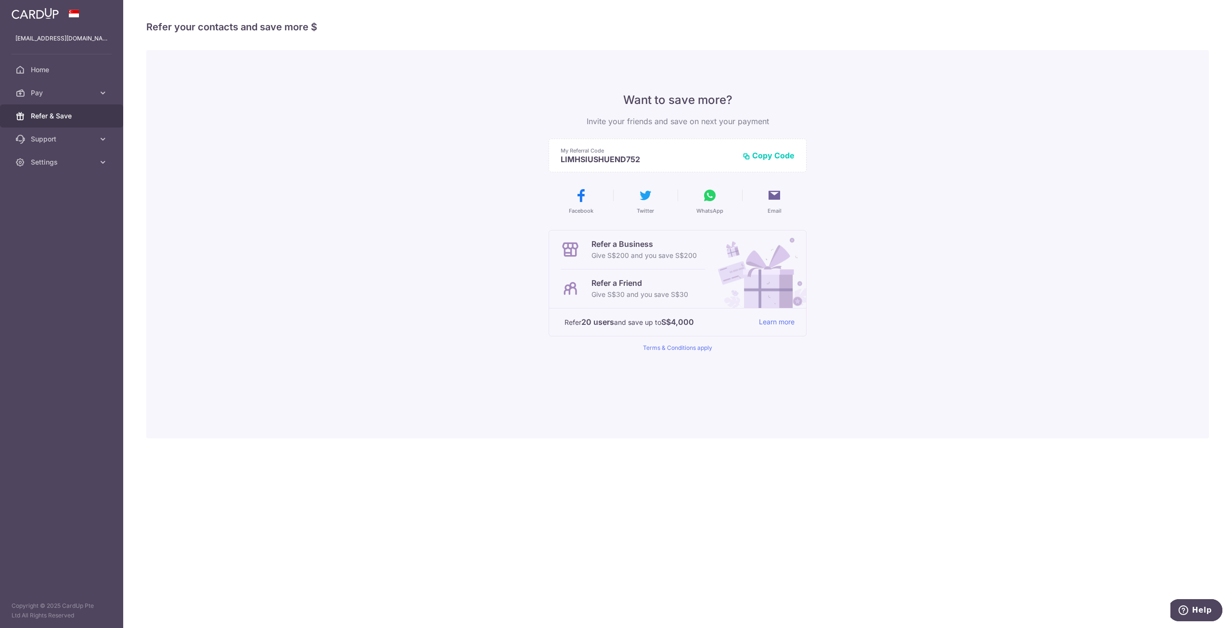
click at [777, 158] on button "Copy Code" at bounding box center [769, 156] width 52 height 10
click at [777, 158] on button "Copied" at bounding box center [776, 156] width 37 height 10
click at [99, 92] on icon at bounding box center [103, 93] width 10 height 10
click at [63, 115] on span "Payments" at bounding box center [63, 116] width 64 height 10
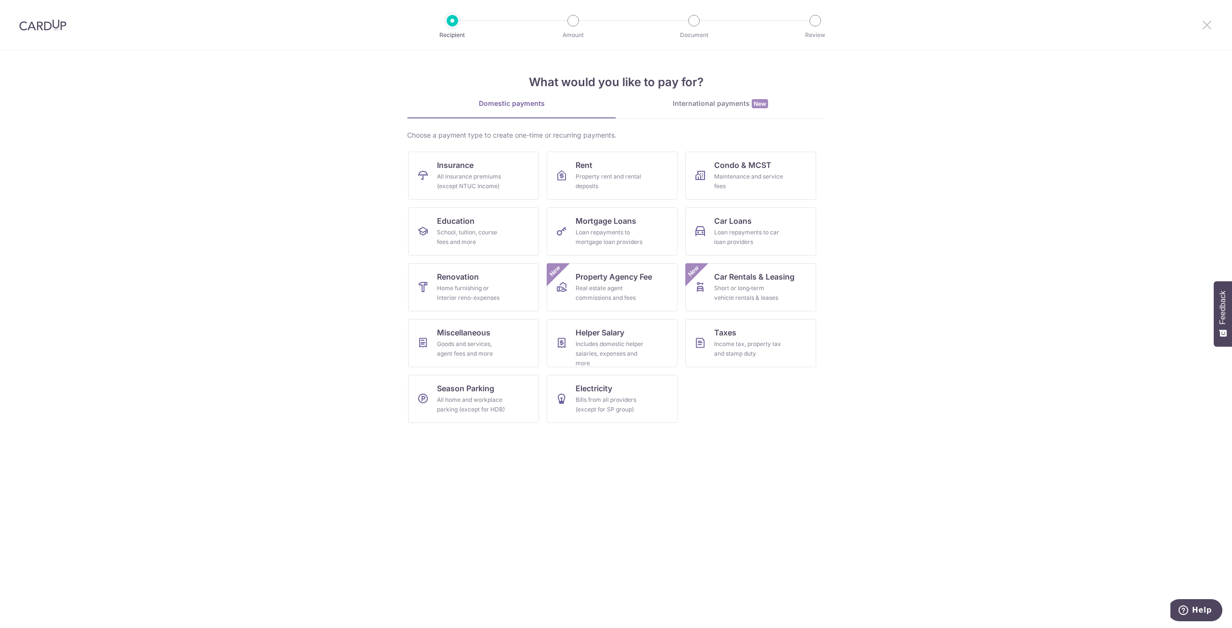
click at [1205, 26] on icon at bounding box center [1207, 25] width 12 height 12
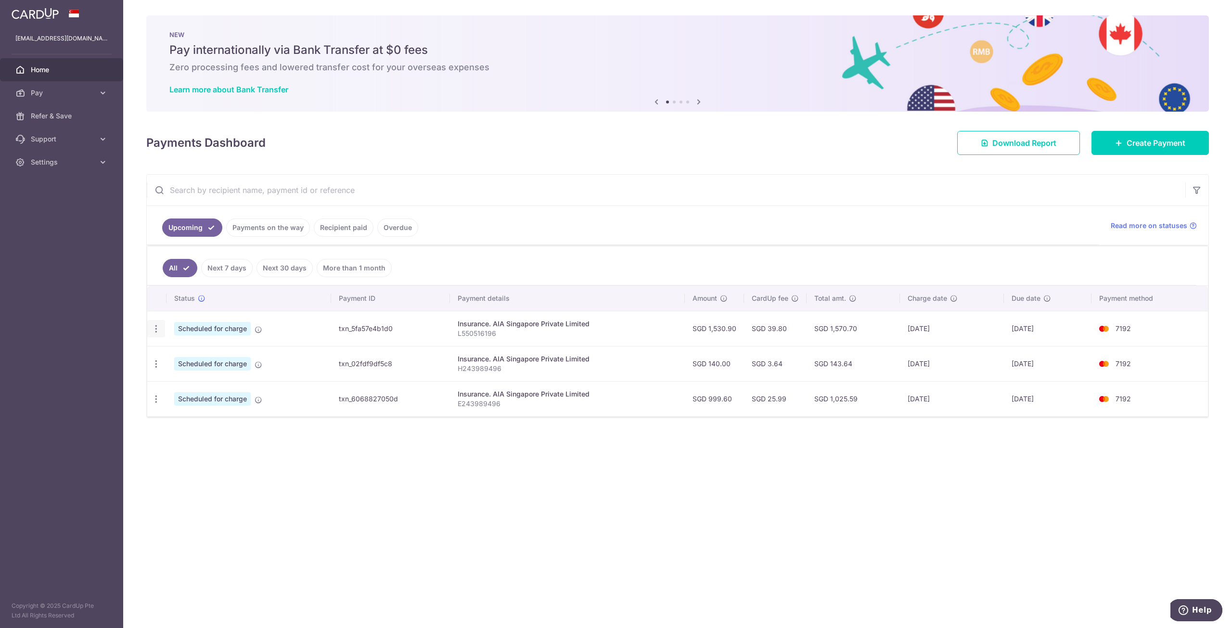
click at [154, 325] on icon "button" at bounding box center [156, 329] width 10 height 10
click at [155, 328] on icon "button" at bounding box center [156, 329] width 10 height 10
click at [196, 353] on span "Update payment" at bounding box center [207, 355] width 65 height 12
radio input "true"
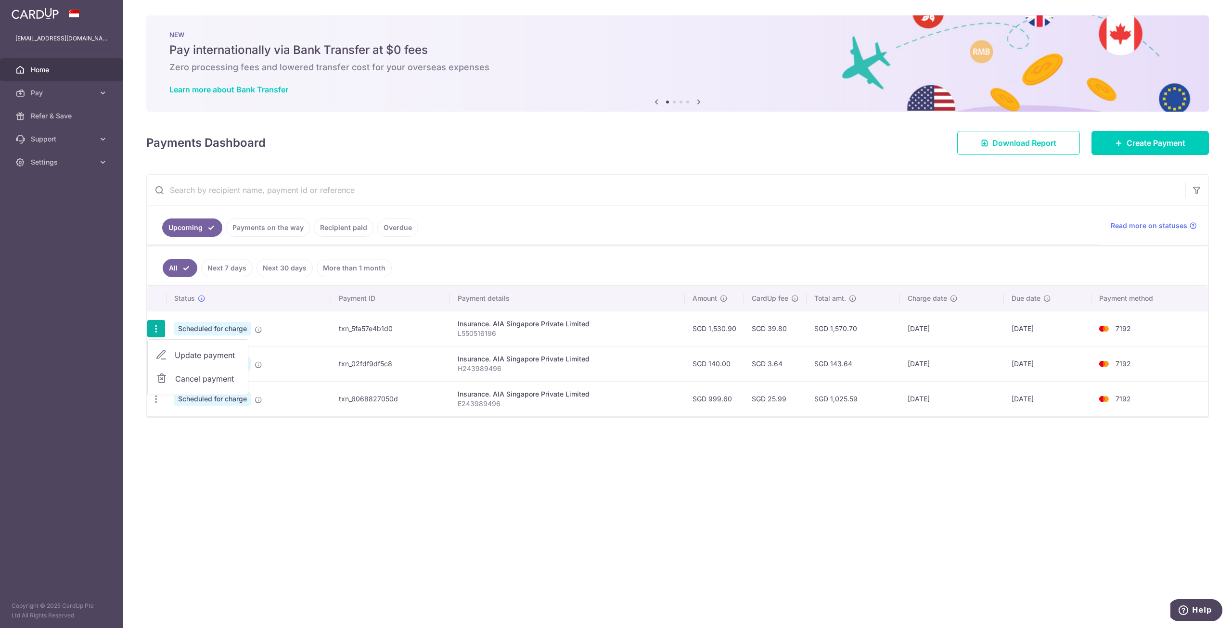
type input "1,530.90"
type input "[DATE]"
type input "L550516196"
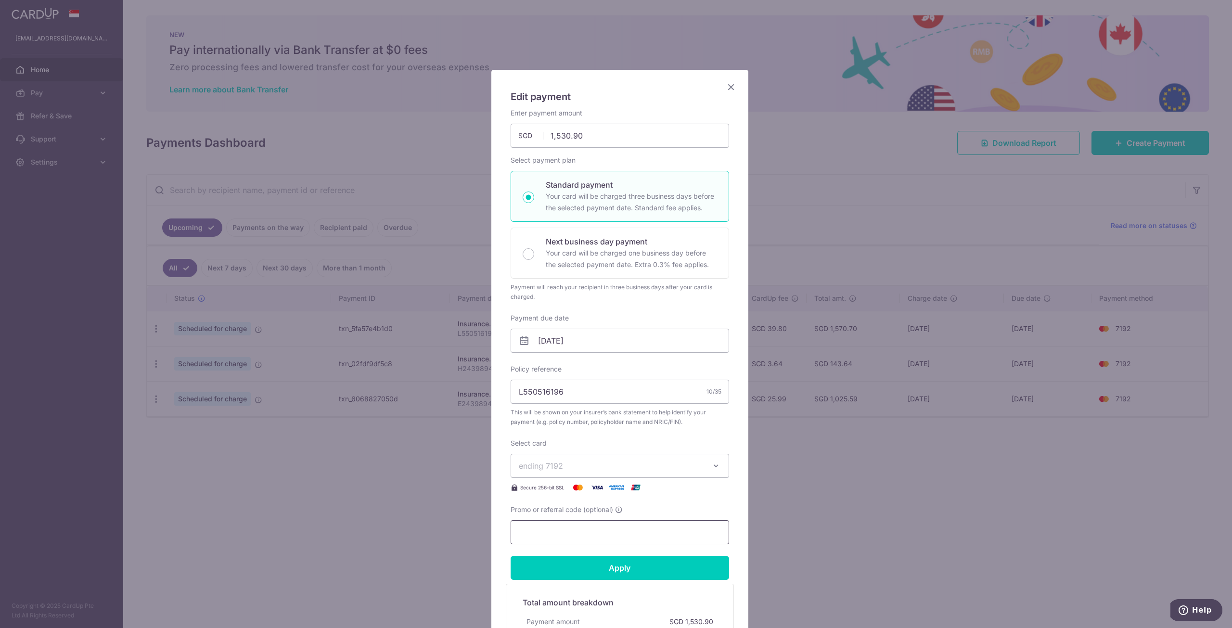
click at [550, 529] on input "Promo or referral code (optional)" at bounding box center [620, 532] width 219 height 24
paste input "CHENZHICHUNR936"
type input "CHENZHICHUNR936"
click at [612, 563] on input "Apply" at bounding box center [620, 568] width 219 height 24
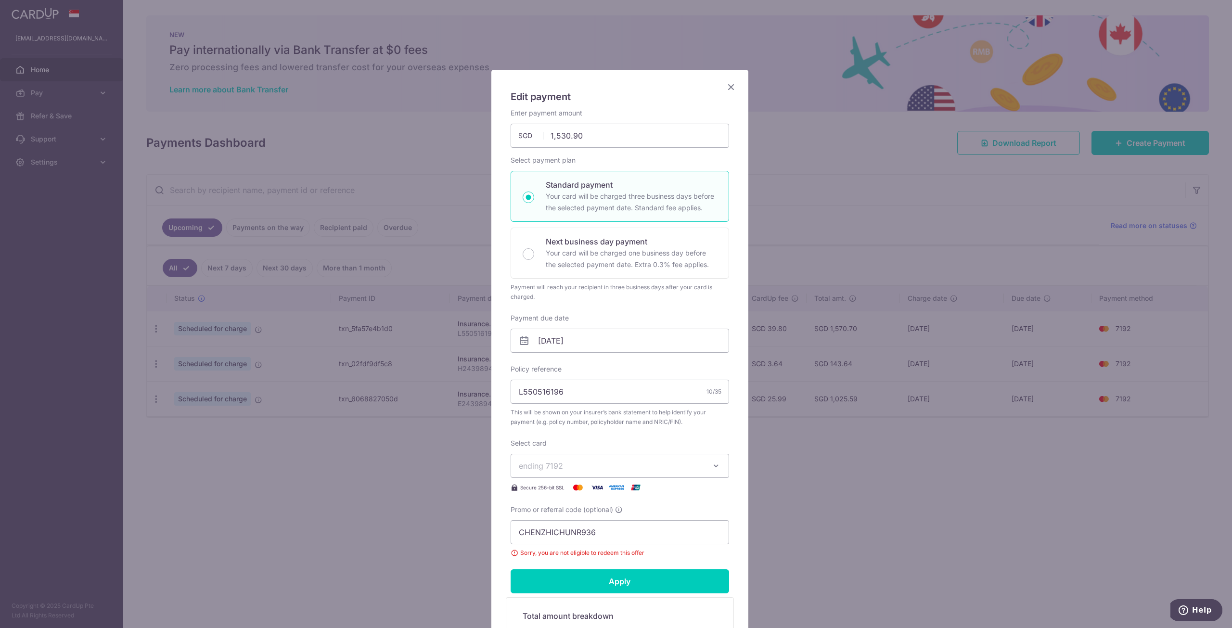
click at [729, 83] on icon "Close" at bounding box center [731, 87] width 12 height 12
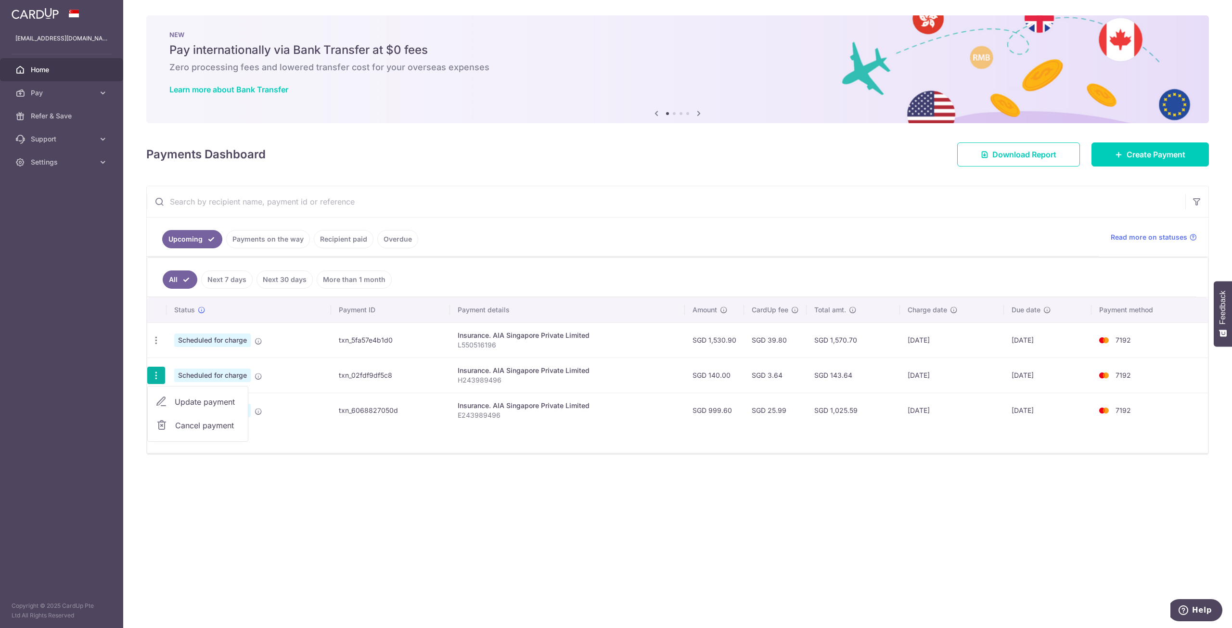
click at [215, 398] on span "Update payment" at bounding box center [207, 402] width 65 height 12
radio input "true"
type input "140.00"
type input "[DATE]"
type input "H243989496"
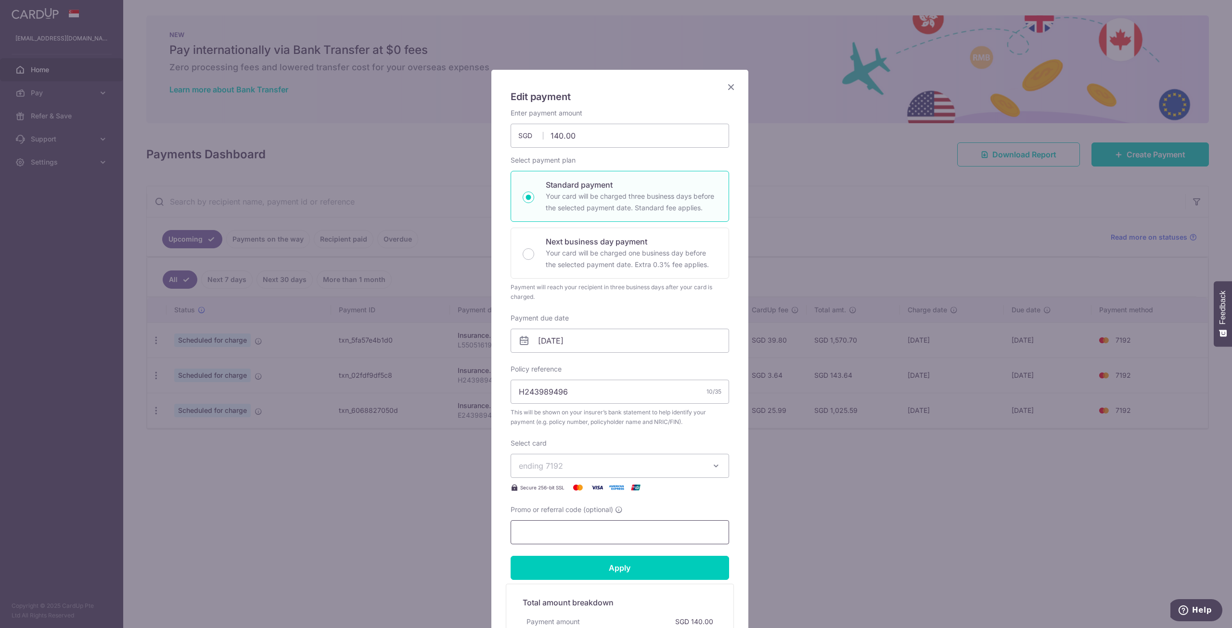
click at [561, 529] on input "Promo or referral code (optional)" at bounding box center [620, 532] width 219 height 24
paste input "CHENZHICHUNR936"
type input "CHENZHICHUNR936"
click at [645, 560] on input "Apply" at bounding box center [620, 568] width 219 height 24
click at [645, 559] on div "Apply" at bounding box center [620, 568] width 230 height 24
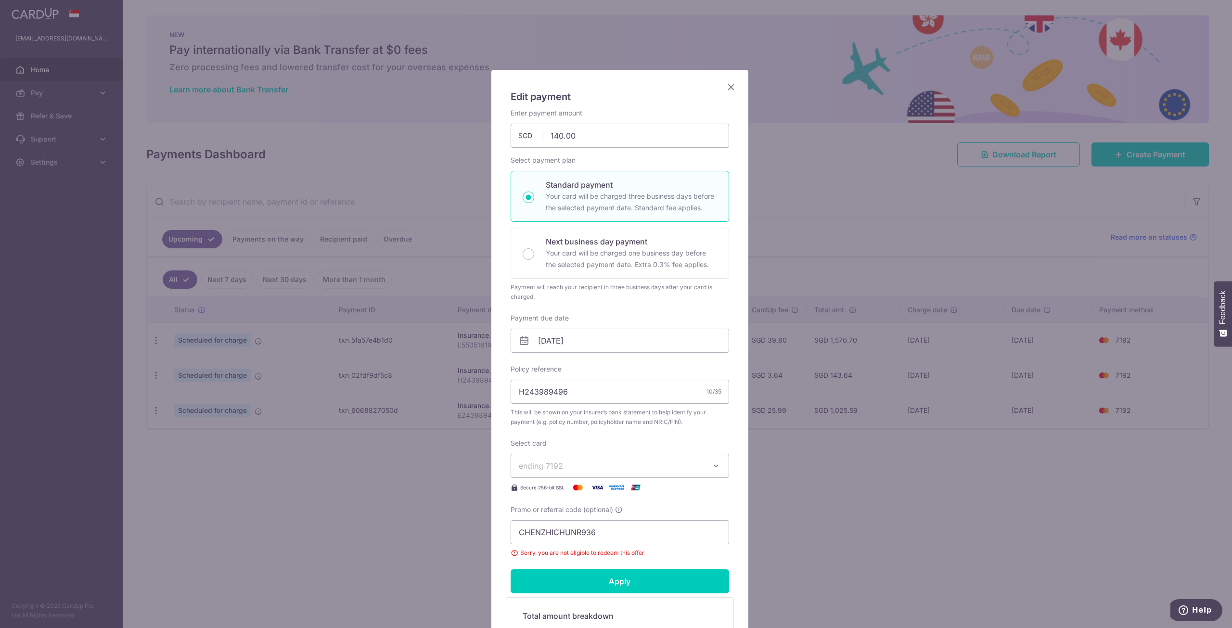
click at [729, 87] on icon "Close" at bounding box center [731, 87] width 12 height 12
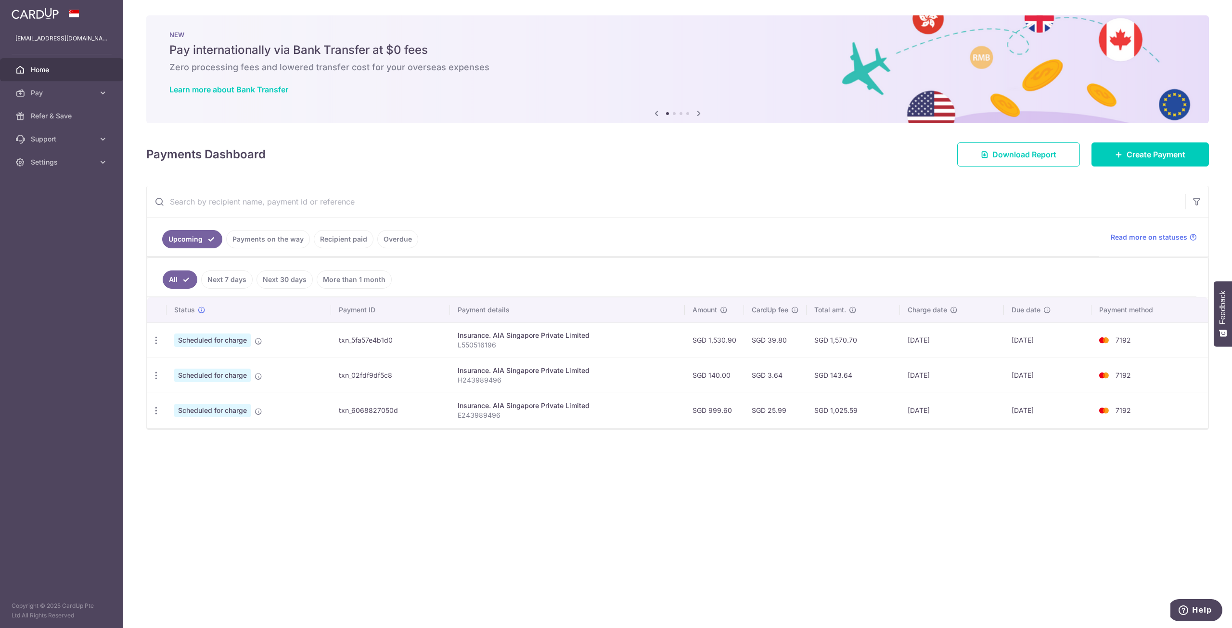
click at [1192, 428] on div at bounding box center [677, 428] width 1061 height 1
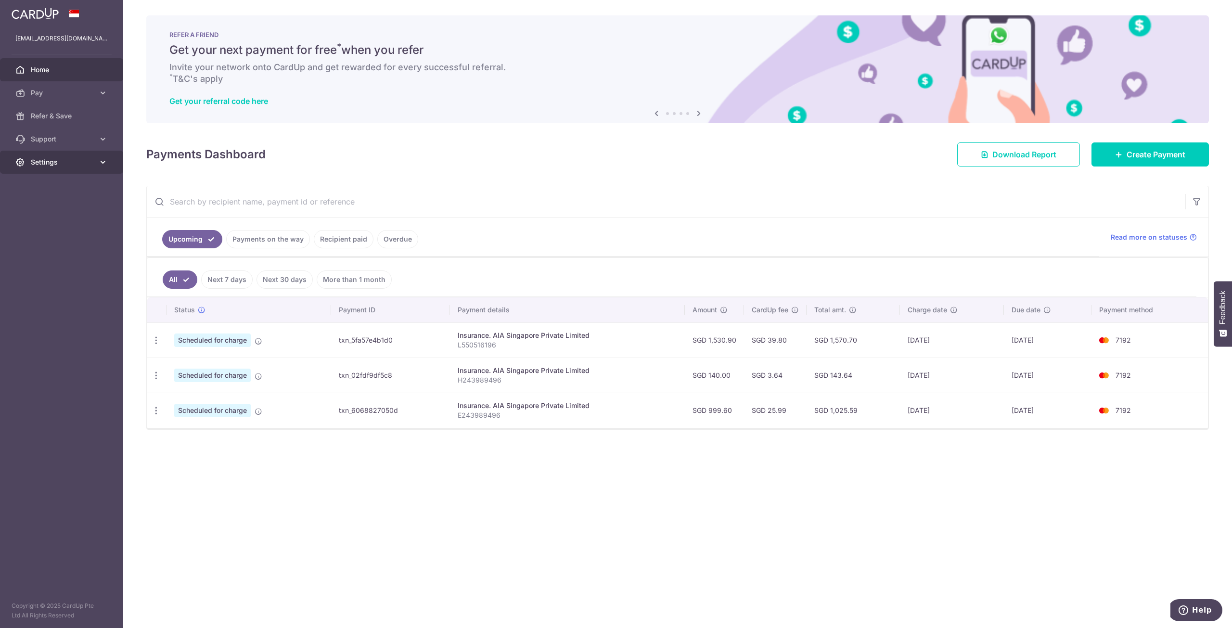
click at [97, 159] on link "Settings" at bounding box center [61, 162] width 123 height 23
click at [49, 208] on span "Logout" at bounding box center [63, 209] width 64 height 10
